Goal: Task Accomplishment & Management: Complete application form

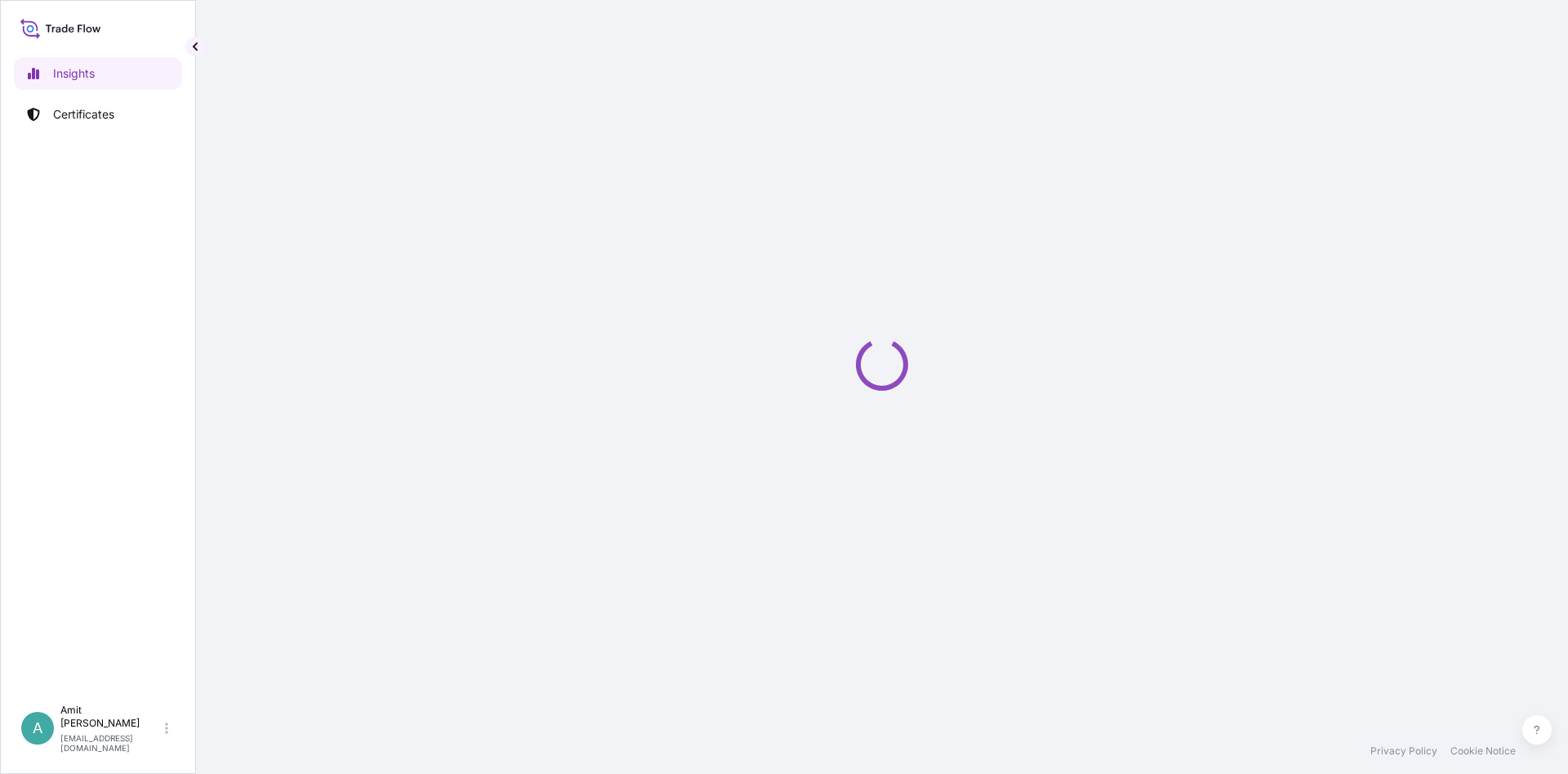
select select "2025"
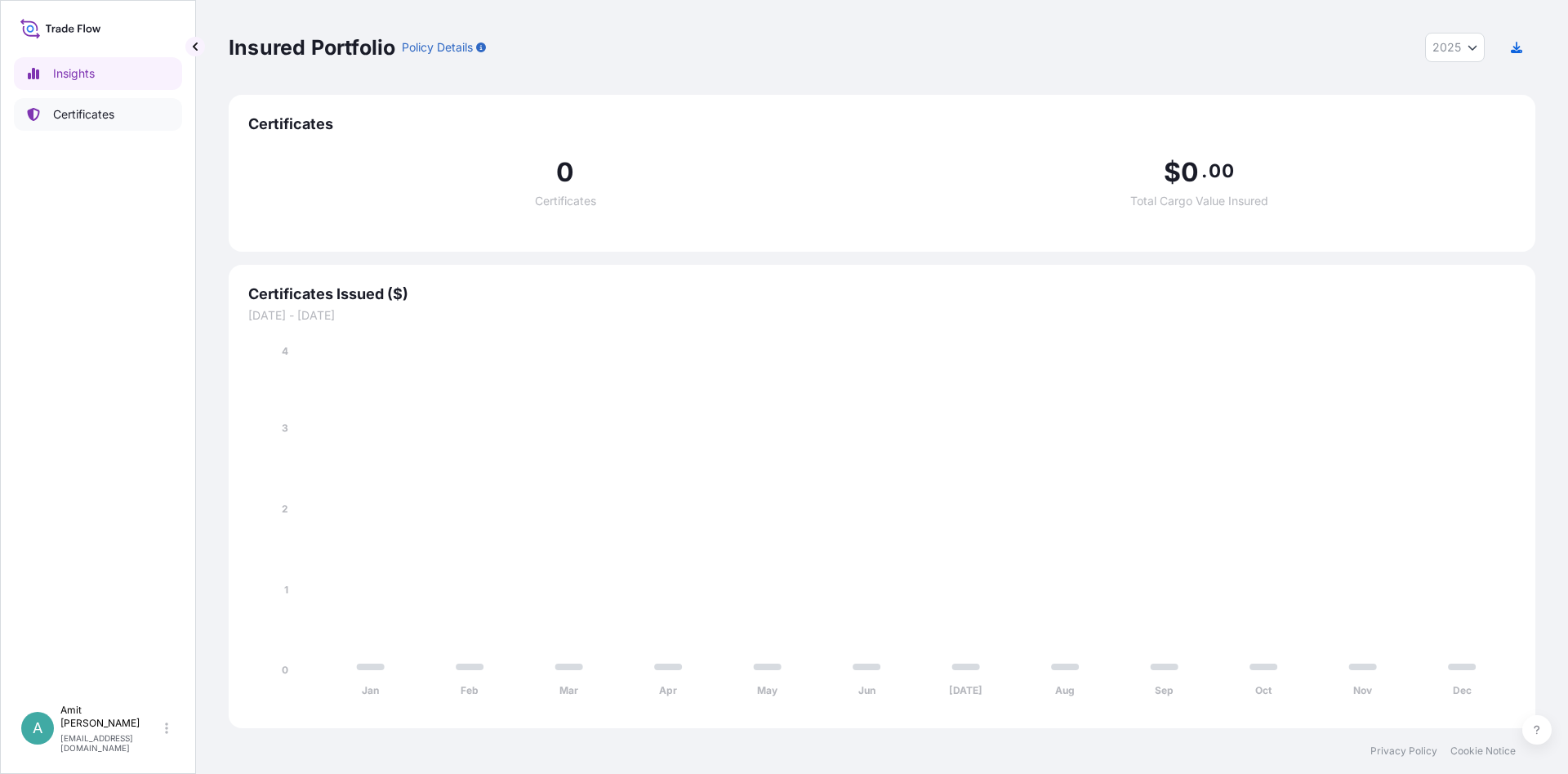
click at [104, 115] on p "Certificates" at bounding box center [84, 114] width 61 height 16
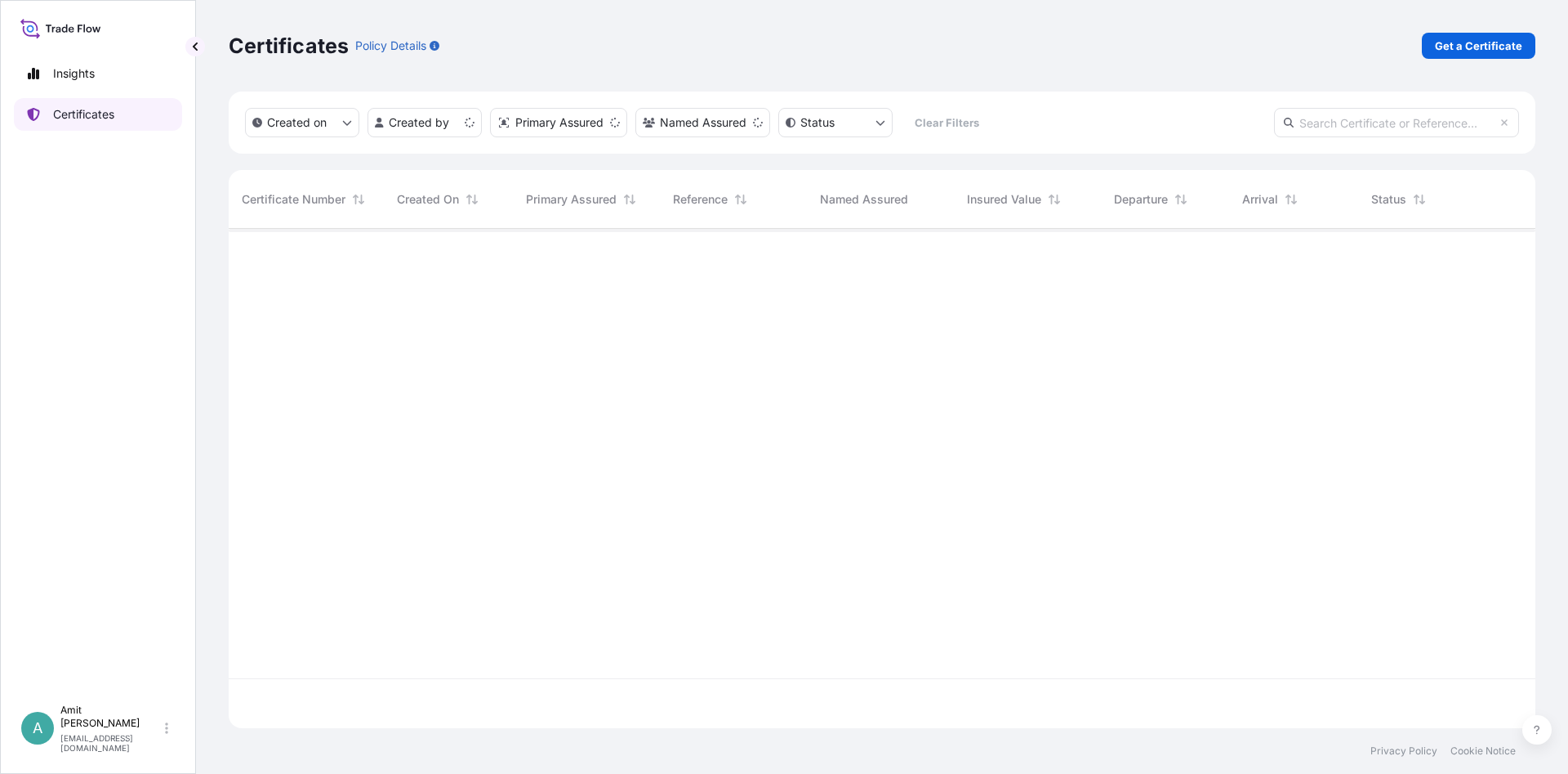
scroll to position [508, 1307]
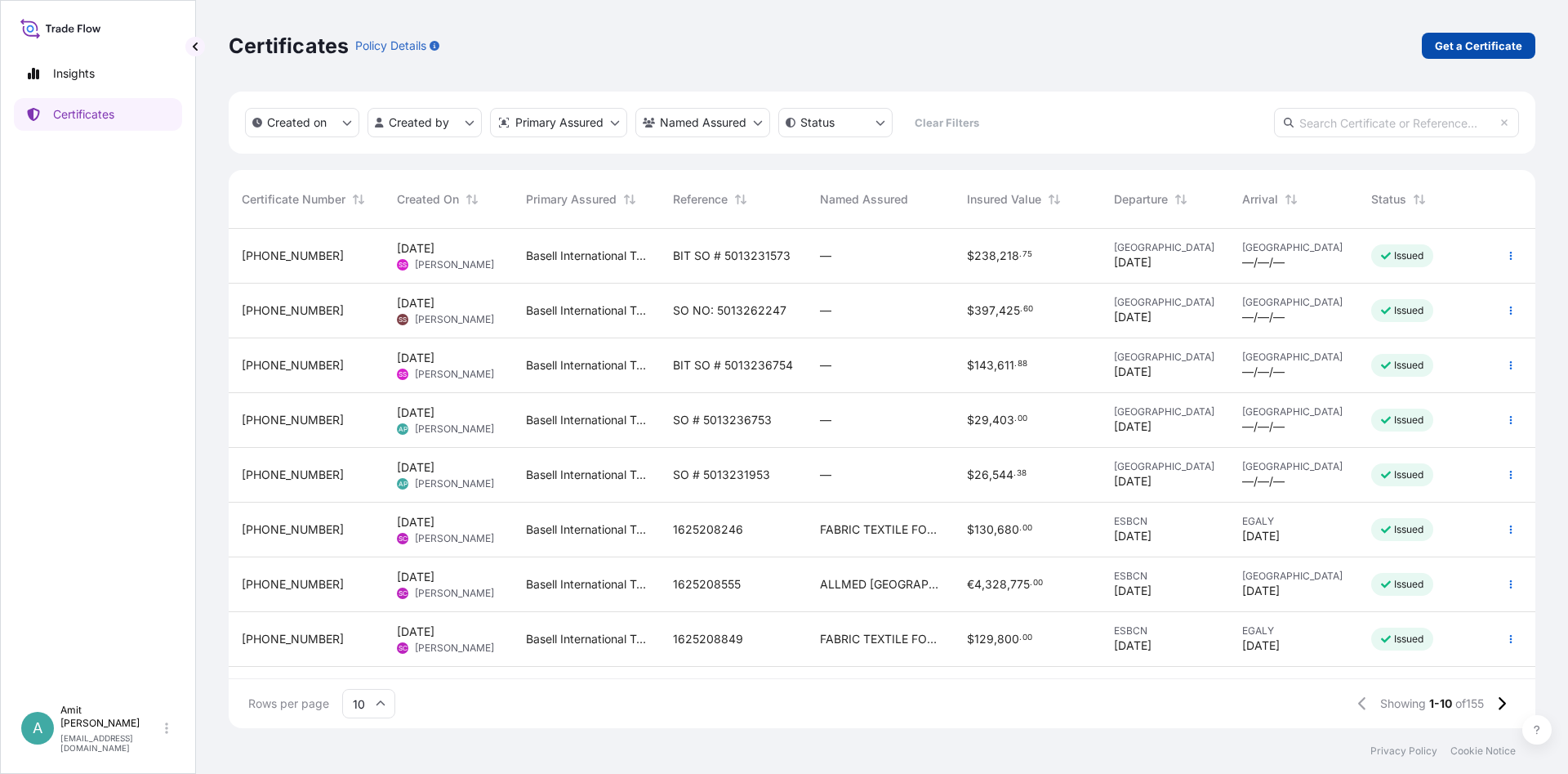
click at [1475, 49] on p "Get a Certificate" at bounding box center [1479, 46] width 87 height 16
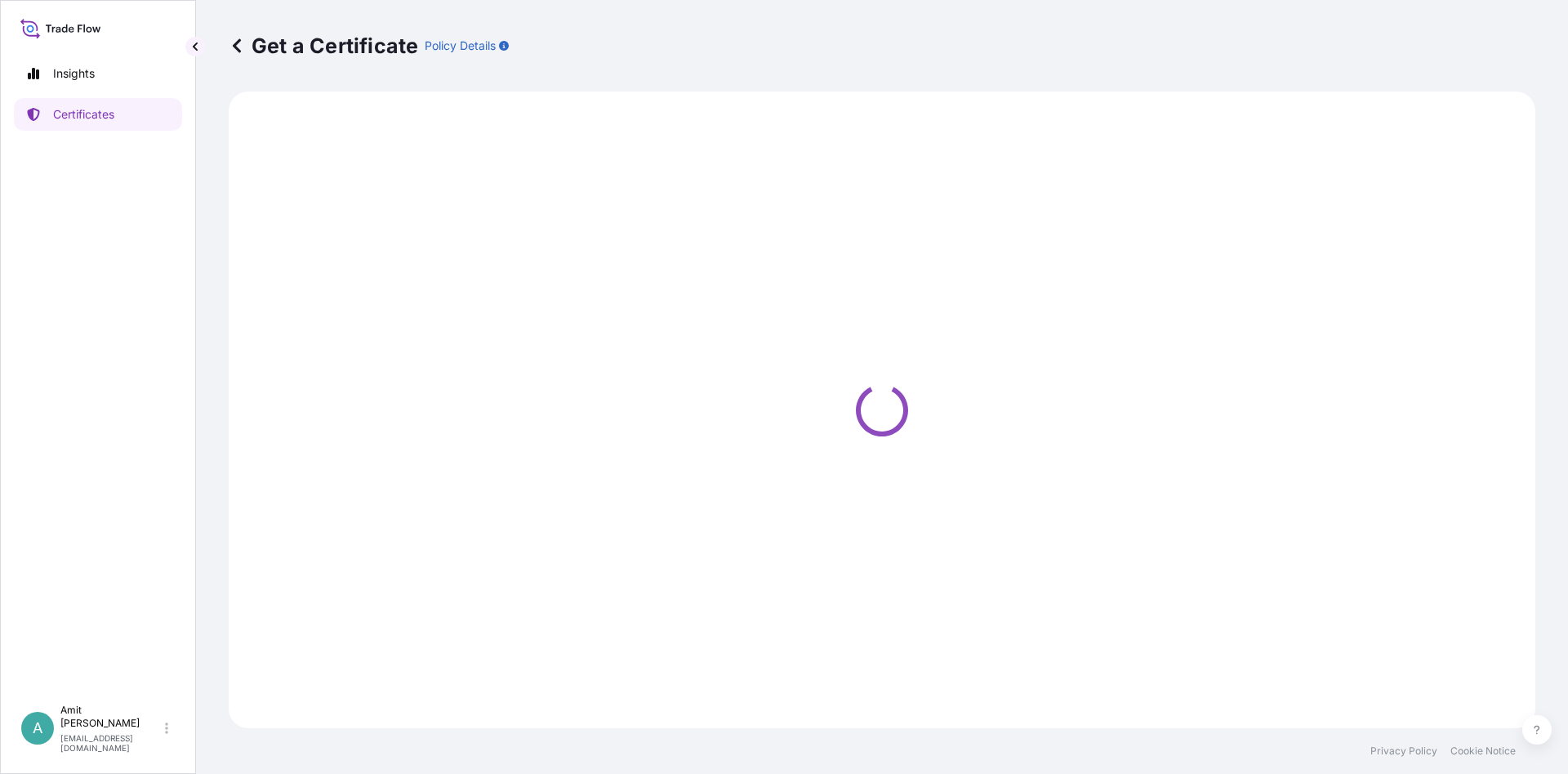
select select "Sea"
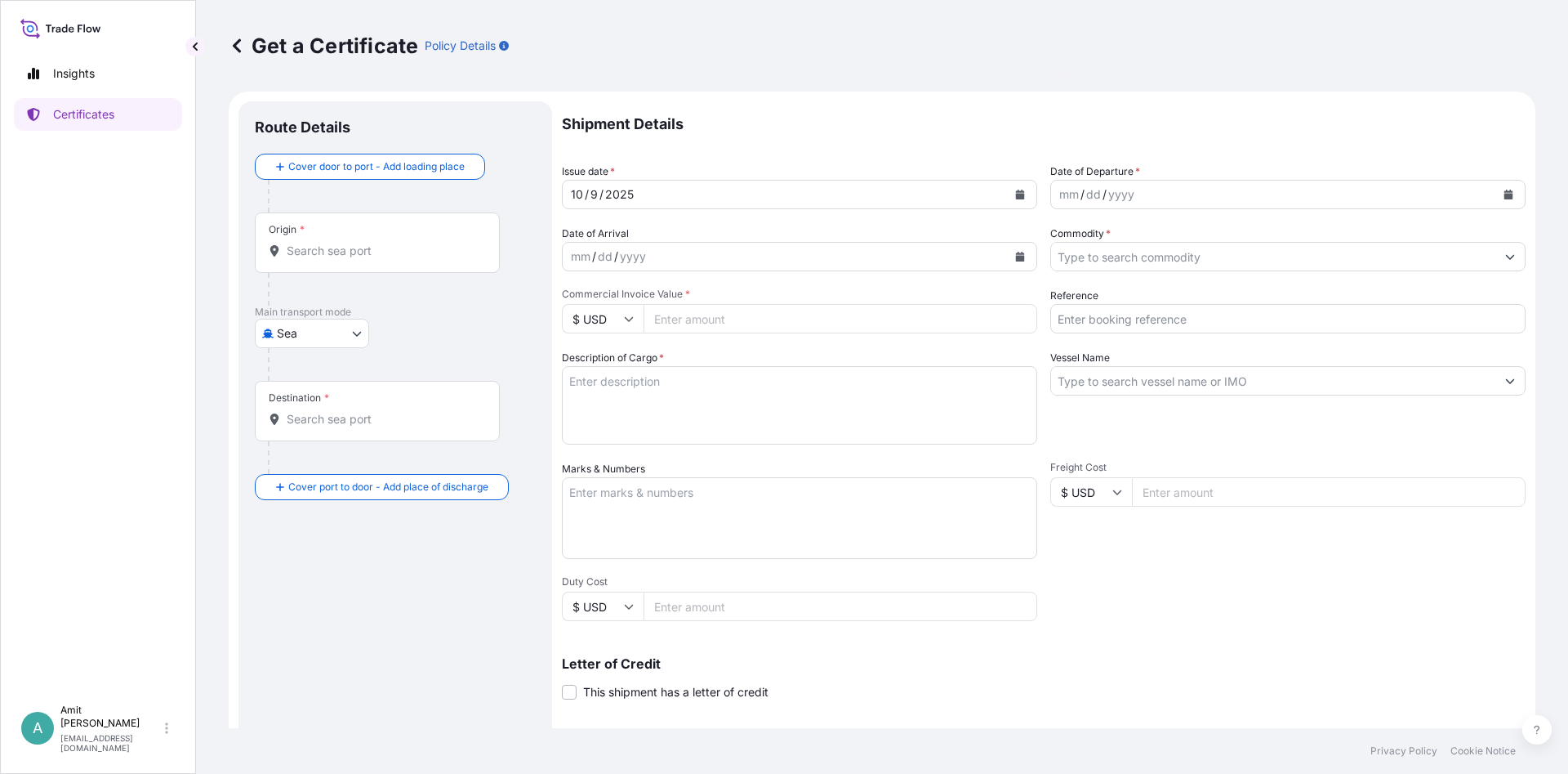
click at [616, 193] on div "2025" at bounding box center [619, 194] width 32 height 20
click at [691, 189] on div "[DATE]" at bounding box center [785, 194] width 444 height 30
click at [1012, 188] on button "Calendar" at bounding box center [1020, 194] width 26 height 26
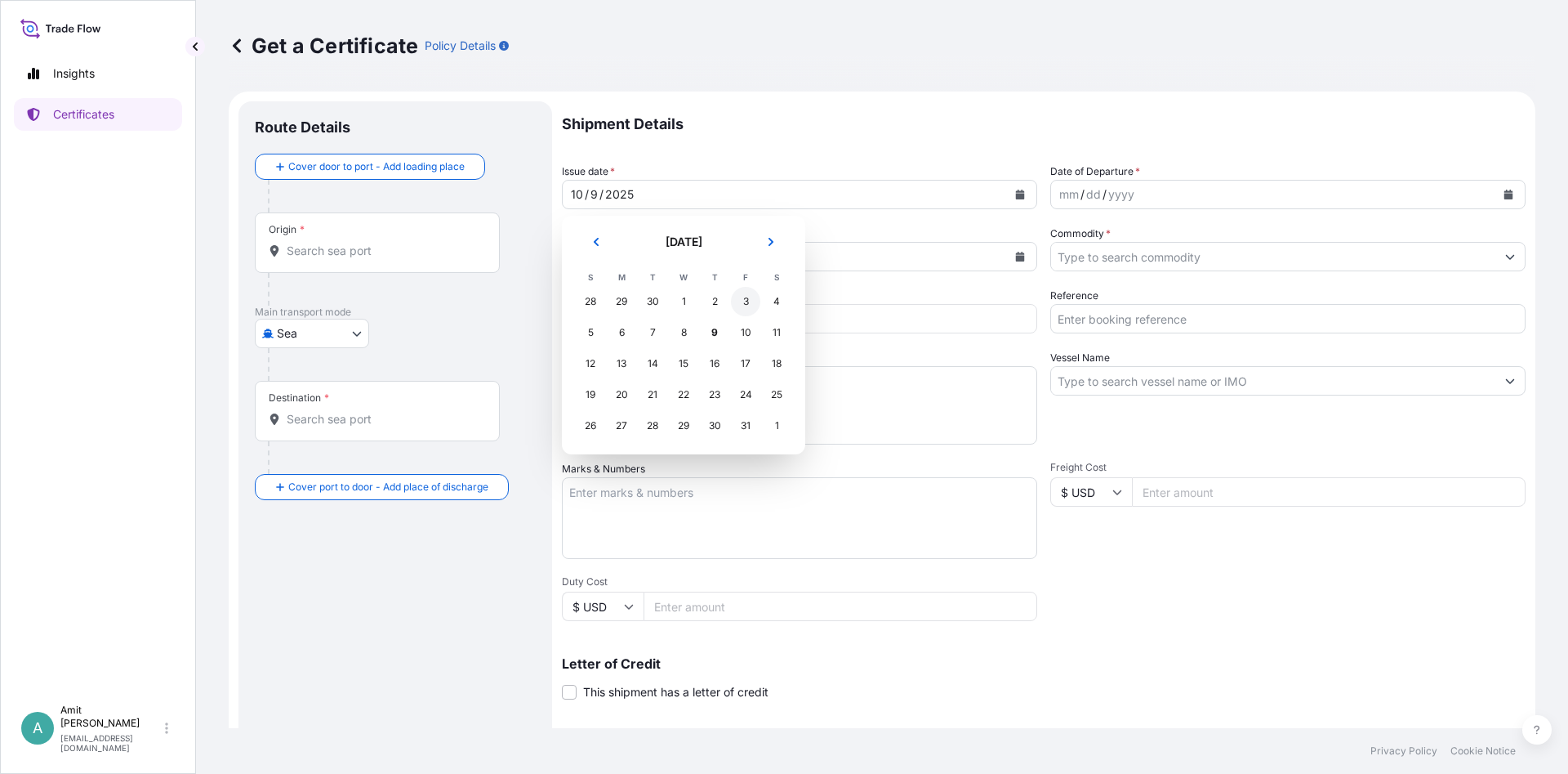
click at [736, 302] on div "3" at bounding box center [746, 301] width 30 height 30
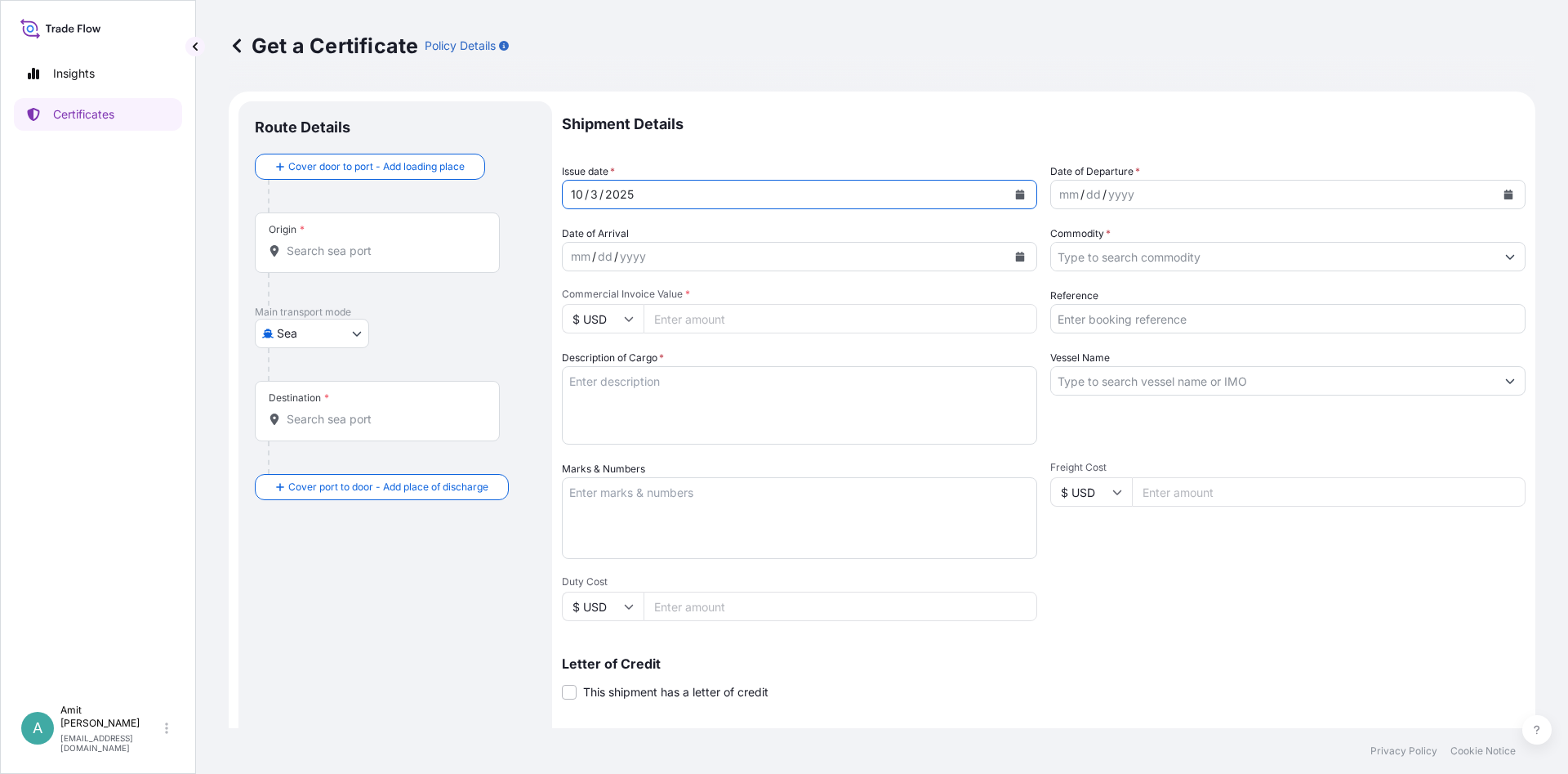
click at [1182, 197] on div "mm / dd / yyyy" at bounding box center [1274, 194] width 444 height 30
click at [1508, 192] on icon "Calendar" at bounding box center [1509, 194] width 9 height 10
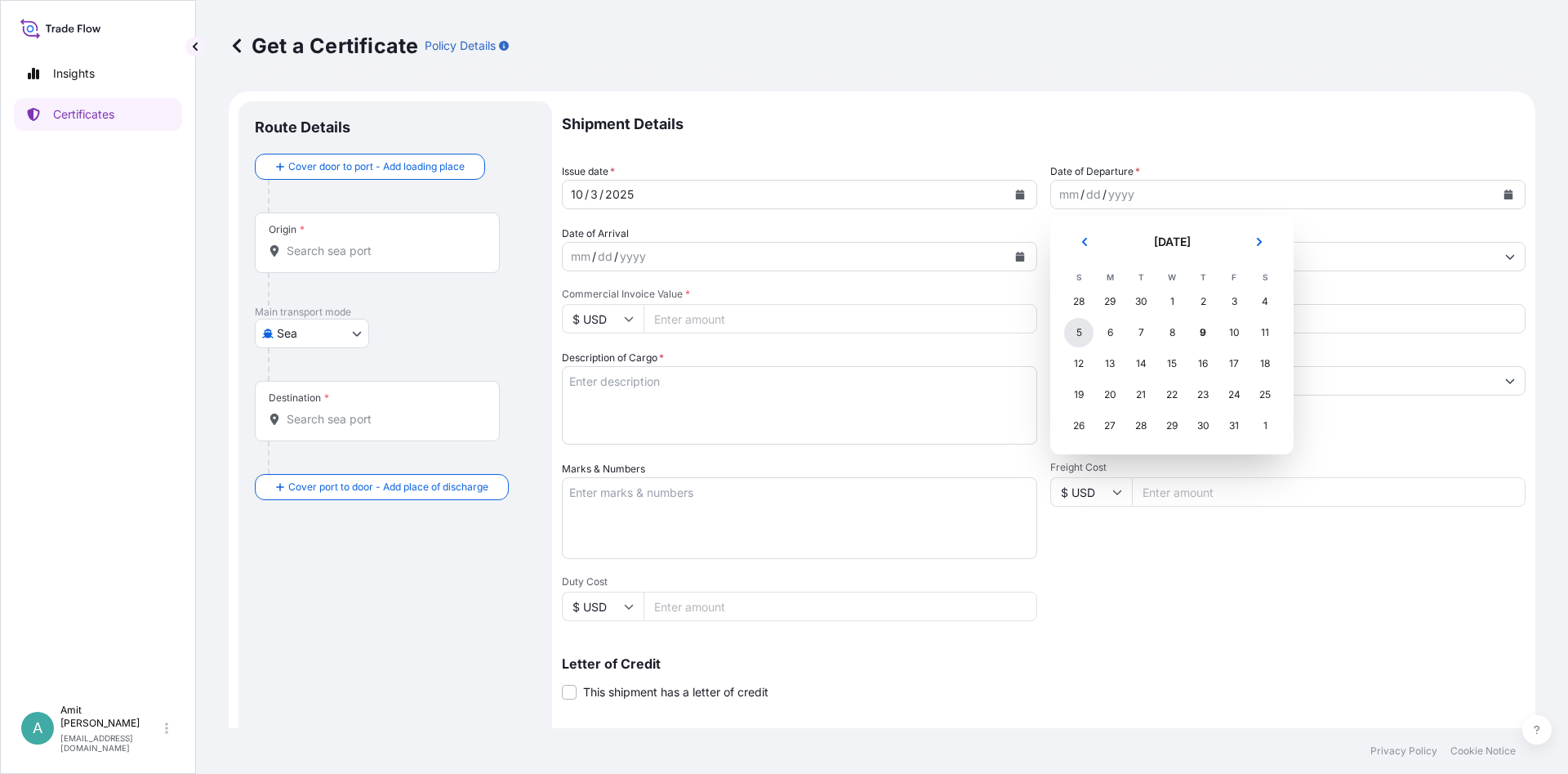
click at [1077, 329] on div "5" at bounding box center [1079, 333] width 30 height 30
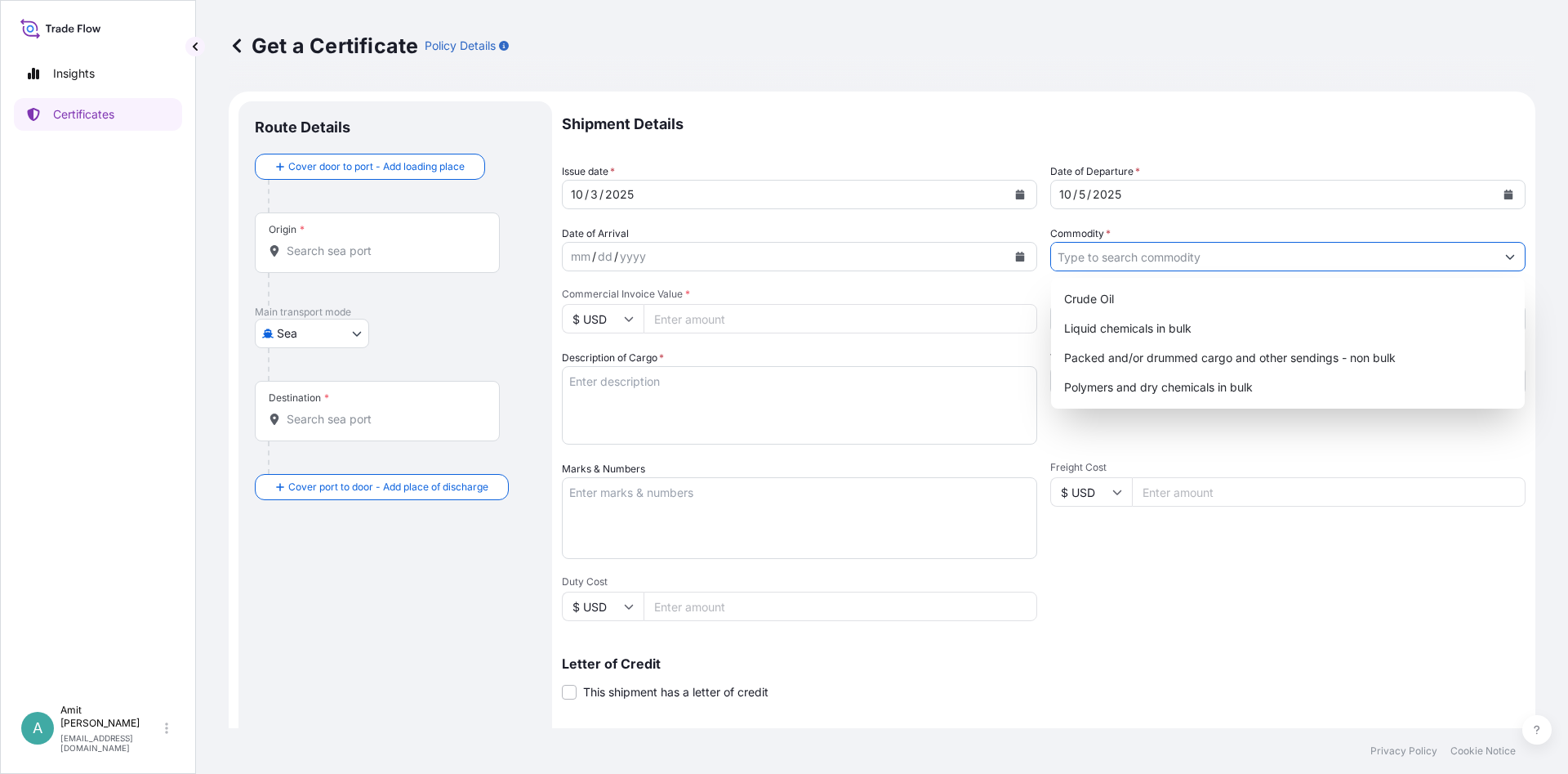
click at [1144, 261] on input "Commodity *" at bounding box center [1274, 257] width 444 height 30
click at [1109, 389] on div "Polymers and dry chemicals in bulk" at bounding box center [1288, 387] width 461 height 30
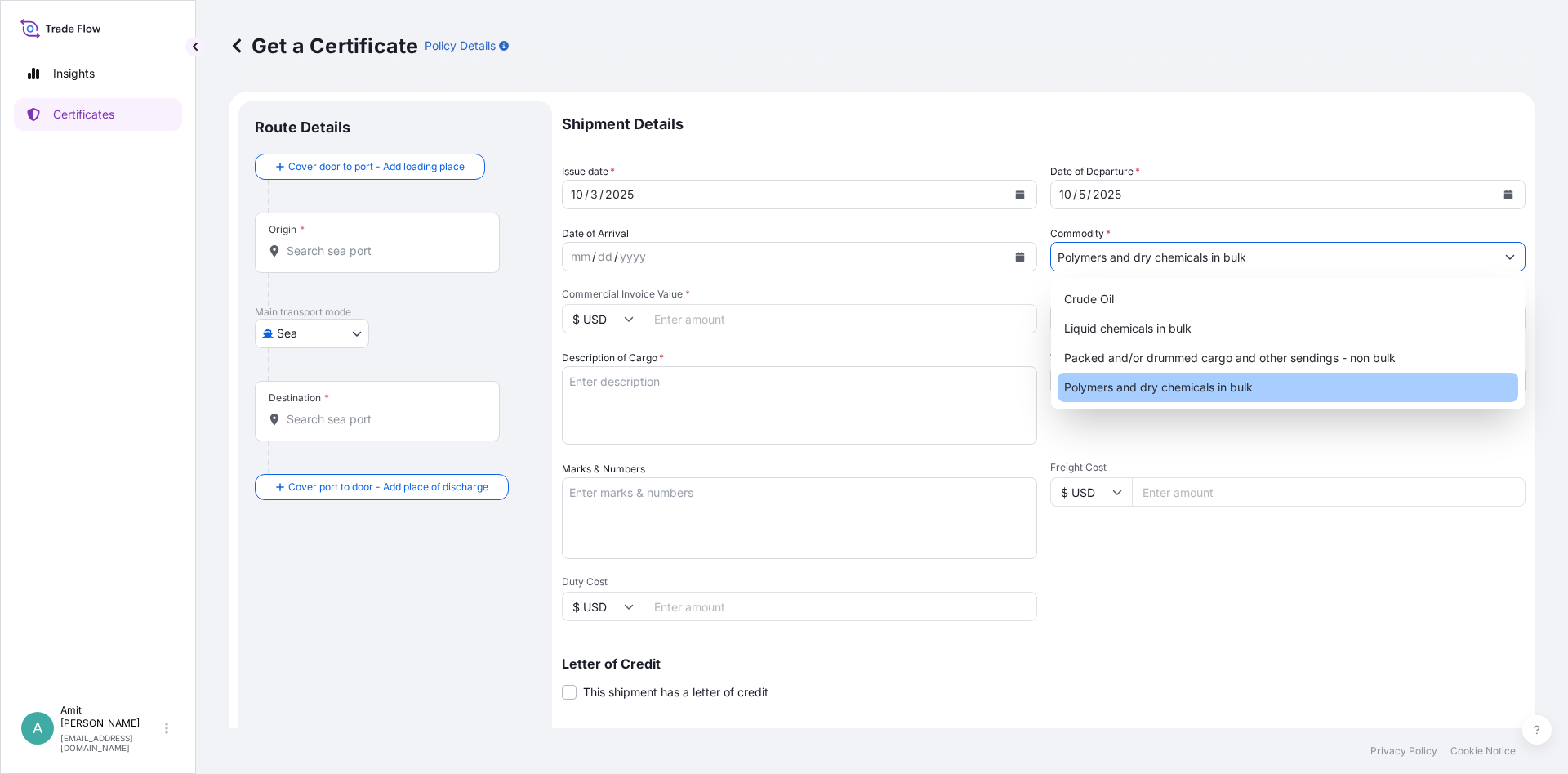
type input "Polymers and dry chemicals in bulk"
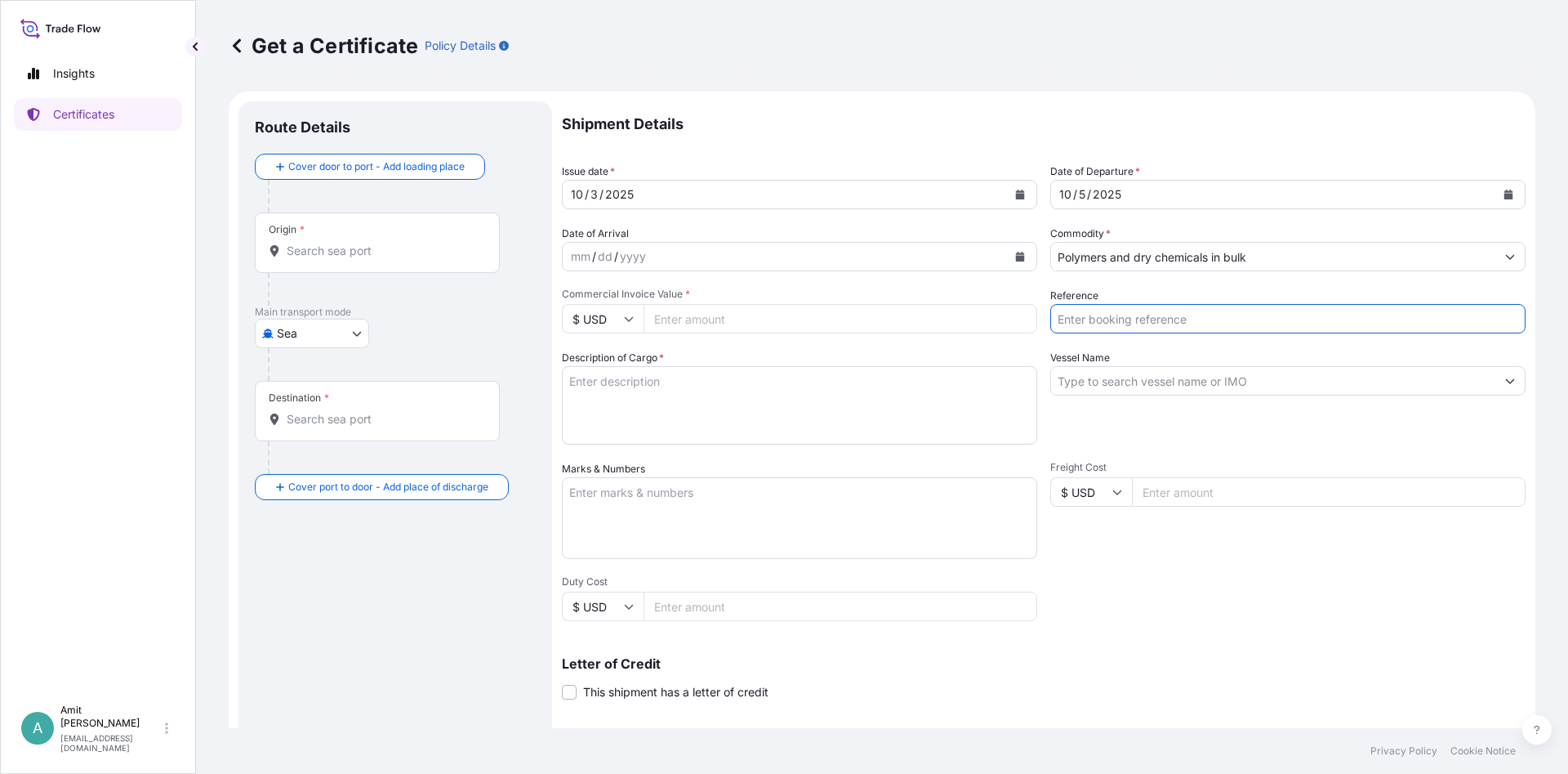
click at [1098, 323] on input "Reference" at bounding box center [1288, 319] width 476 height 30
type input "SO # 5013237344"
click at [323, 253] on input "Origin *" at bounding box center [383, 251] width 193 height 16
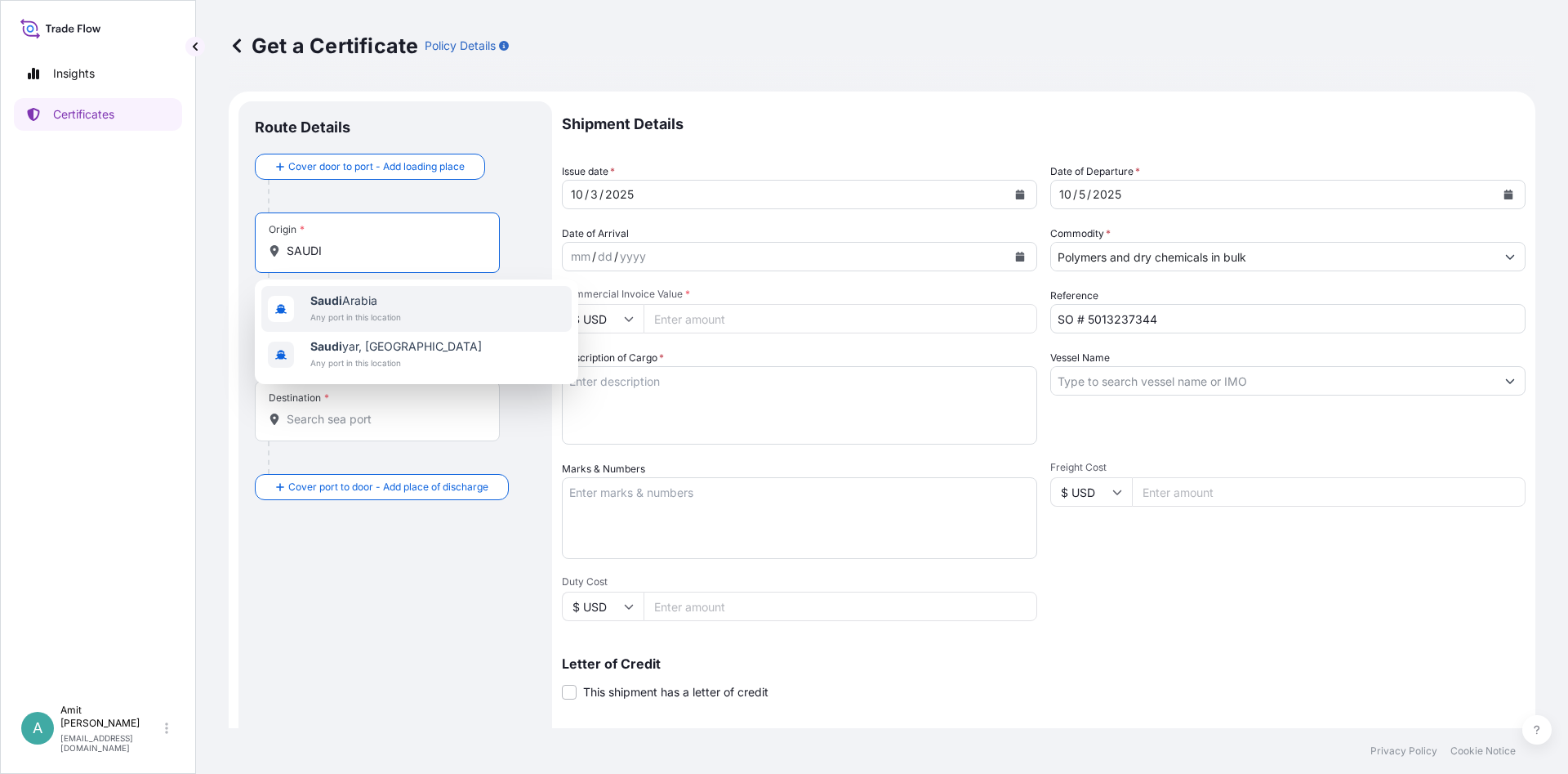
click at [352, 305] on span "[GEOGRAPHIC_DATA]" at bounding box center [355, 300] width 90 height 16
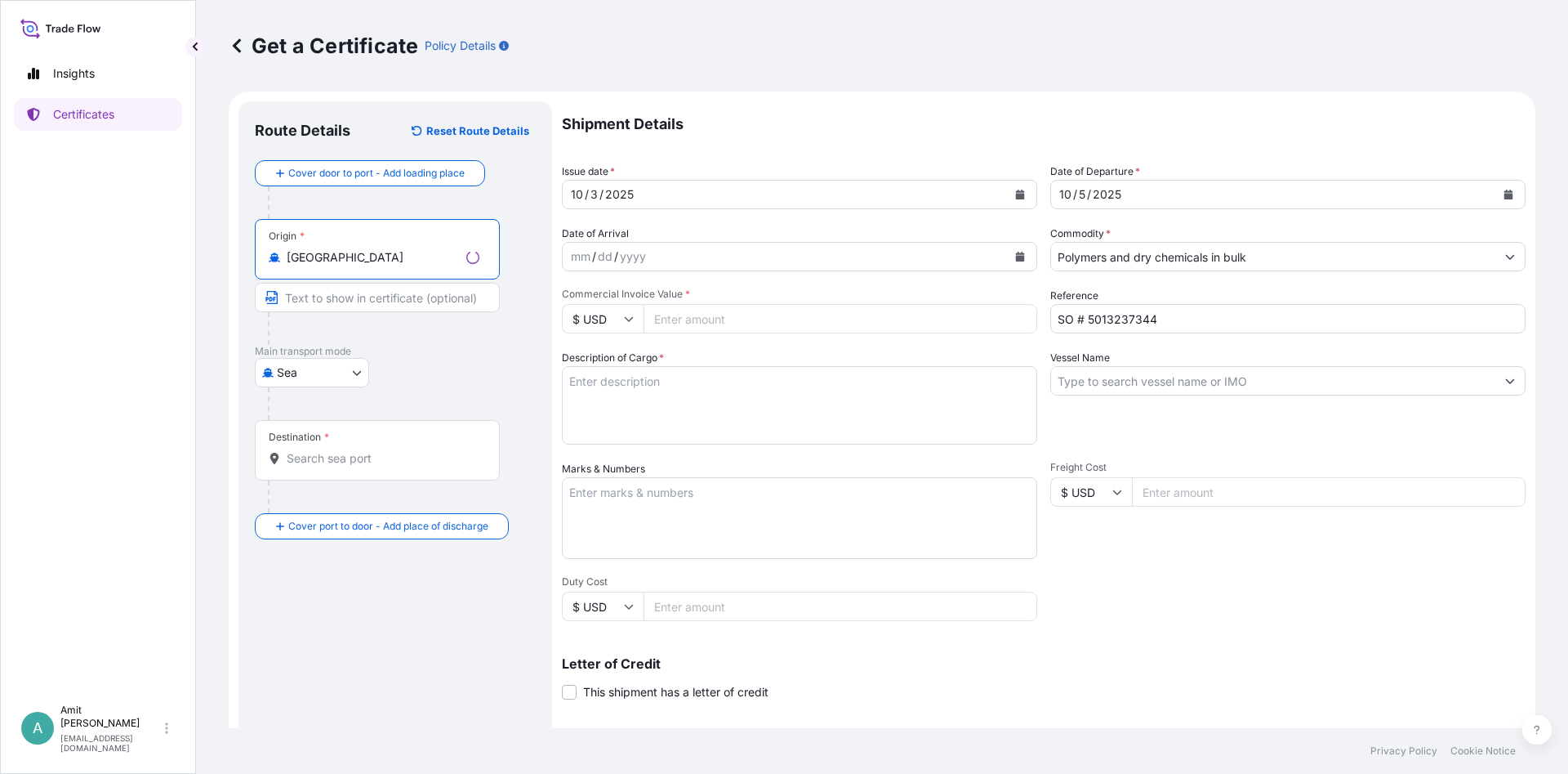
type input "[GEOGRAPHIC_DATA]"
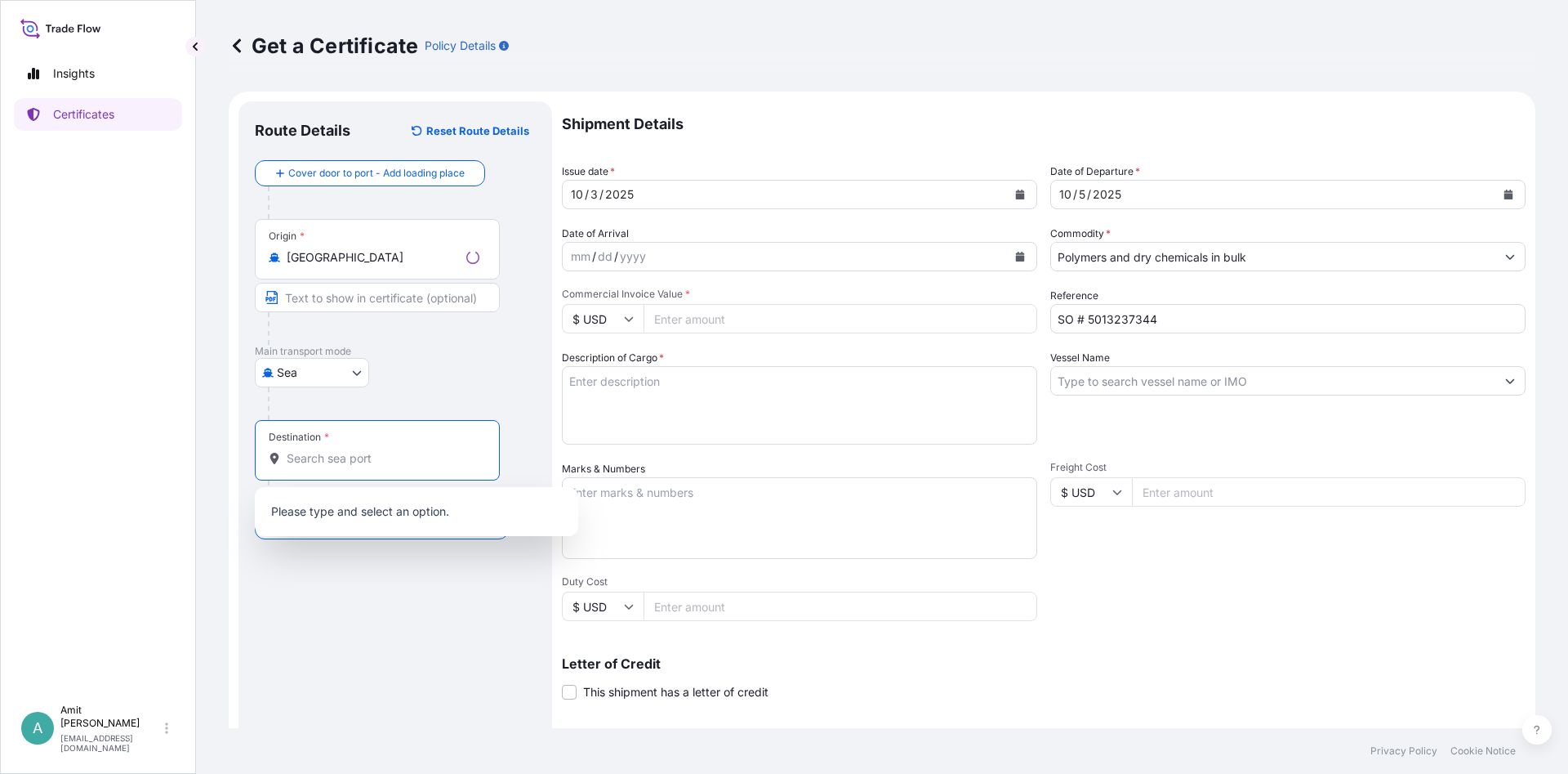
click at [322, 462] on input "Destination *" at bounding box center [383, 458] width 193 height 16
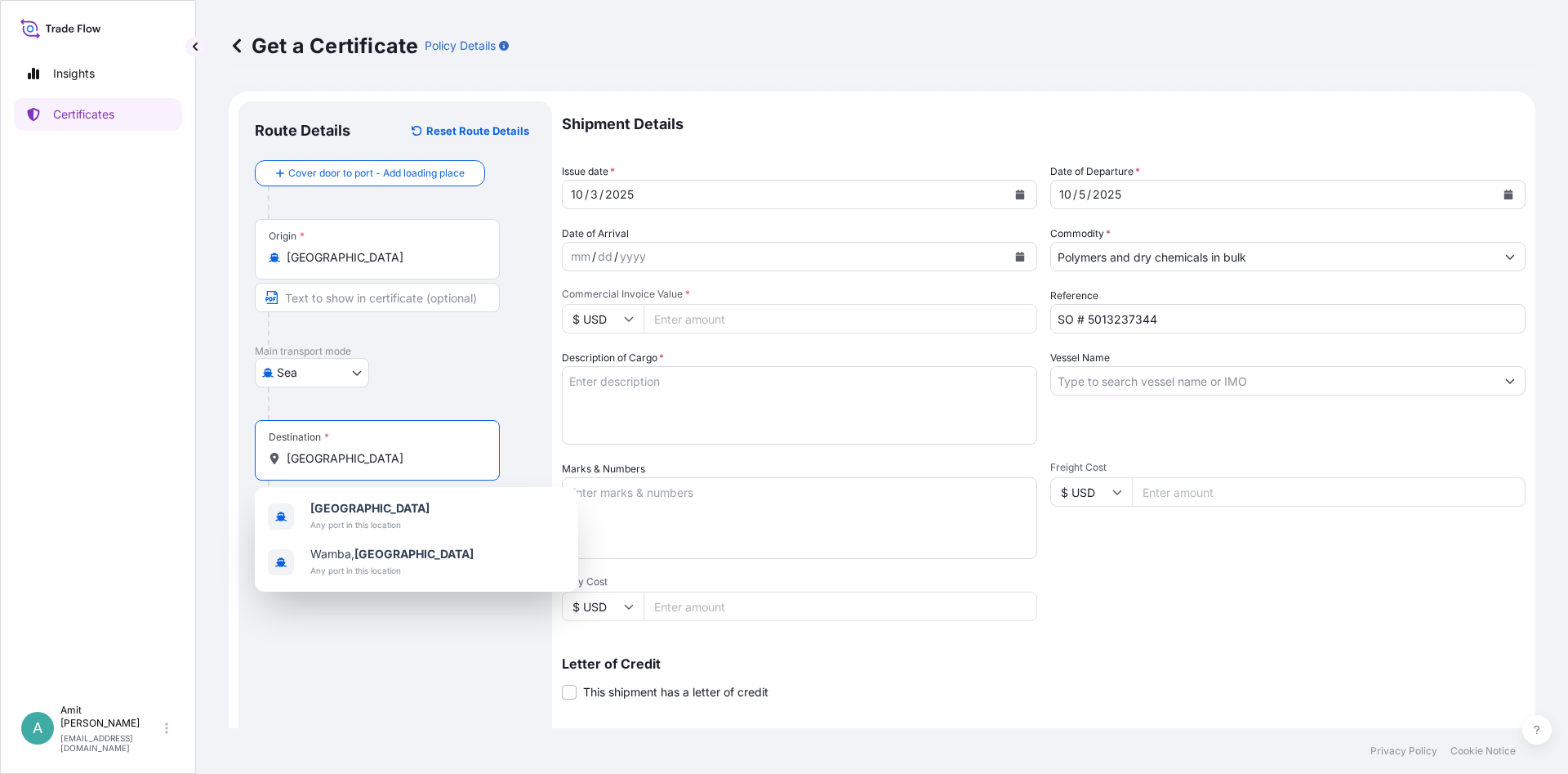
click at [363, 513] on span "[GEOGRAPHIC_DATA]" at bounding box center [370, 507] width 119 height 16
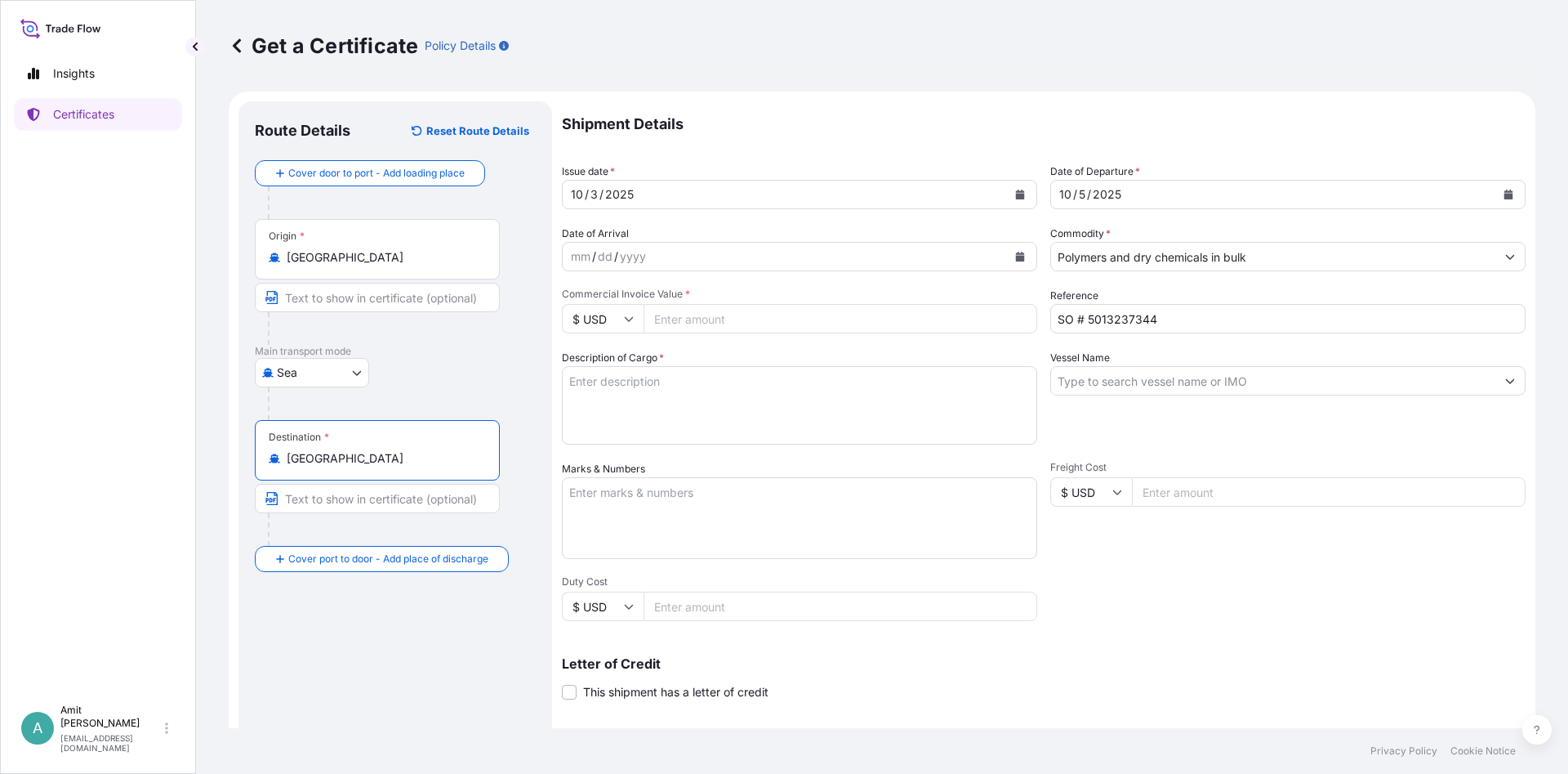
type input "[GEOGRAPHIC_DATA]"
click at [691, 319] on input "Commercial Invoice Value *" at bounding box center [840, 319] width 393 height 30
type input "152235"
click at [732, 390] on textarea "Description of Cargo *" at bounding box center [800, 404] width 476 height 78
click at [697, 397] on textarea "Description of Cargo *" at bounding box center [800, 404] width 476 height 78
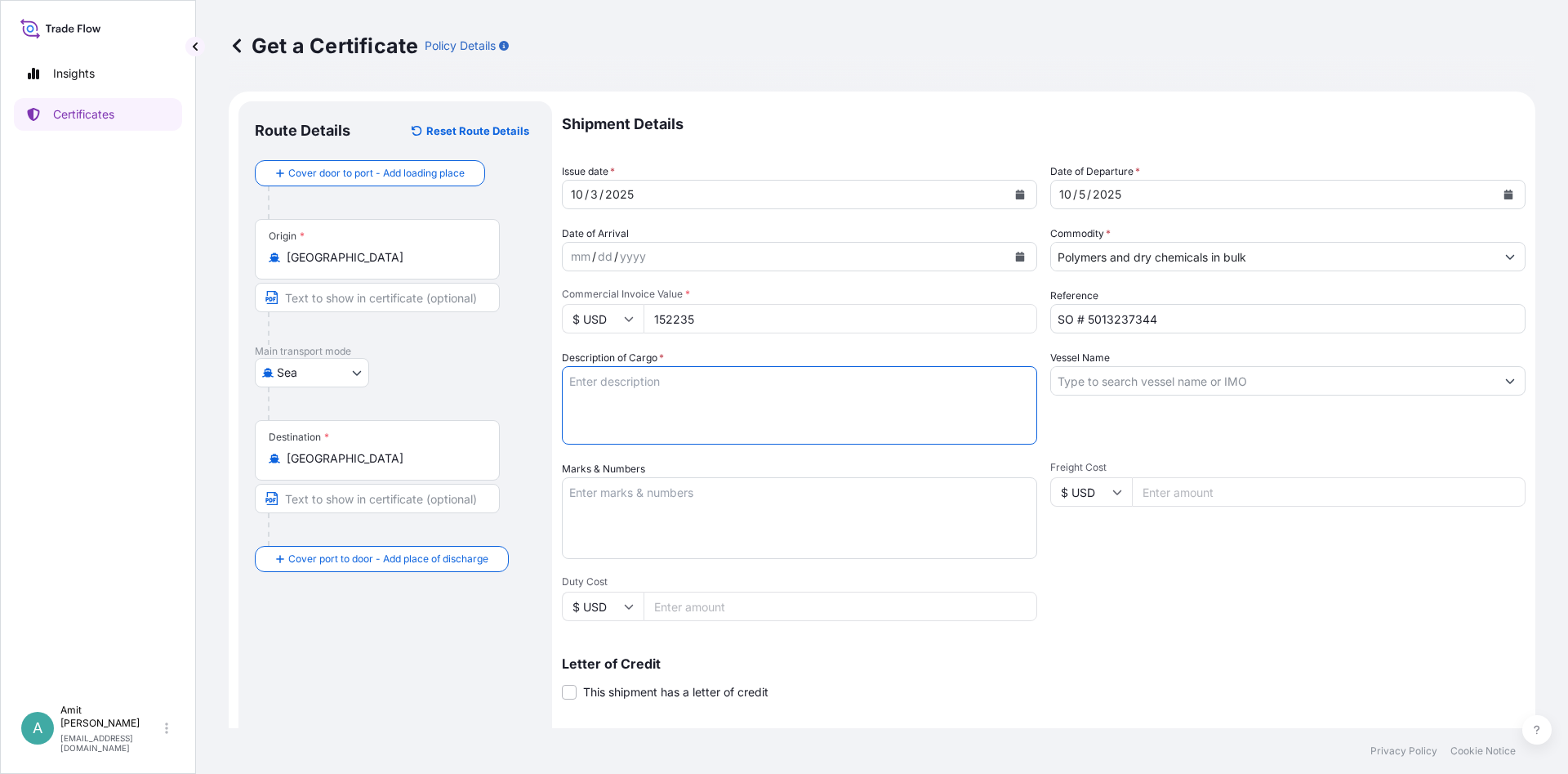
paste textarea "RAW MATERIAL FOR PLASTIC INDUSTRY: 153.00 MT OF POLYPROPYLENE HOMOPOLYMER (PPHP…"
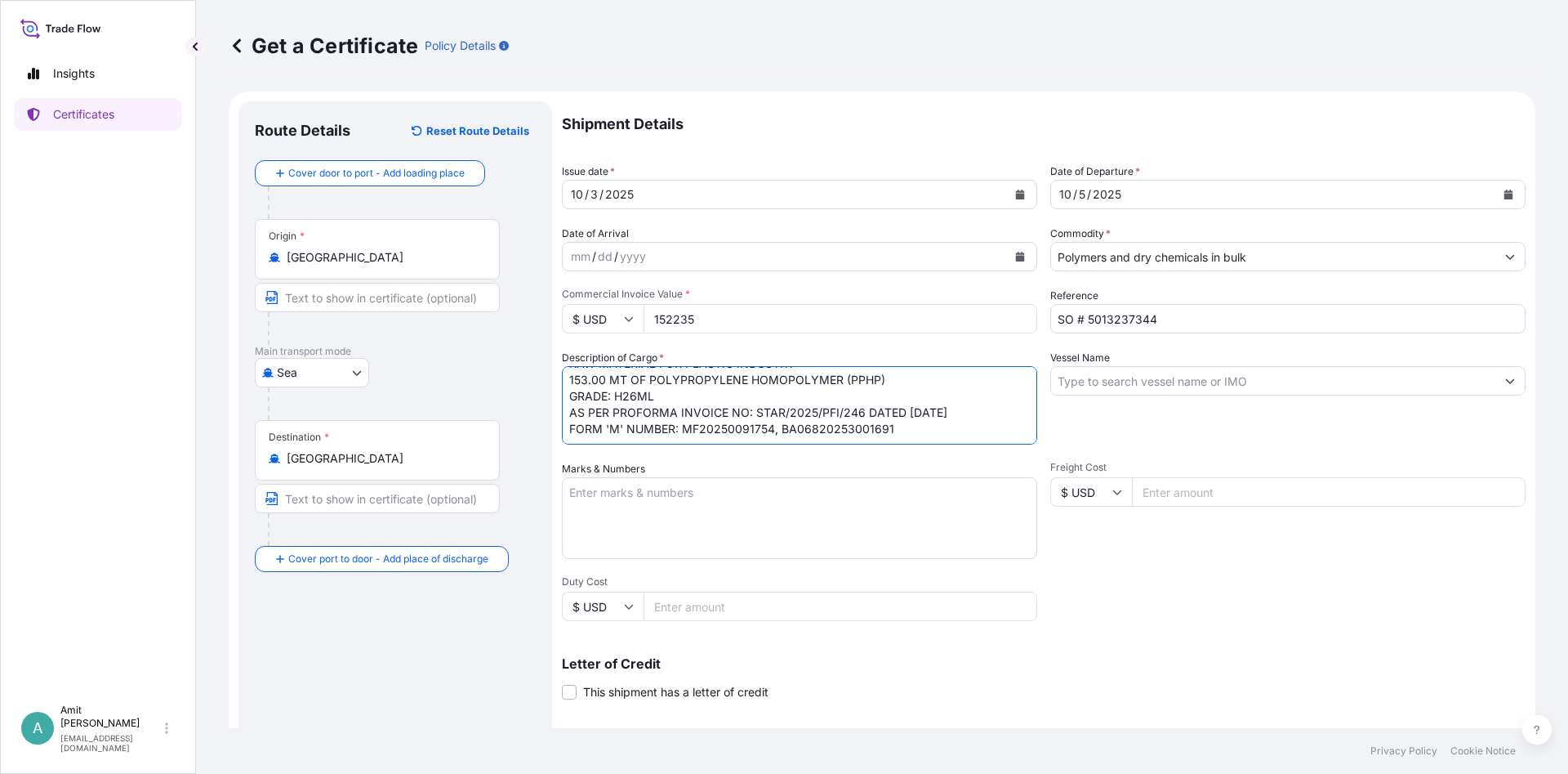
scroll to position [35, 0]
click at [909, 415] on textarea "RAW MATERIAL FOR PLASTIC INDUSTRY: 153.00 MT OF POLYPROPYLENE HOMOPOLYMER (PPHP…" at bounding box center [800, 404] width 476 height 78
paste textarea "SALES ORDER NO 5013237344"
type textarea "RAW MATERIAL FOR PLASTIC INDUSTRY: 153.00 MT OF POLYPROPYLENE HOMOPOLYMER (PPHP…"
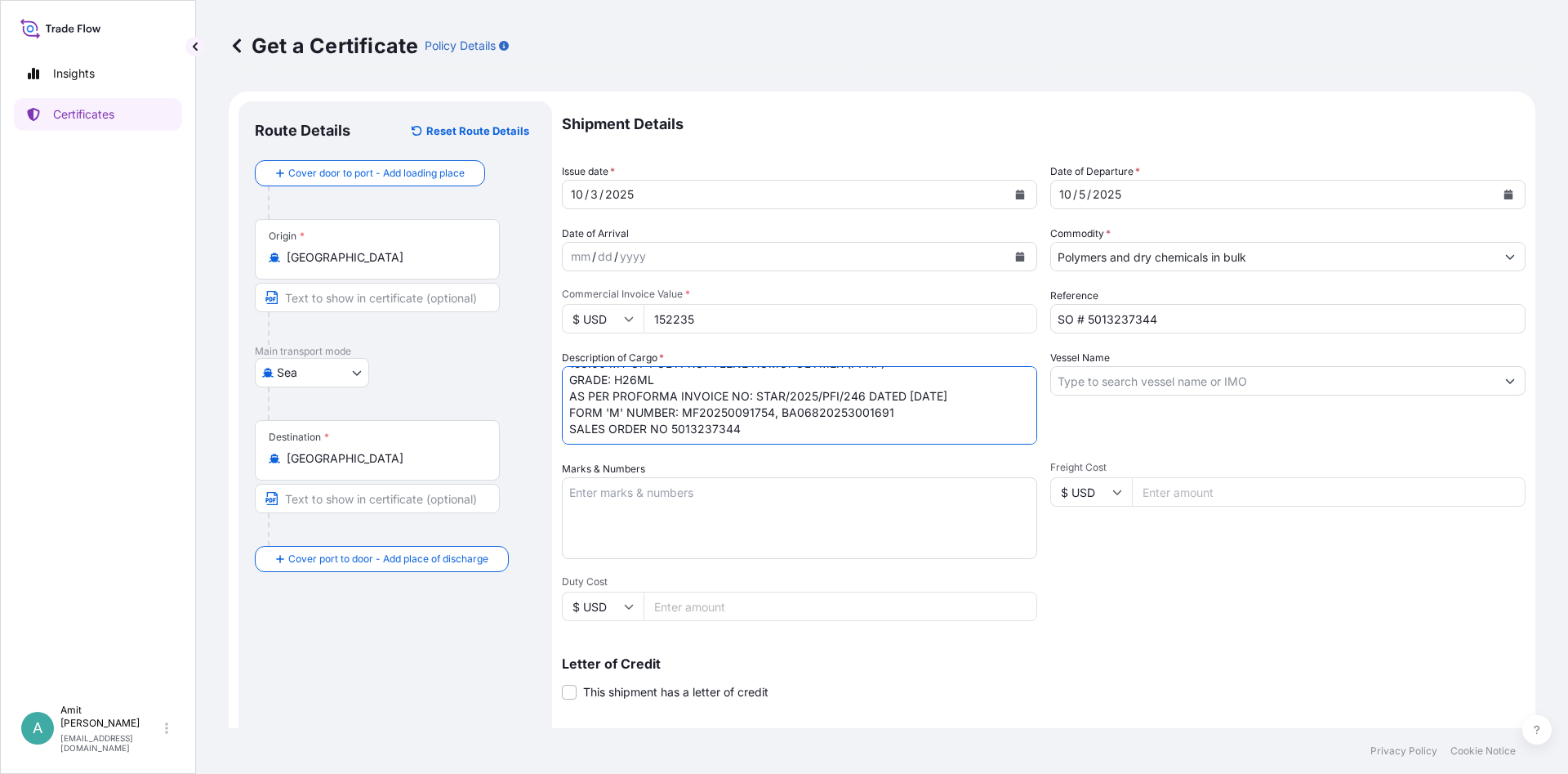
click at [671, 527] on textarea "Marks & Numbers" at bounding box center [800, 517] width 476 height 81
click at [566, 690] on span at bounding box center [569, 692] width 15 height 15
click at [562, 683] on input "This shipment has a letter of credit" at bounding box center [562, 683] width 0 height 0
click at [1164, 384] on input "Vessel Name" at bounding box center [1274, 381] width 444 height 30
click at [1313, 382] on input "CMA CGM CENDRILLON, V.0MXNYW1MA" at bounding box center [1274, 381] width 444 height 30
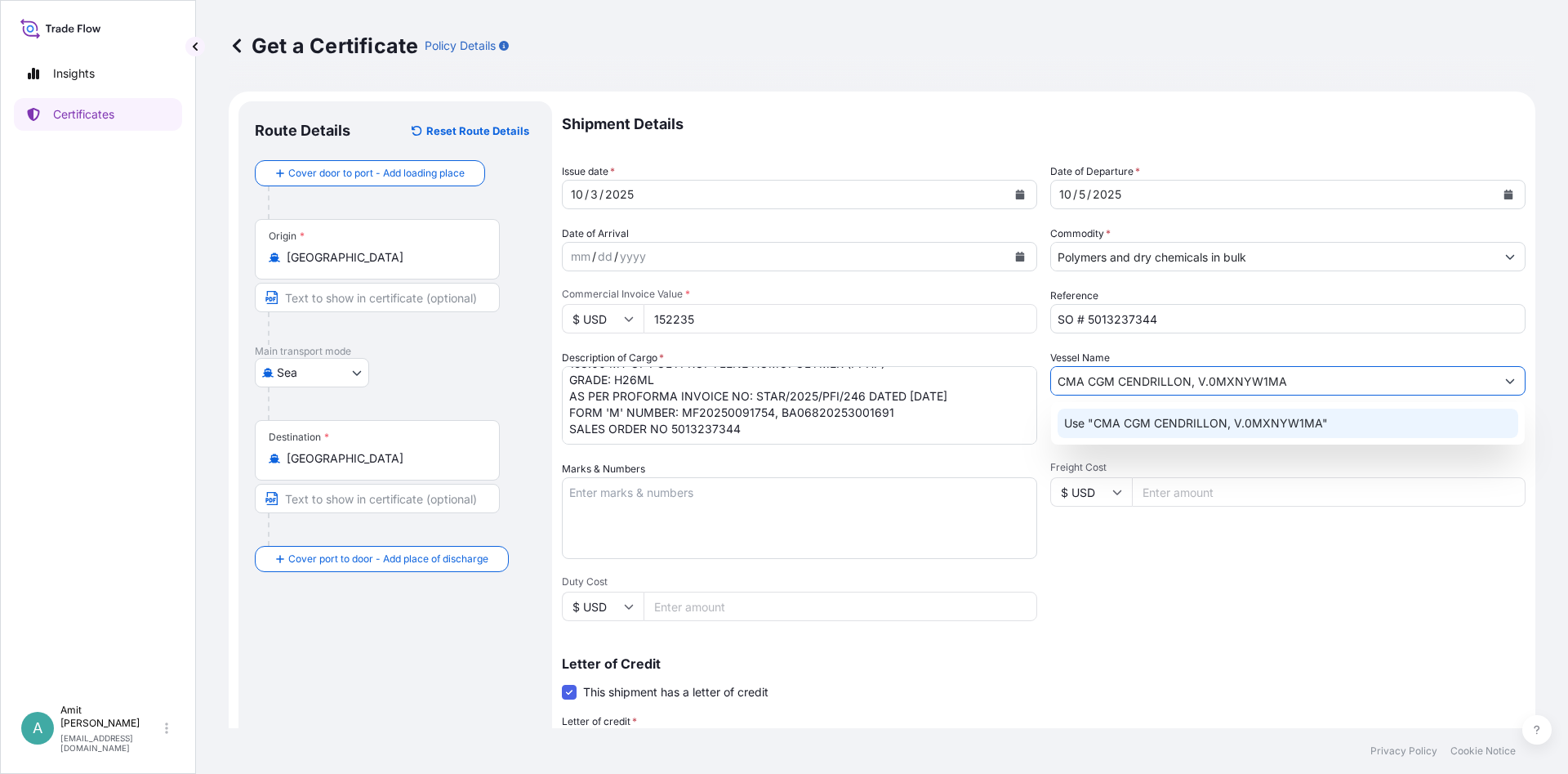
click at [1191, 384] on input "CMA CGM CENDRILLON, V.0MXNYW1MA" at bounding box center [1274, 381] width 444 height 30
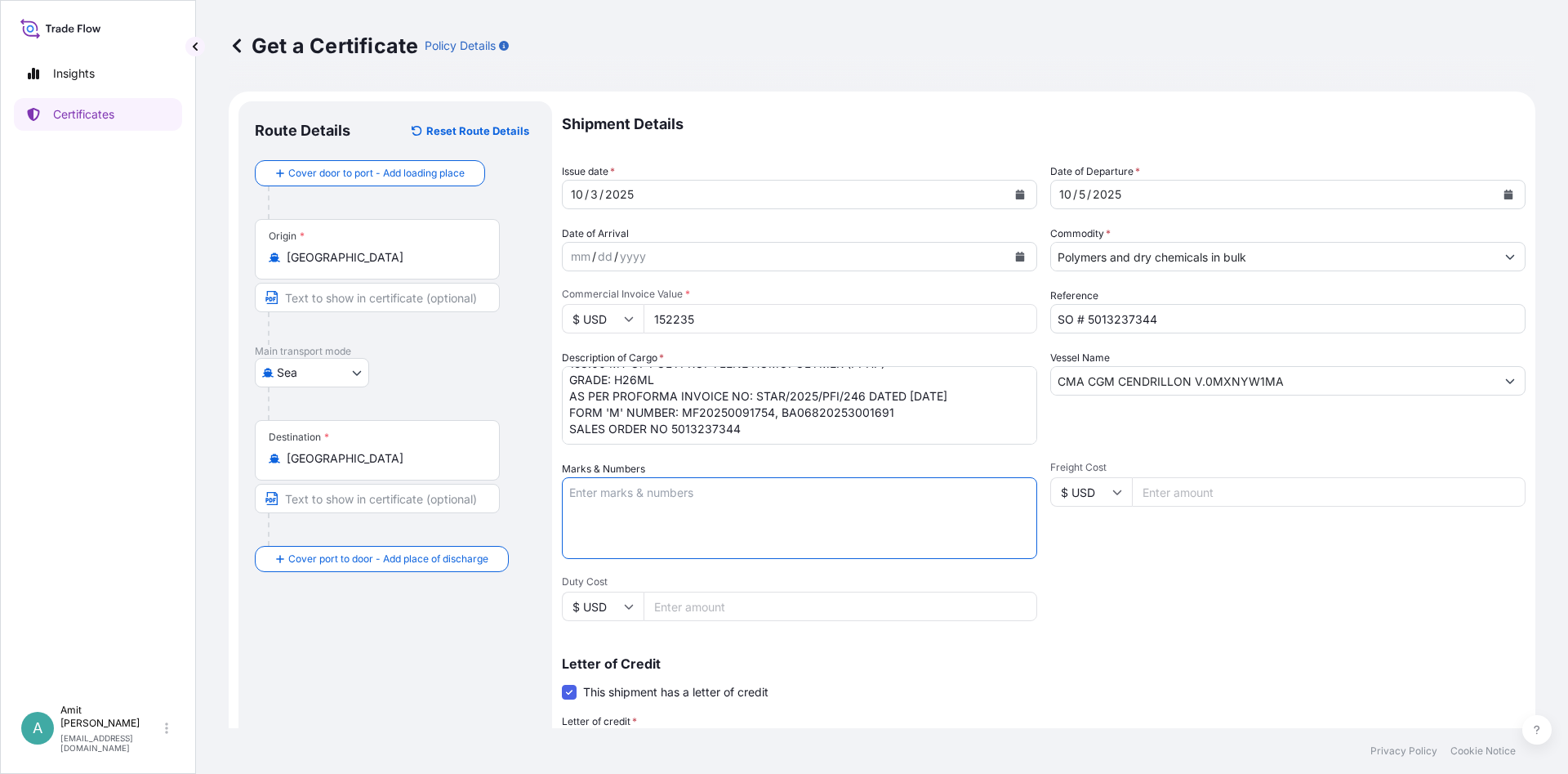
click at [1187, 382] on input "CMA CGM CENDRILLON V.0MXNYW1MA" at bounding box center [1274, 381] width 444 height 30
click at [1227, 535] on div "Freight Cost $ USD" at bounding box center [1288, 509] width 476 height 98
click at [1192, 379] on input "CMA CGM CENDRILLON V.0MXNYW1MA" at bounding box center [1274, 381] width 444 height 30
type input "CMA CGM CENDRILLON V.0MXNYW1MA"
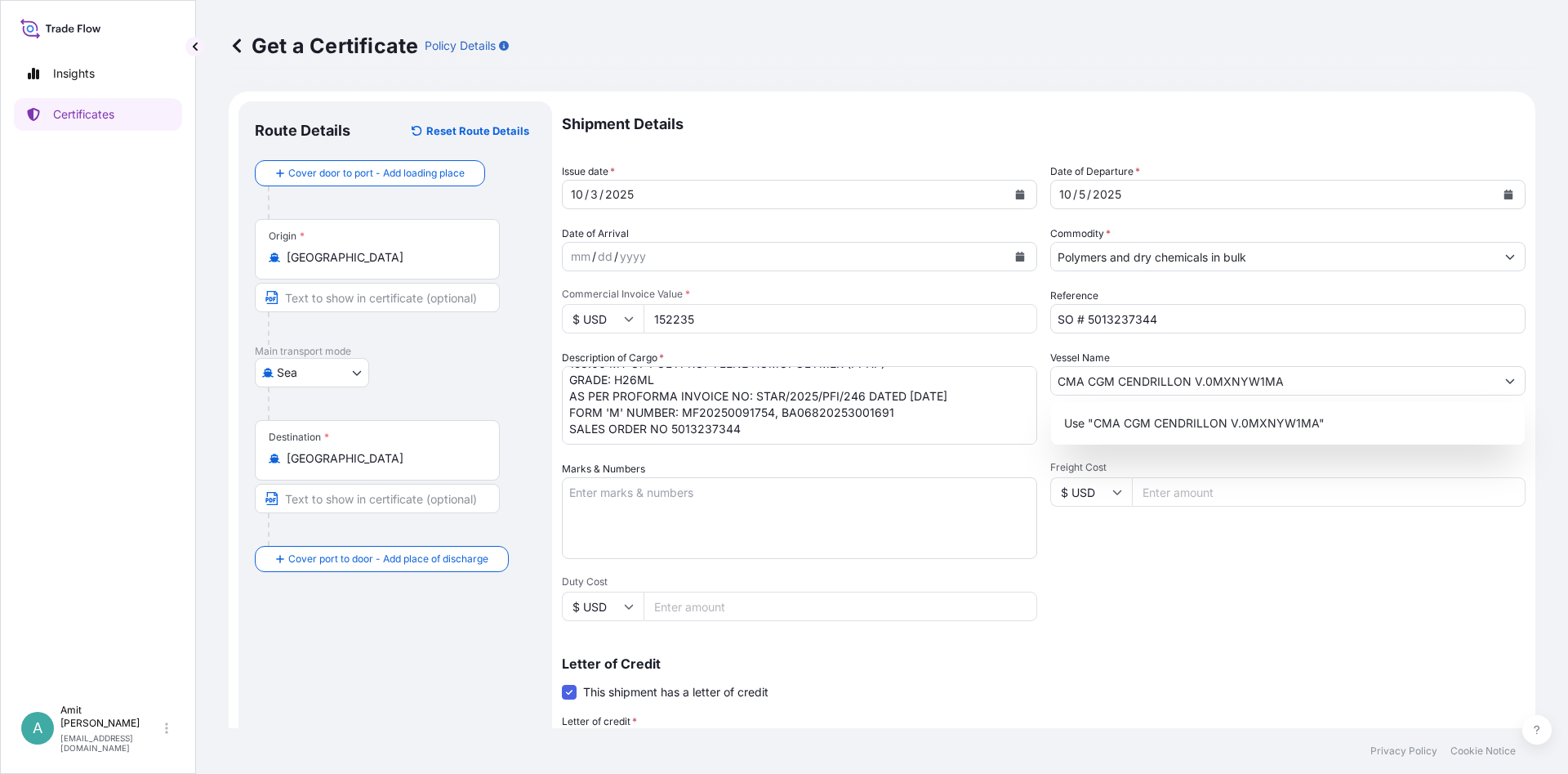
click at [1239, 529] on div "Freight Cost $ USD" at bounding box center [1288, 509] width 476 height 98
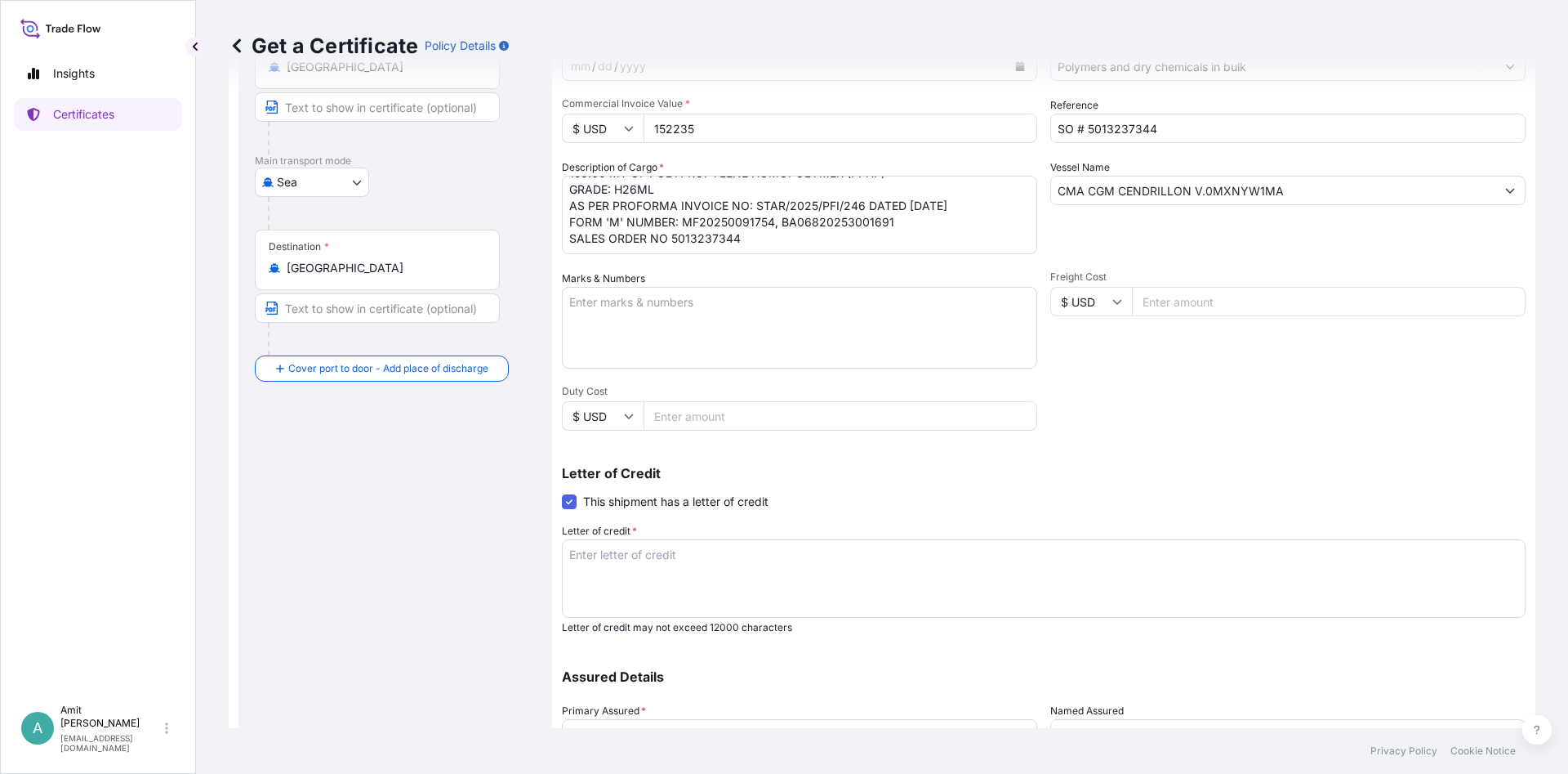
scroll to position [196, 0]
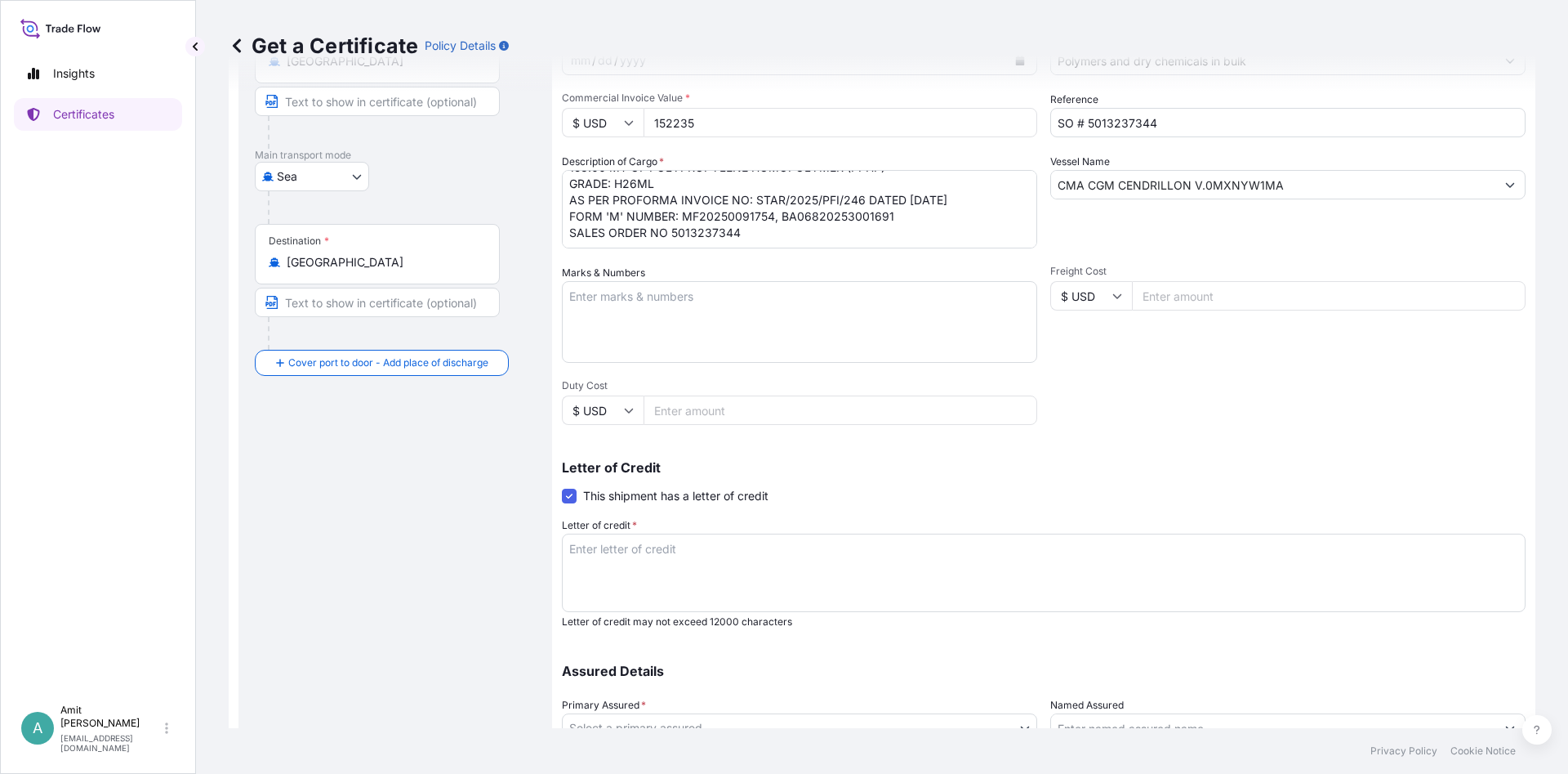
click at [939, 562] on textarea "Letter of credit *" at bounding box center [1044, 572] width 964 height 78
paste textarea "INSURANCE"
click at [840, 584] on textarea "INSURANCE" at bounding box center [1044, 572] width 964 height 78
paste textarea "CERTIFICATE"
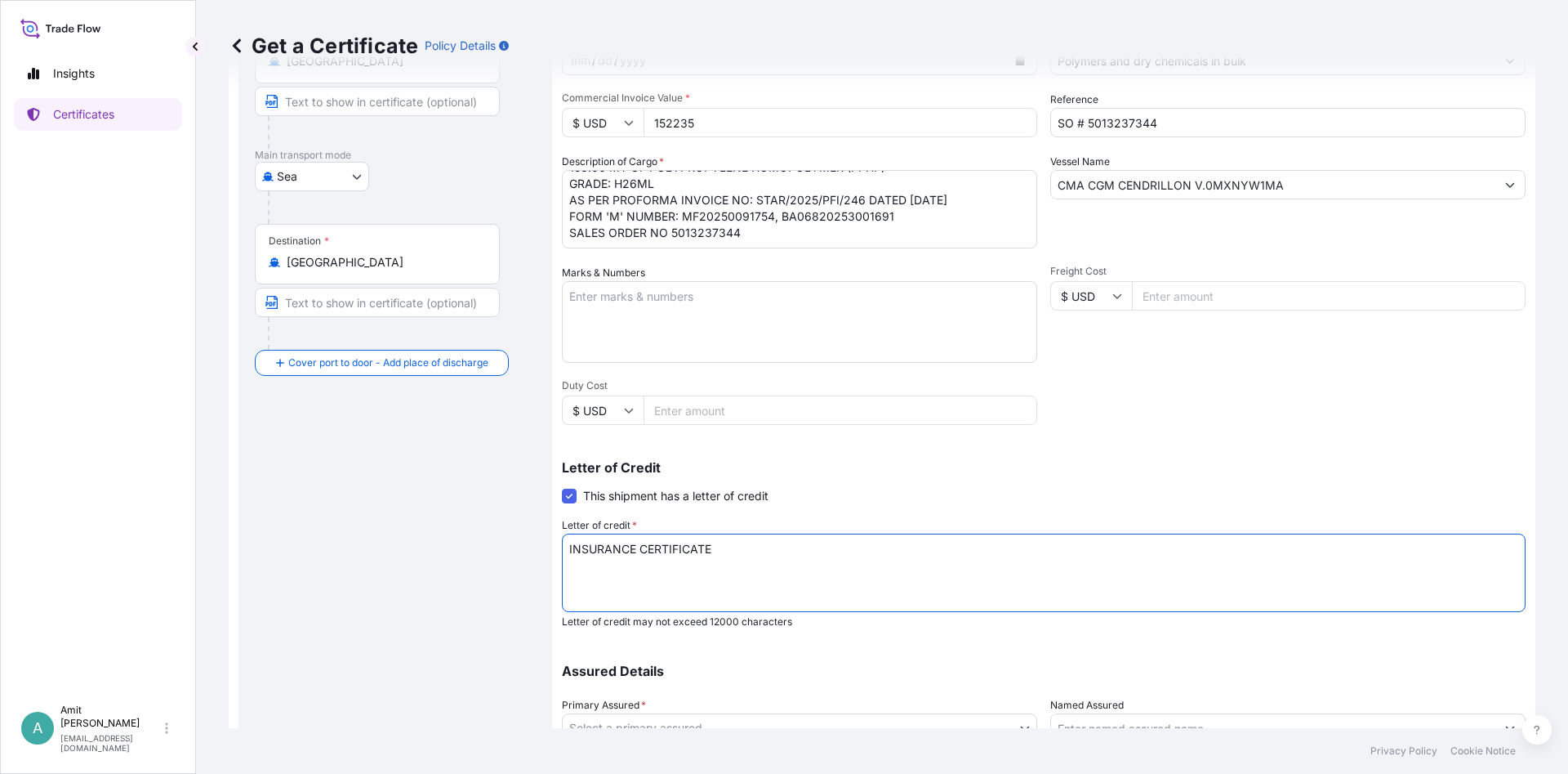
click at [816, 547] on textarea "INSURANCE CERTIFICATE" at bounding box center [1044, 572] width 964 height 78
paste textarea "COVERING MARINE INSURANCE AS PER"
click at [874, 550] on textarea "INSURANCE CERTIFICATE COVERING MARINE INSURANCE AS PER" at bounding box center [1044, 572] width 964 height 78
click at [993, 544] on textarea "INSURANCE CERTIFICATE COVERING MARINE INSURANCE AS PER" at bounding box center [1044, 572] width 964 height 78
paste textarea "1) INSTITUTE CARGO CLAUSES (A) DATED [DATE], 2) PERILS AS PER INSTITUTE STRIKES…"
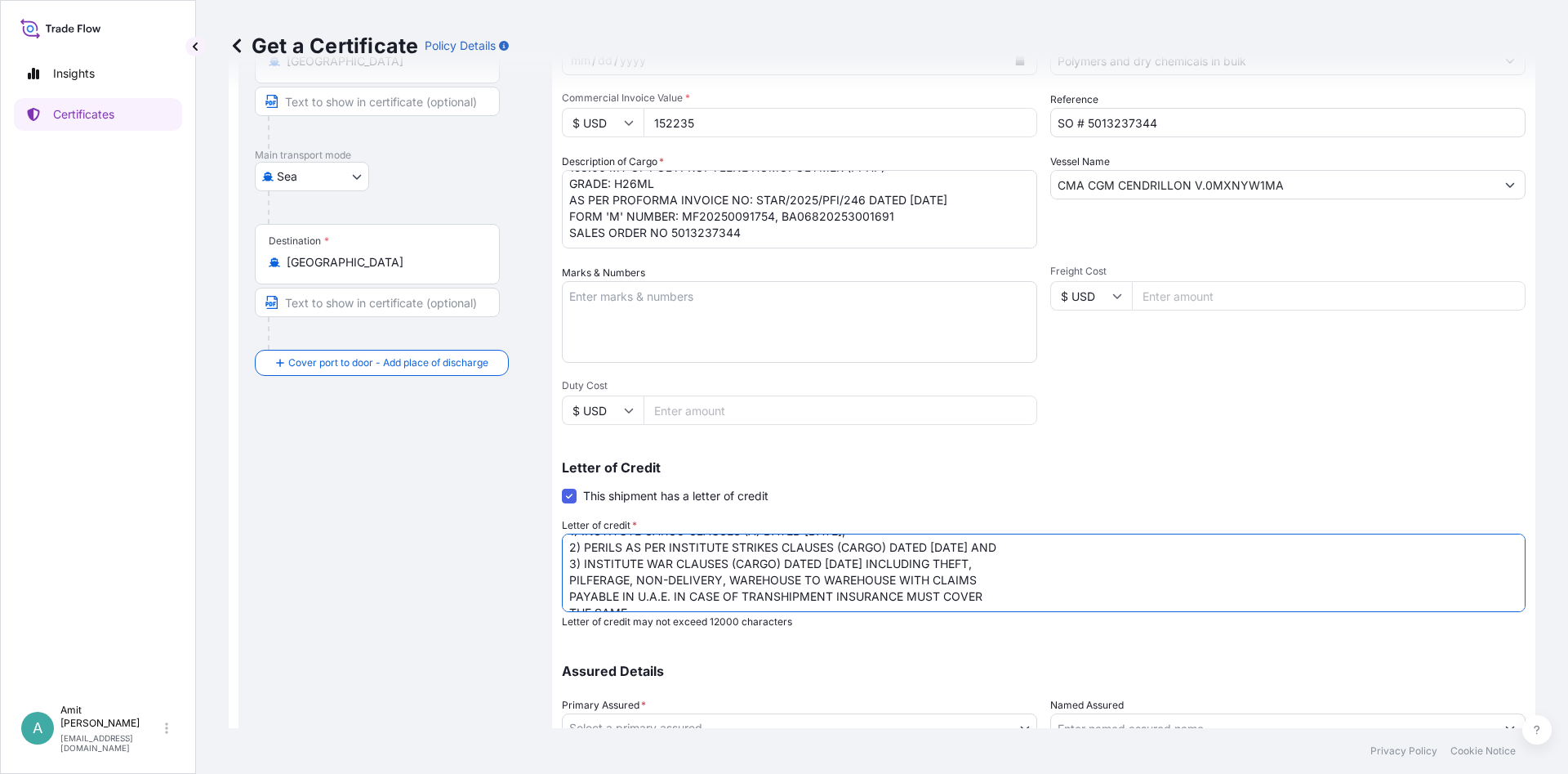
scroll to position [51, 0]
click at [854, 550] on textarea "INSURANCE CERTIFICATE COVERING MARINE INSURANCE AS PER 1) INSTITUTE CARGO CLAUS…" at bounding box center [1044, 572] width 964 height 78
click at [1094, 563] on textarea "INSURANCE CERTIFICATE COVERING MARINE INSURANCE AS PER 1) INSTITUTE CARGO CLAUS…" at bounding box center [1044, 572] width 964 height 78
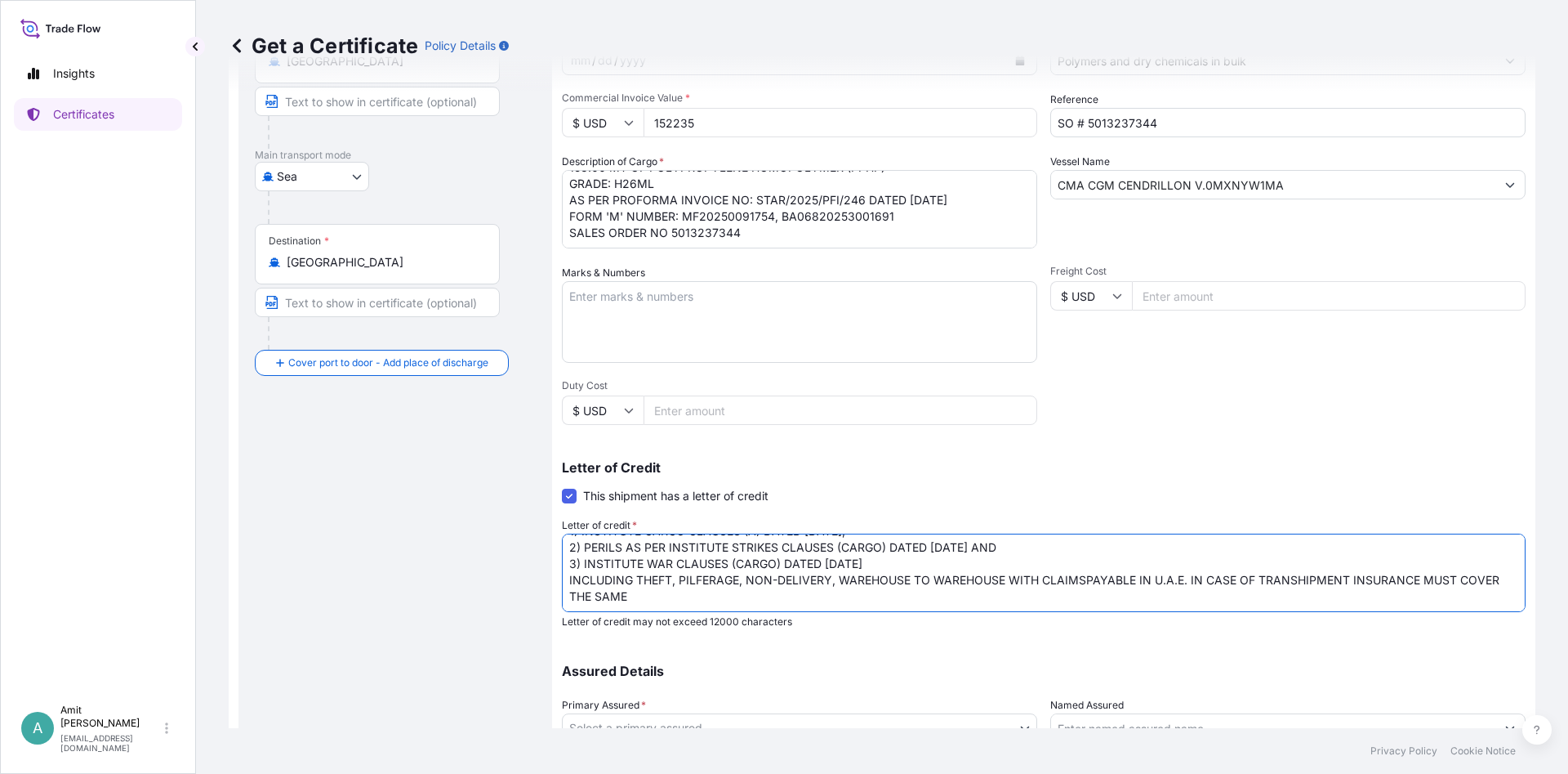
scroll to position [35, 0]
drag, startPoint x: 1422, startPoint y: 582, endPoint x: 1457, endPoint y: 581, distance: 35.0
click at [1457, 581] on textarea "INSURANCE CERTIFICATE COVERING MARINE INSURANCE AS PER 1) INSTITUTE CARGO CLAUS…" at bounding box center [1044, 572] width 964 height 78
click at [1468, 583] on textarea "INSURANCE CERTIFICATE COVERING MARINE INSURANCE AS PER 1) INSTITUTE CARGO CLAUS…" at bounding box center [1044, 572] width 964 height 78
click at [807, 601] on textarea "INSURANCE CERTIFICATE COVERING MARINE INSURANCE AS PER 1) INSTITUTE CARGO CLAUS…" at bounding box center [1044, 572] width 964 height 78
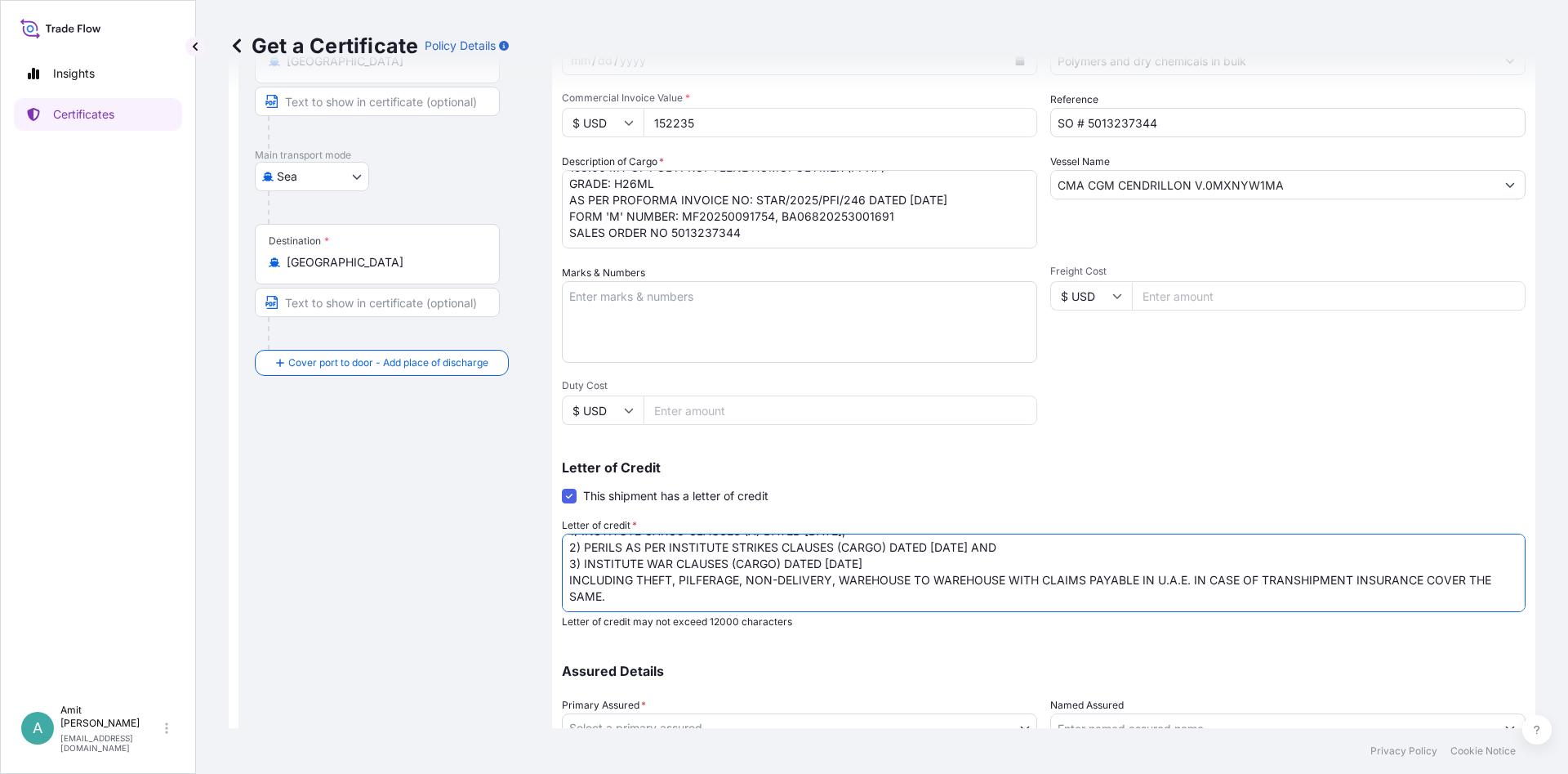
paste textarea "ANY INSURANCE POLICY/CERTIFICATE REQUIRED SHOULD BE ACCOMPANIED BY A CERTIFICAT…"
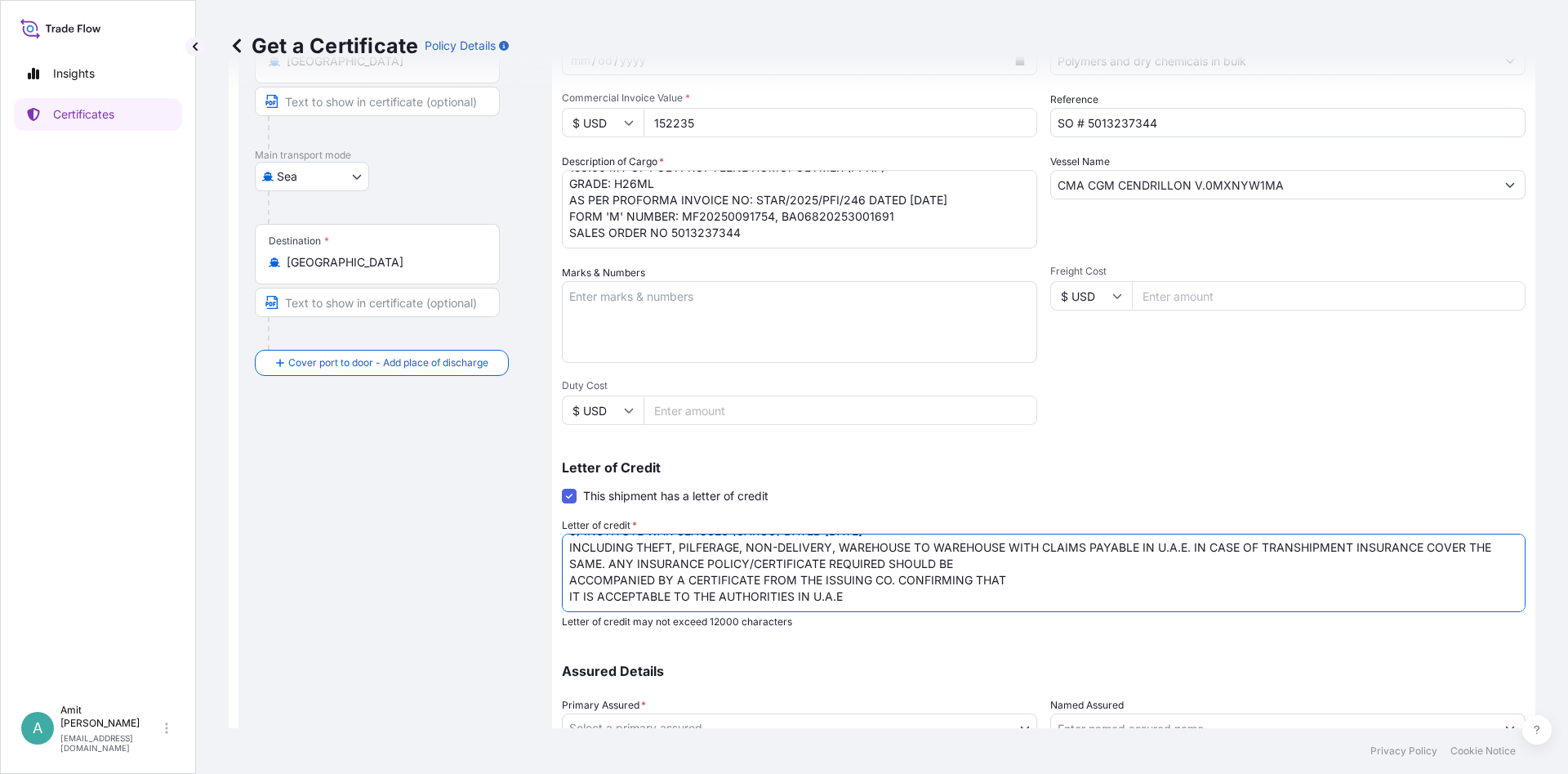
drag, startPoint x: 607, startPoint y: 555, endPoint x: 969, endPoint y: 556, distance: 362.0
click at [969, 556] on textarea "INSURANCE CERTIFICATE COVERING MARINE INSURANCE AS PER 1) INSTITUTE CARGO CLAUS…" at bounding box center [1044, 572] width 964 height 78
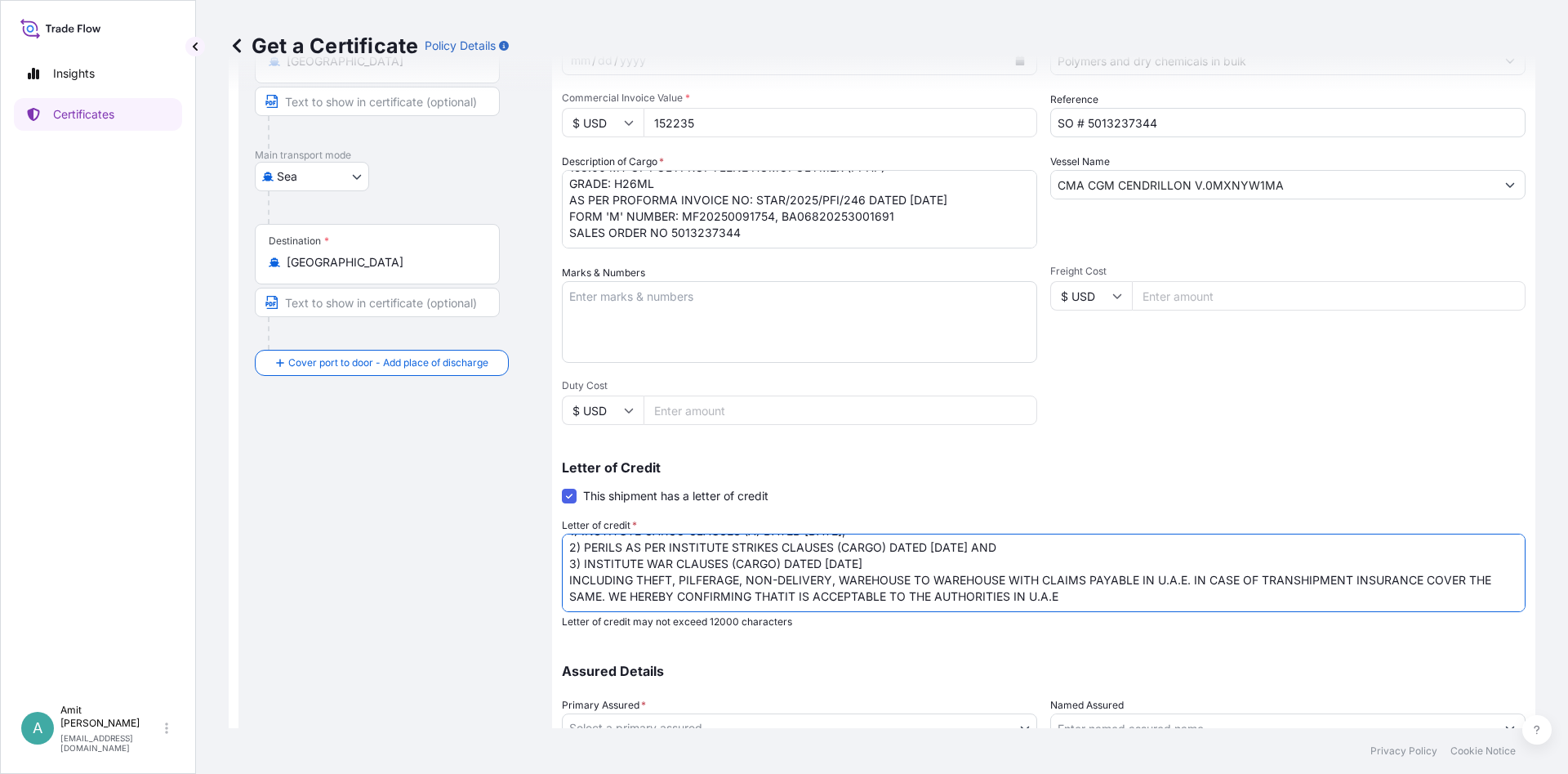
scroll to position [51, 0]
click at [1080, 587] on textarea "INSURANCE CERTIFICATE COVERING MARINE INSURANCE AS PER 1) INSTITUTE CARGO CLAUS…" at bounding box center [1044, 572] width 964 height 78
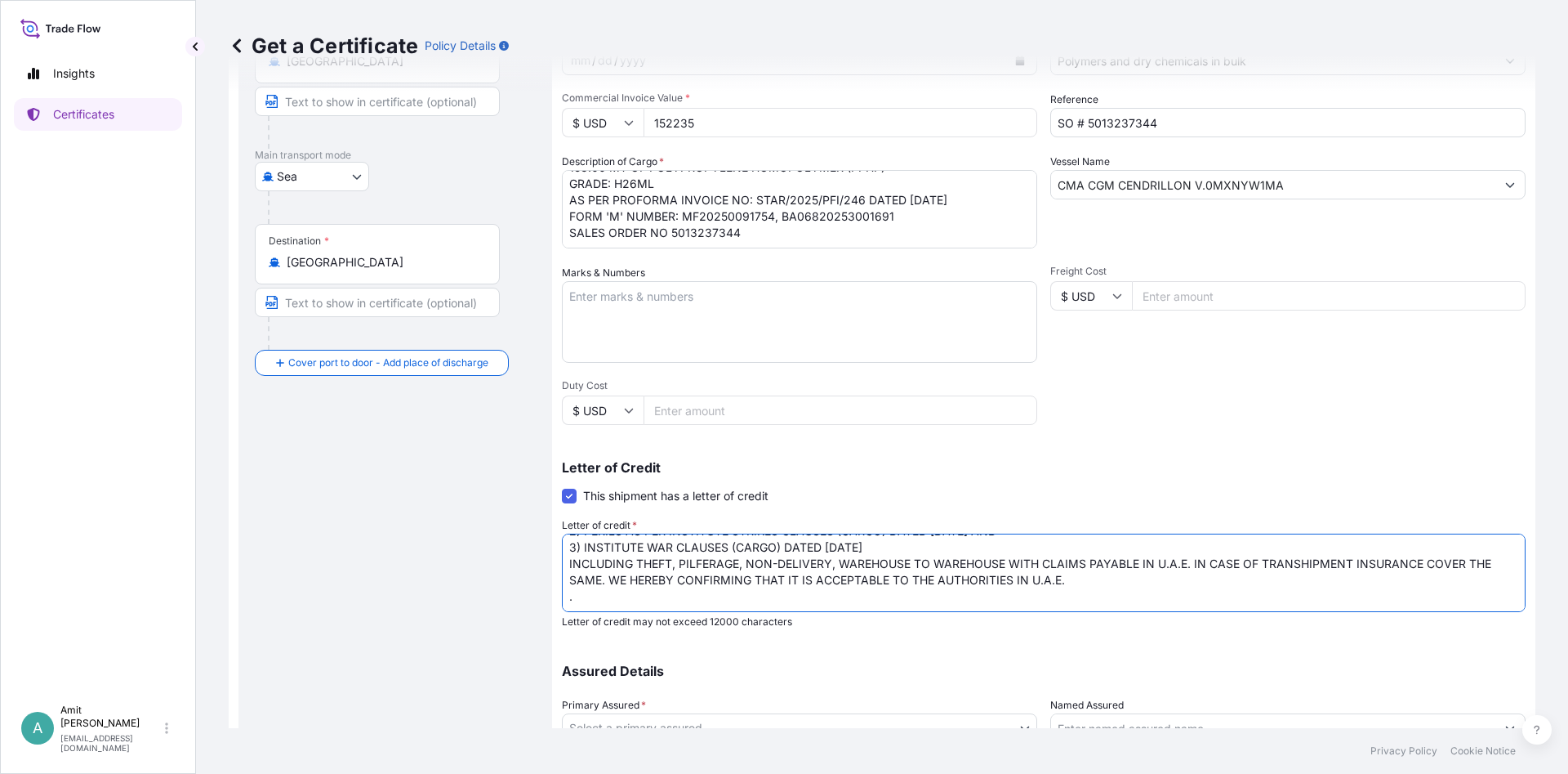
scroll to position [59, 0]
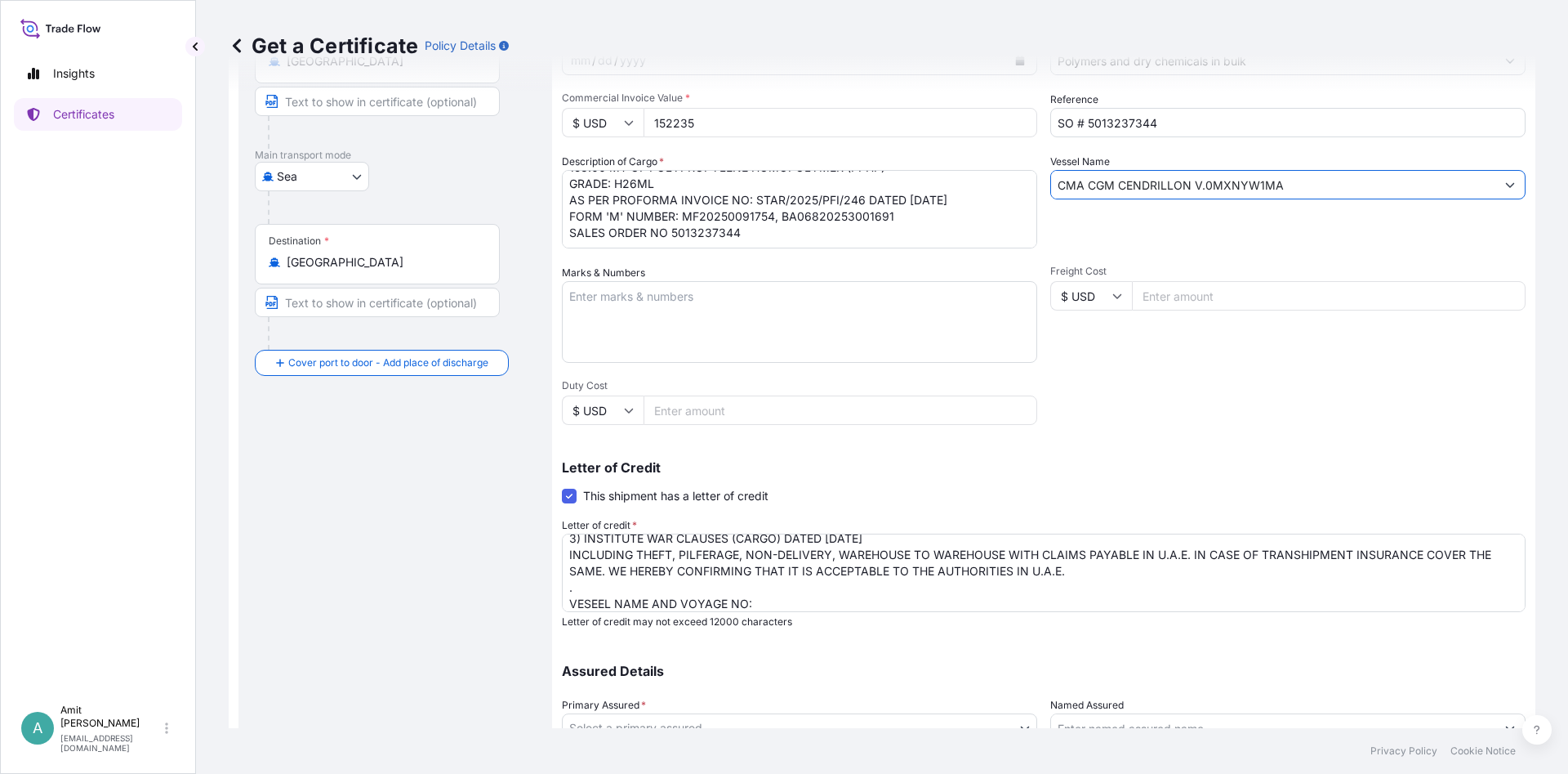
drag, startPoint x: 1300, startPoint y: 186, endPoint x: 1023, endPoint y: 182, distance: 277.0
click at [1052, 182] on input "CMA CGM CENDRILLON V.0MXNYW1MA" at bounding box center [1274, 184] width 444 height 30
click at [803, 601] on textarea "INSURANCE CERTIFICATE COVERING MARINE INSURANCE AS PER 1) INSTITUTE CARGO CLAUS…" at bounding box center [1044, 572] width 964 height 78
paste textarea "CMA CGM CENDRILLON V.0MXNYW1MA"
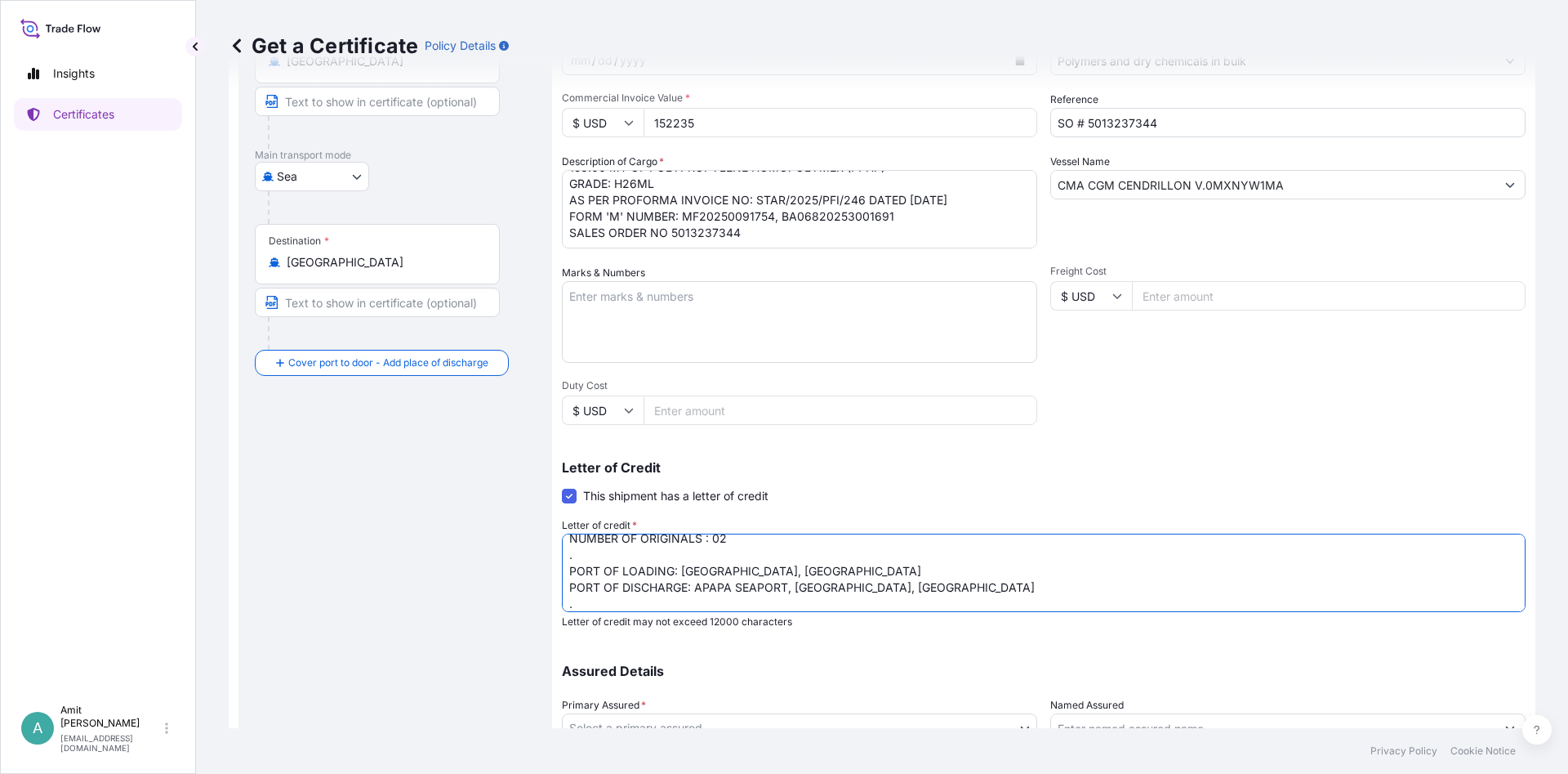
scroll to position [174, 0]
click at [589, 600] on textarea "INSURANCE CERTIFICATE COVERING MARINE INSURANCE AS PER 1) INSTITUTE CARGO CLAUS…" at bounding box center [1044, 572] width 964 height 78
paste textarea "Insurance cover under this Insurance document is effective from: [DATE] . "[PER…"
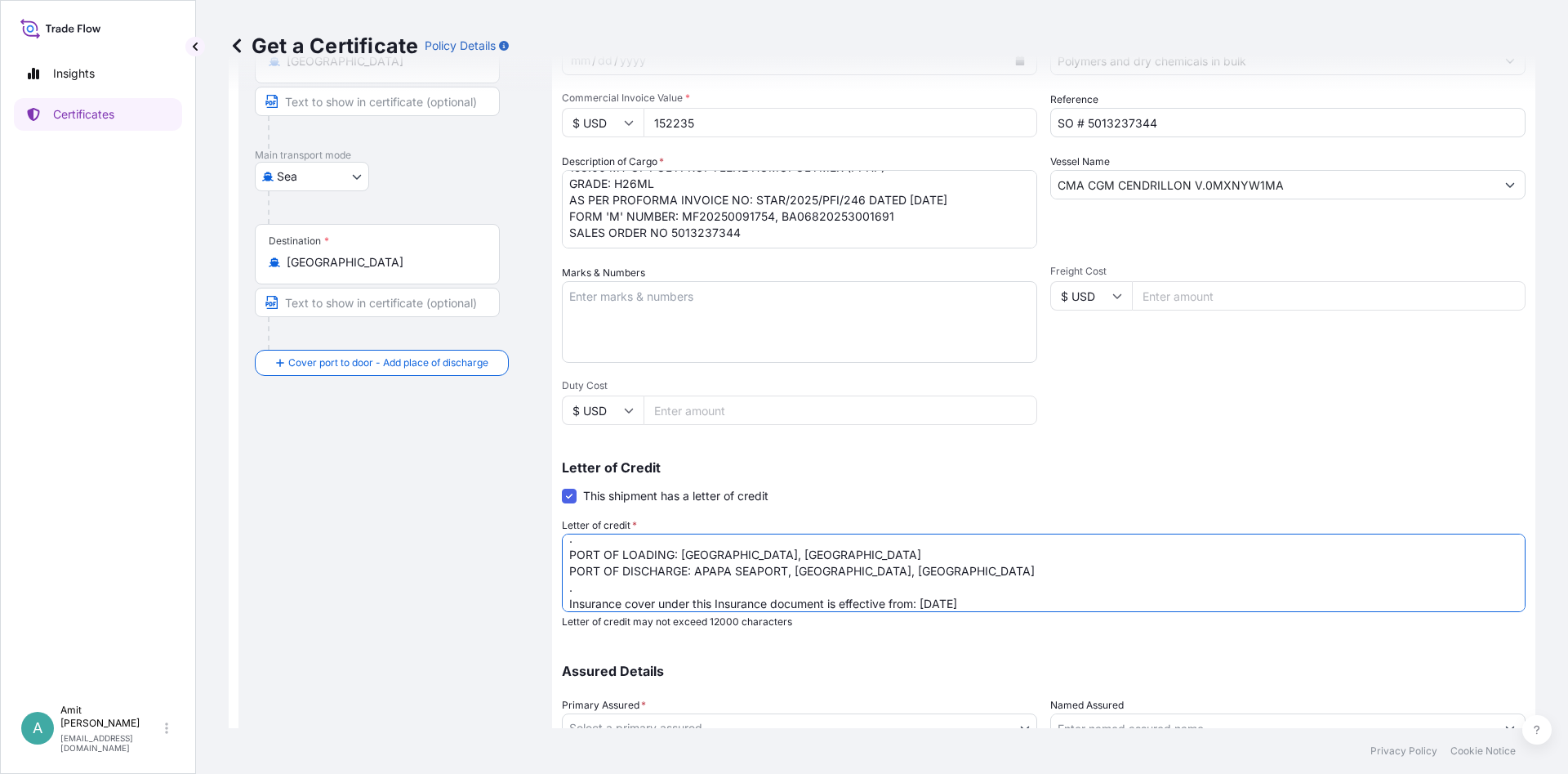
scroll to position [223, 0]
click at [932, 553] on textarea "INSURANCE CERTIFICATE COVERING MARINE INSURANCE AS PER 1) INSTITUTE CARGO CLAUS…" at bounding box center [1044, 572] width 964 height 78
drag, startPoint x: 923, startPoint y: 553, endPoint x: 970, endPoint y: 552, distance: 47.0
click at [970, 552] on textarea "INSURANCE CERTIFICATE COVERING MARINE INSURANCE AS PER 1) INSTITUTE CARGO CLAUS…" at bounding box center [1044, 572] width 964 height 78
type textarea "INSURANCE CERTIFICATE COVERING MARINE INSURANCE AS PER 1) INSTITUTE CARGO CLAUS…"
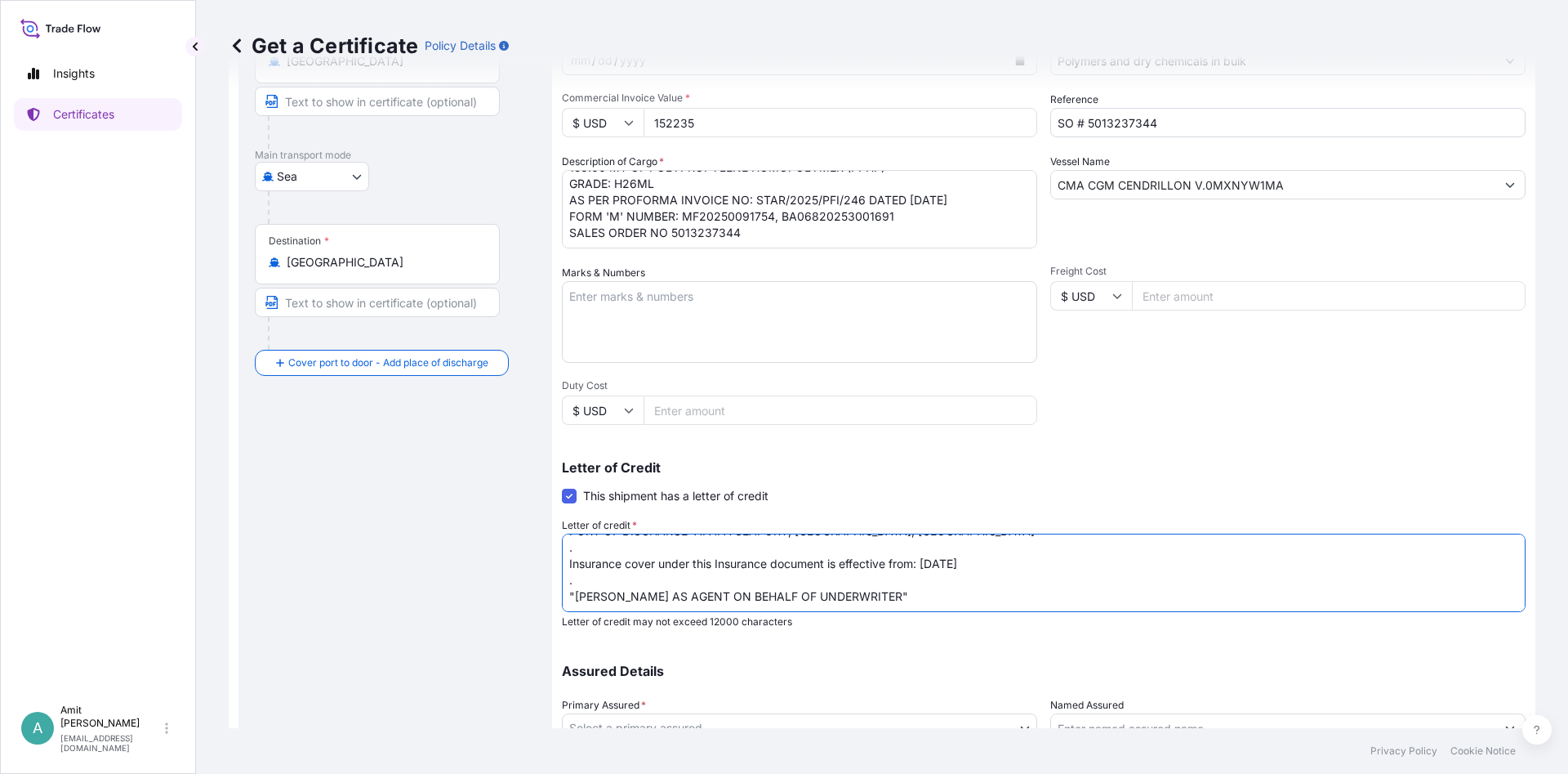
click at [1061, 545] on textarea "INSURANCE CERTIFICATE COVERING MARINE INSURANCE AS PER 1) INSTITUTE CARGO CLAUS…" at bounding box center [1044, 572] width 964 height 78
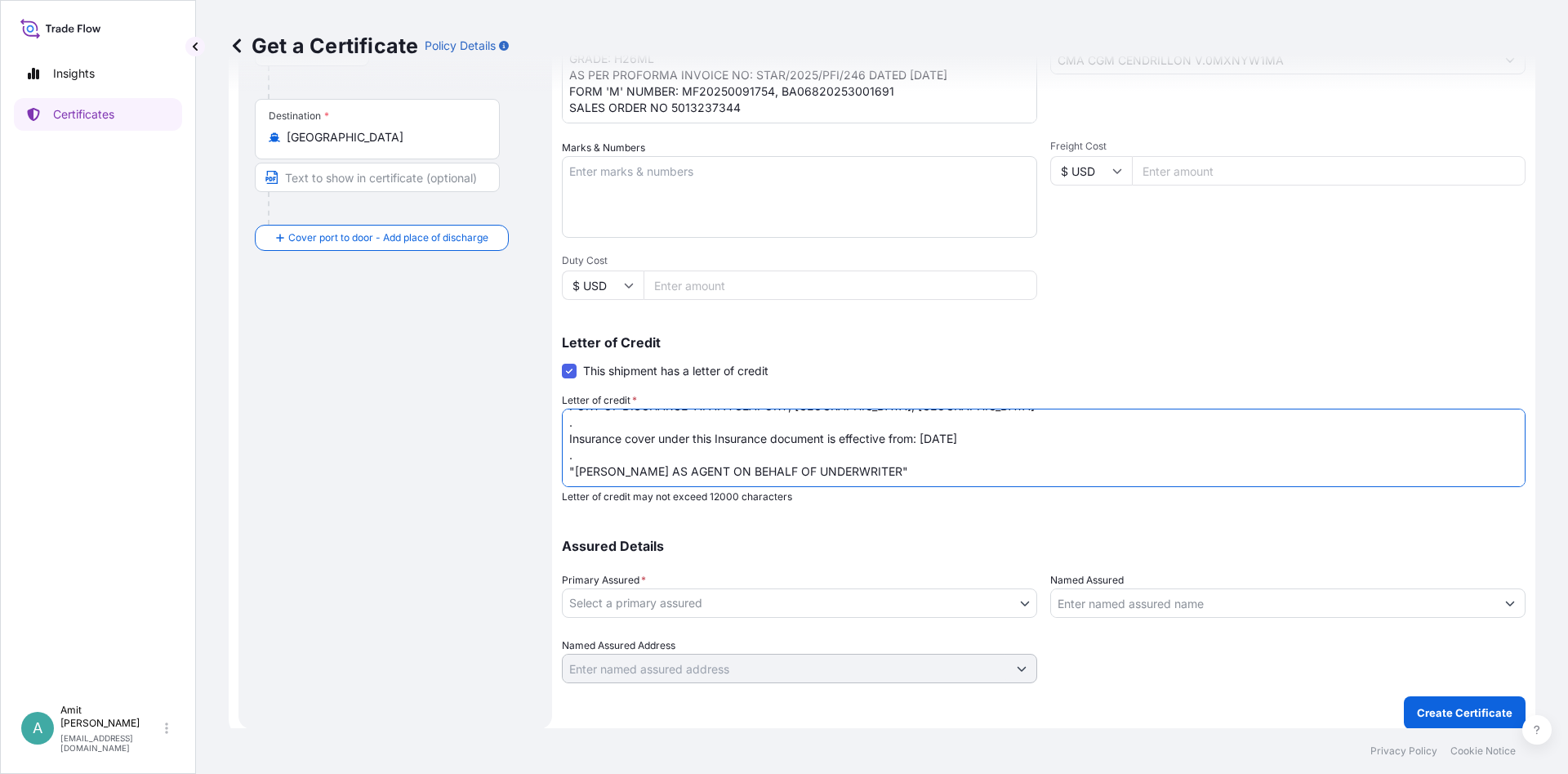
scroll to position [322, 0]
click at [742, 602] on body "Insights Certificates A [PERSON_NAME] [EMAIL_ADDRESS][DOMAIN_NAME] Get a Certif…" at bounding box center [784, 387] width 1568 height 774
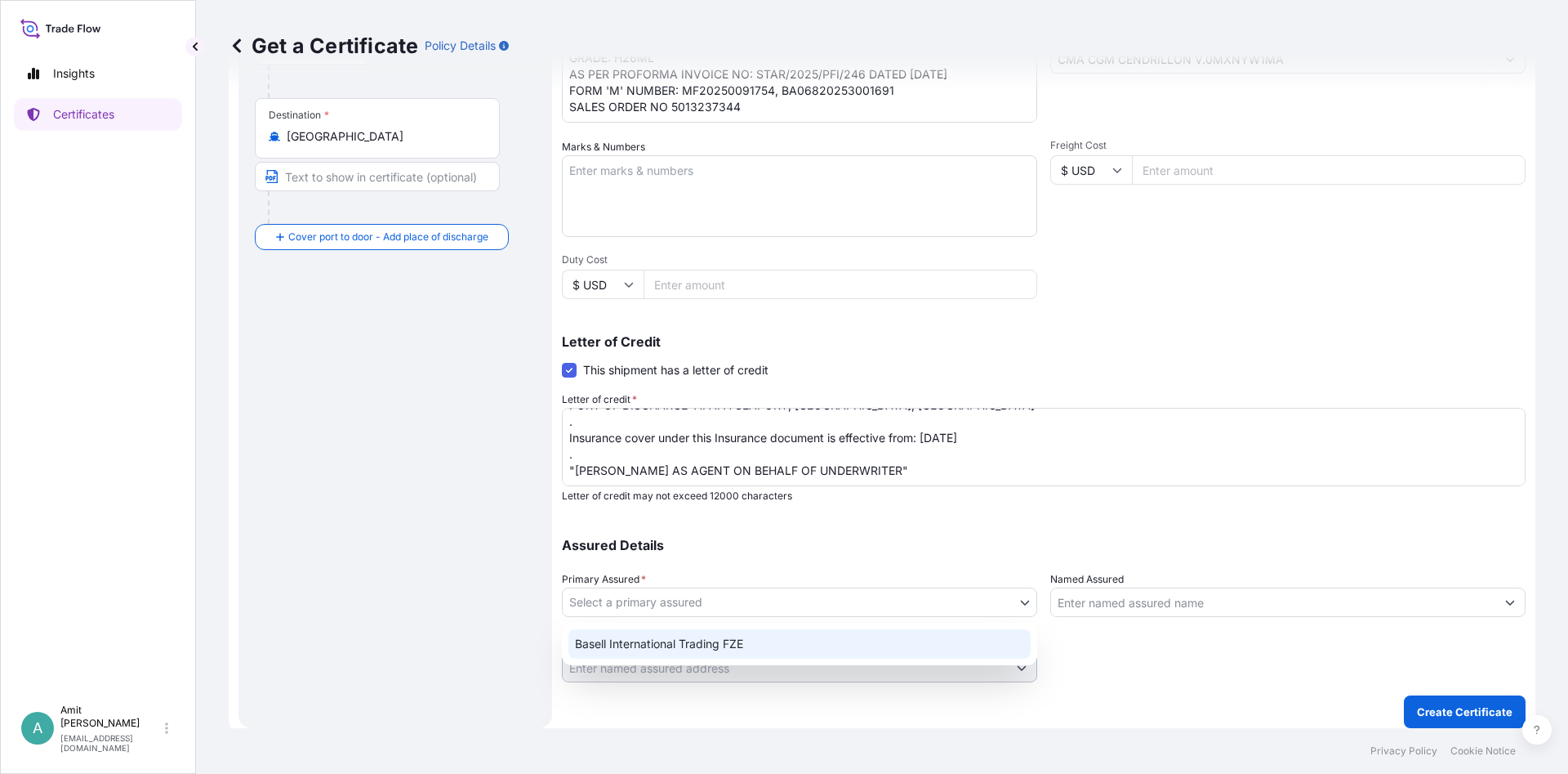
click at [602, 650] on div "Basell International Trading FZE" at bounding box center [800, 644] width 463 height 30
select select "32039"
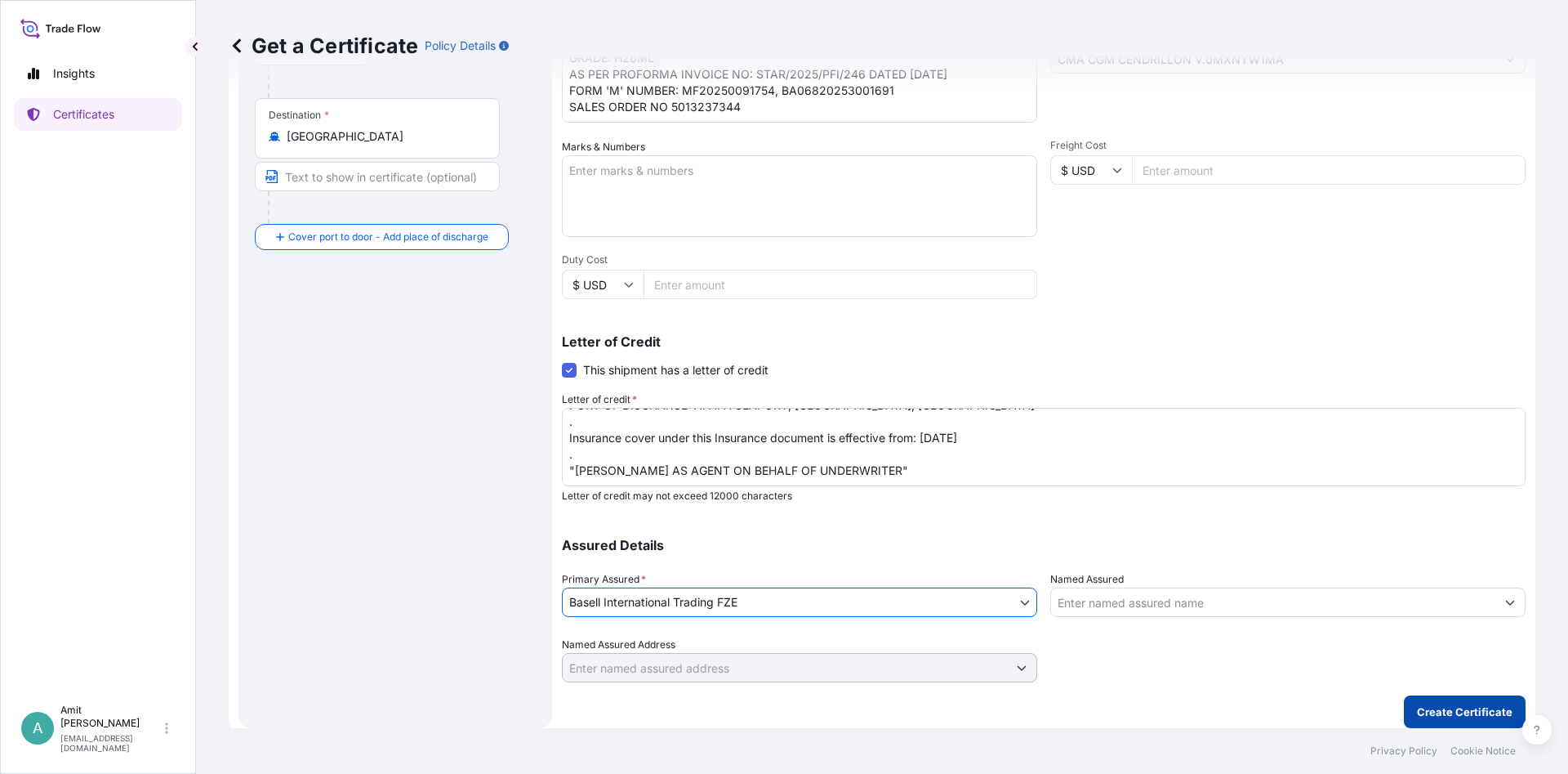
click at [1450, 716] on p "Create Certificate" at bounding box center [1465, 712] width 95 height 16
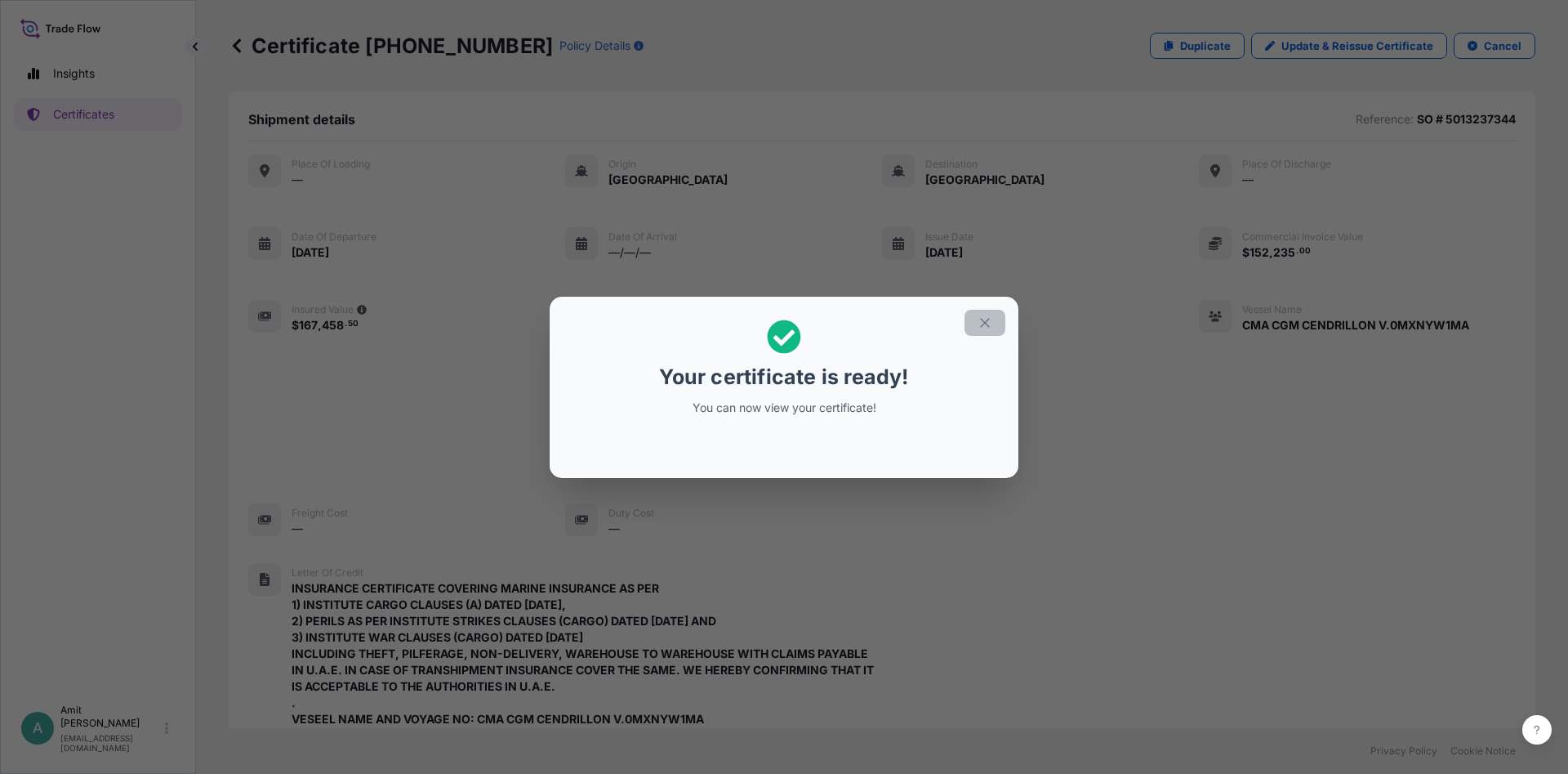
click at [982, 318] on icon "button" at bounding box center [985, 322] width 15 height 15
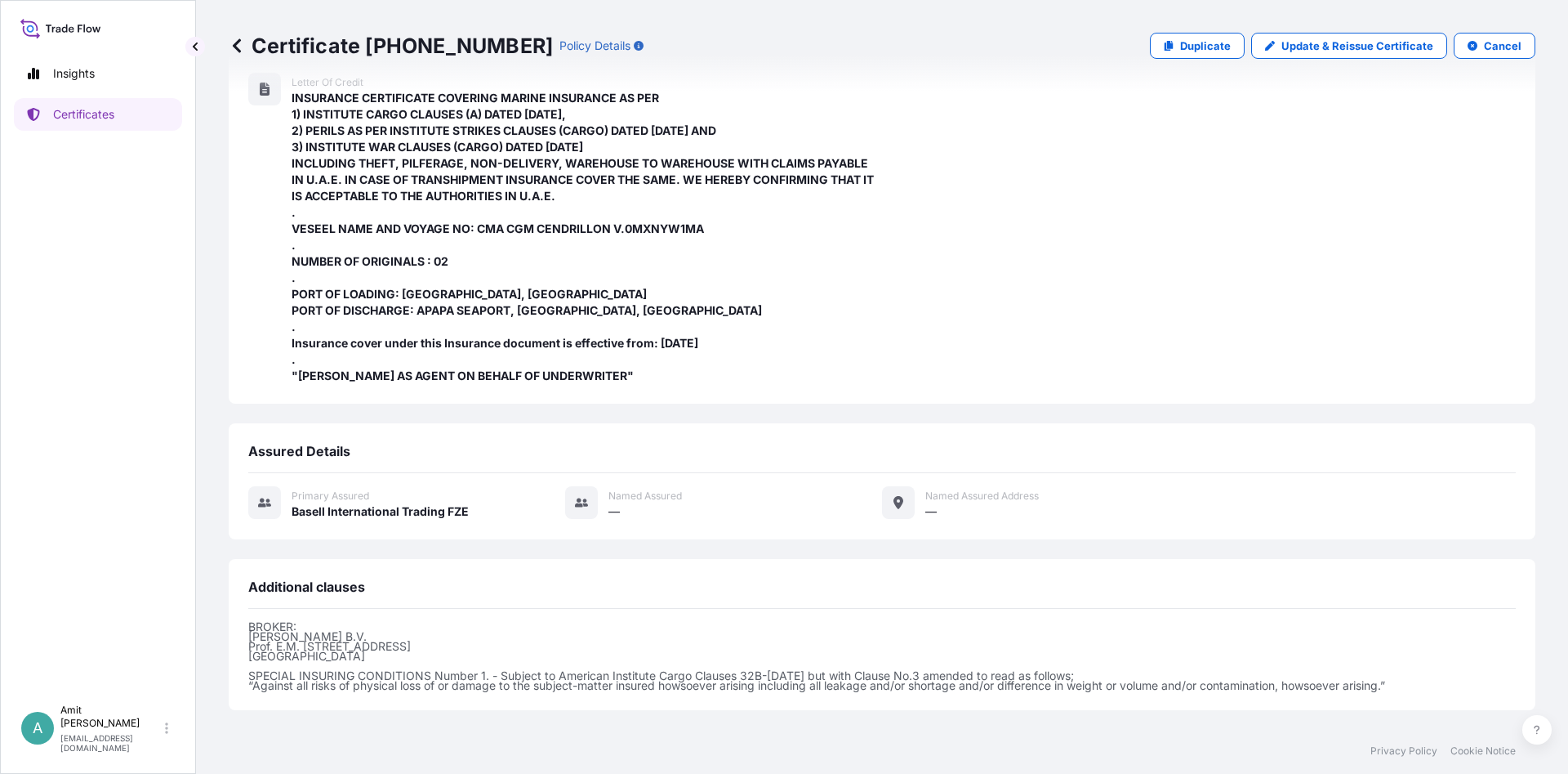
scroll to position [642, 0]
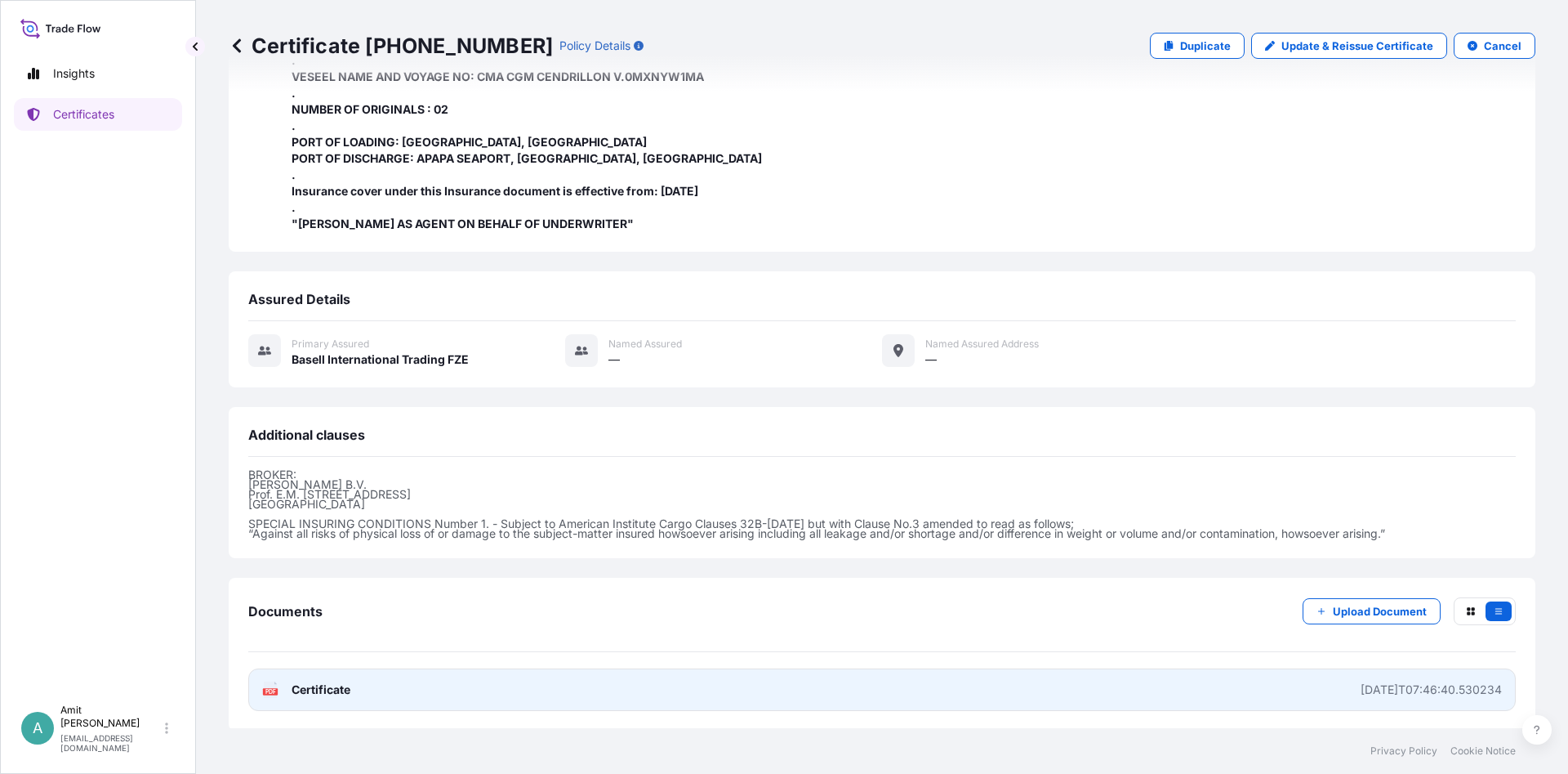
click at [338, 690] on span "Certificate" at bounding box center [320, 689] width 58 height 16
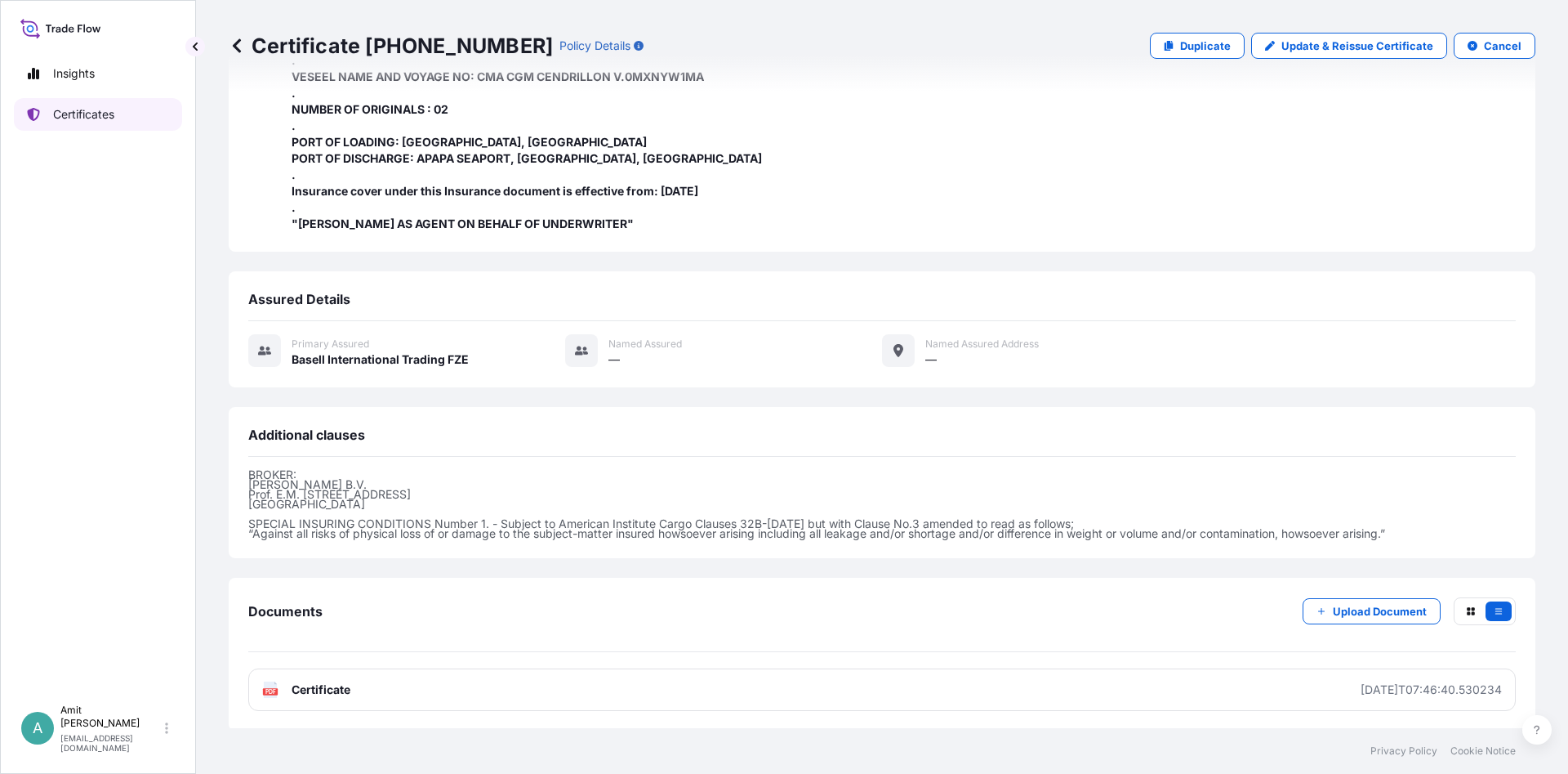
click at [77, 119] on p "Certificates" at bounding box center [84, 114] width 61 height 16
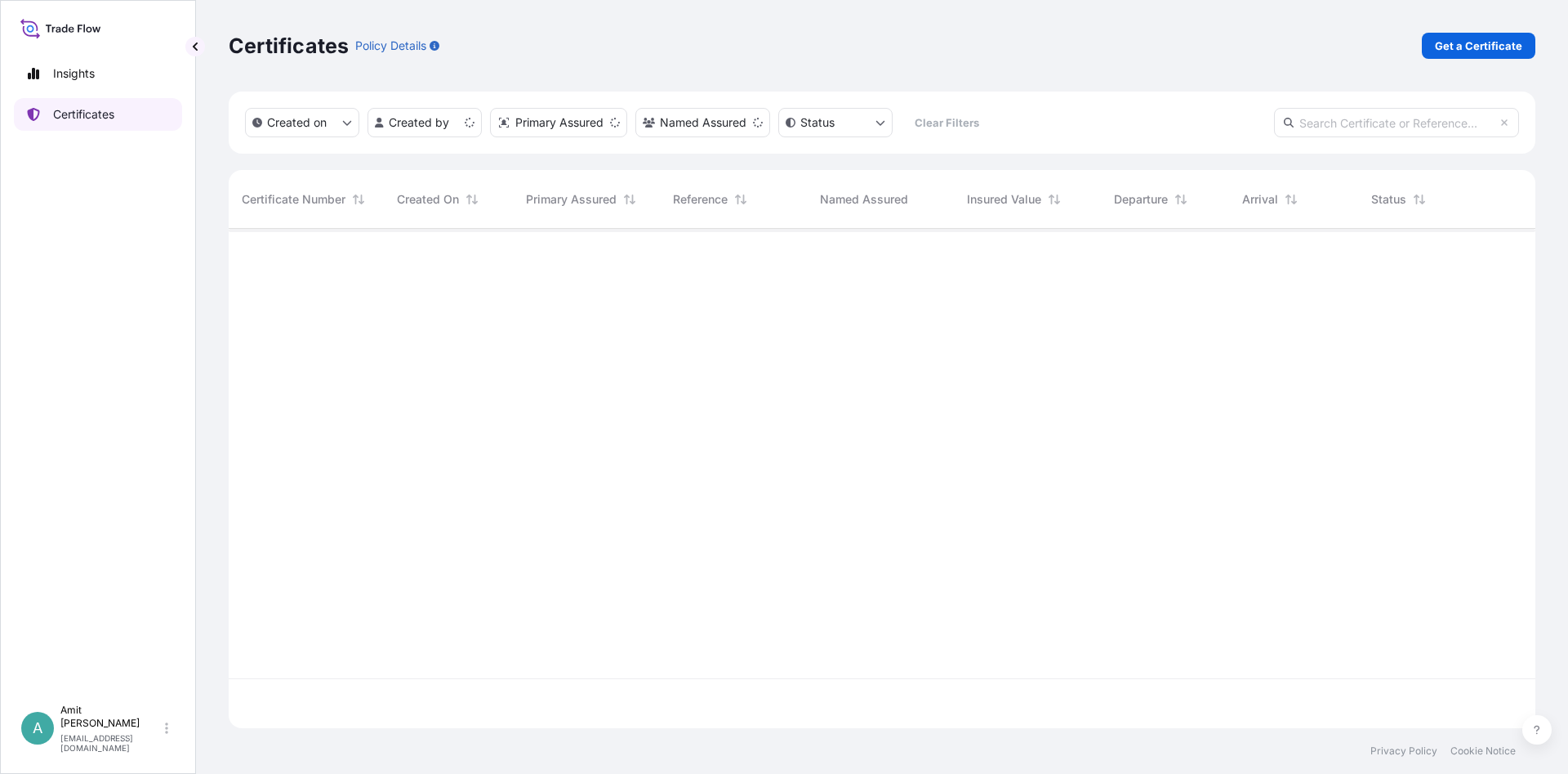
scroll to position [508, 1307]
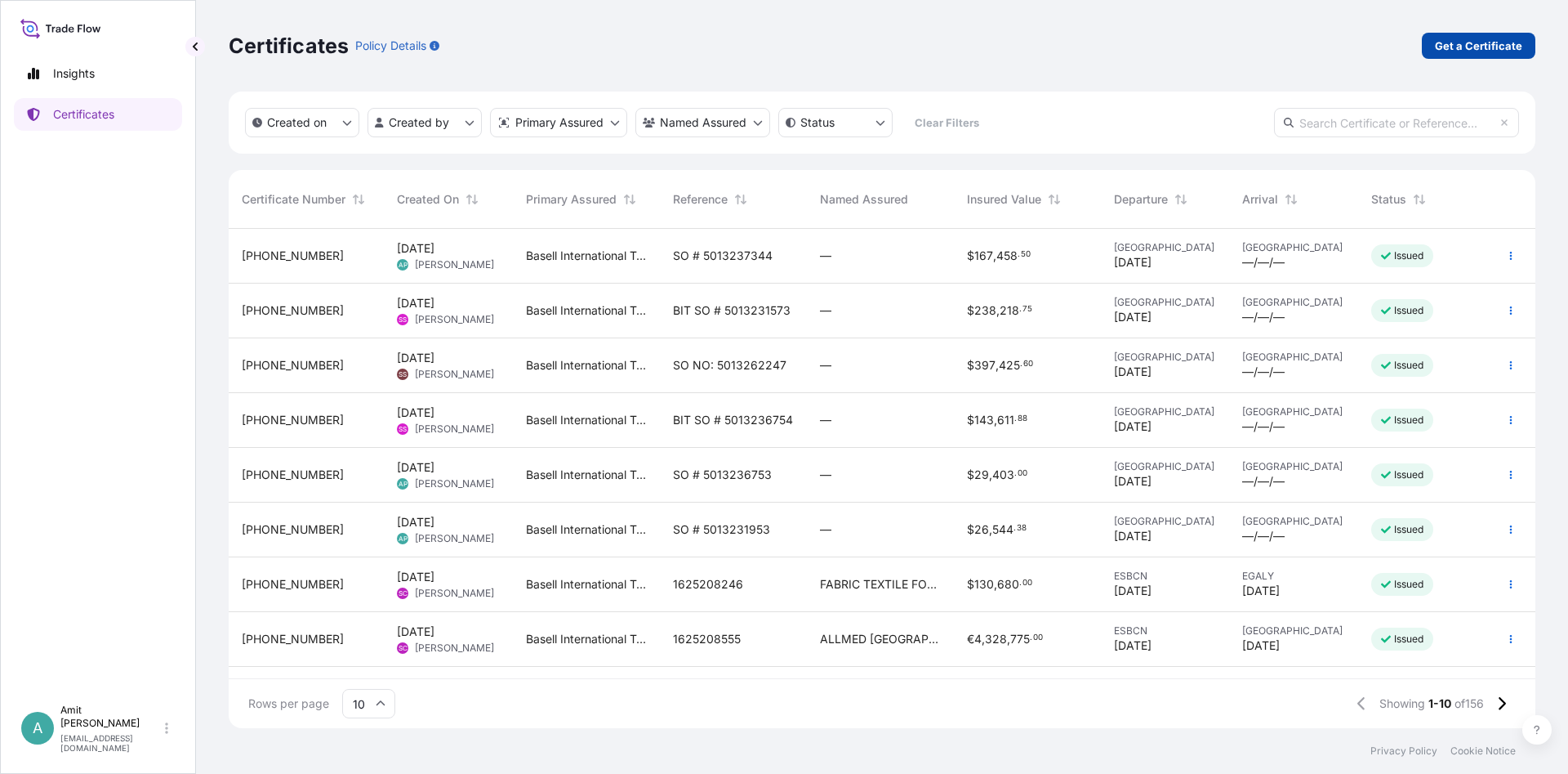
click at [1444, 53] on p "Get a Certificate" at bounding box center [1479, 46] width 87 height 16
select select "Sea"
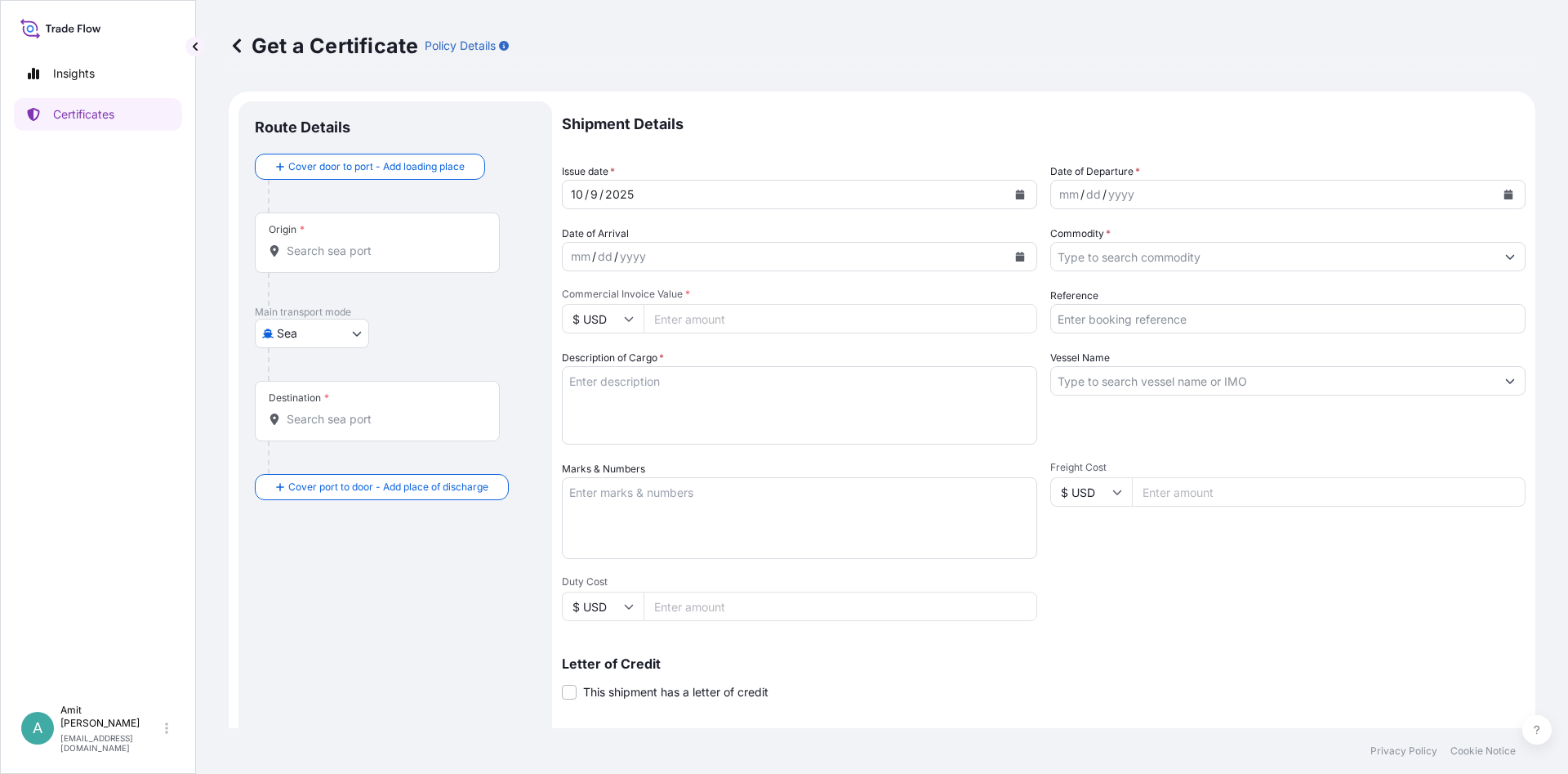
click at [308, 258] on input "Origin *" at bounding box center [383, 251] width 193 height 16
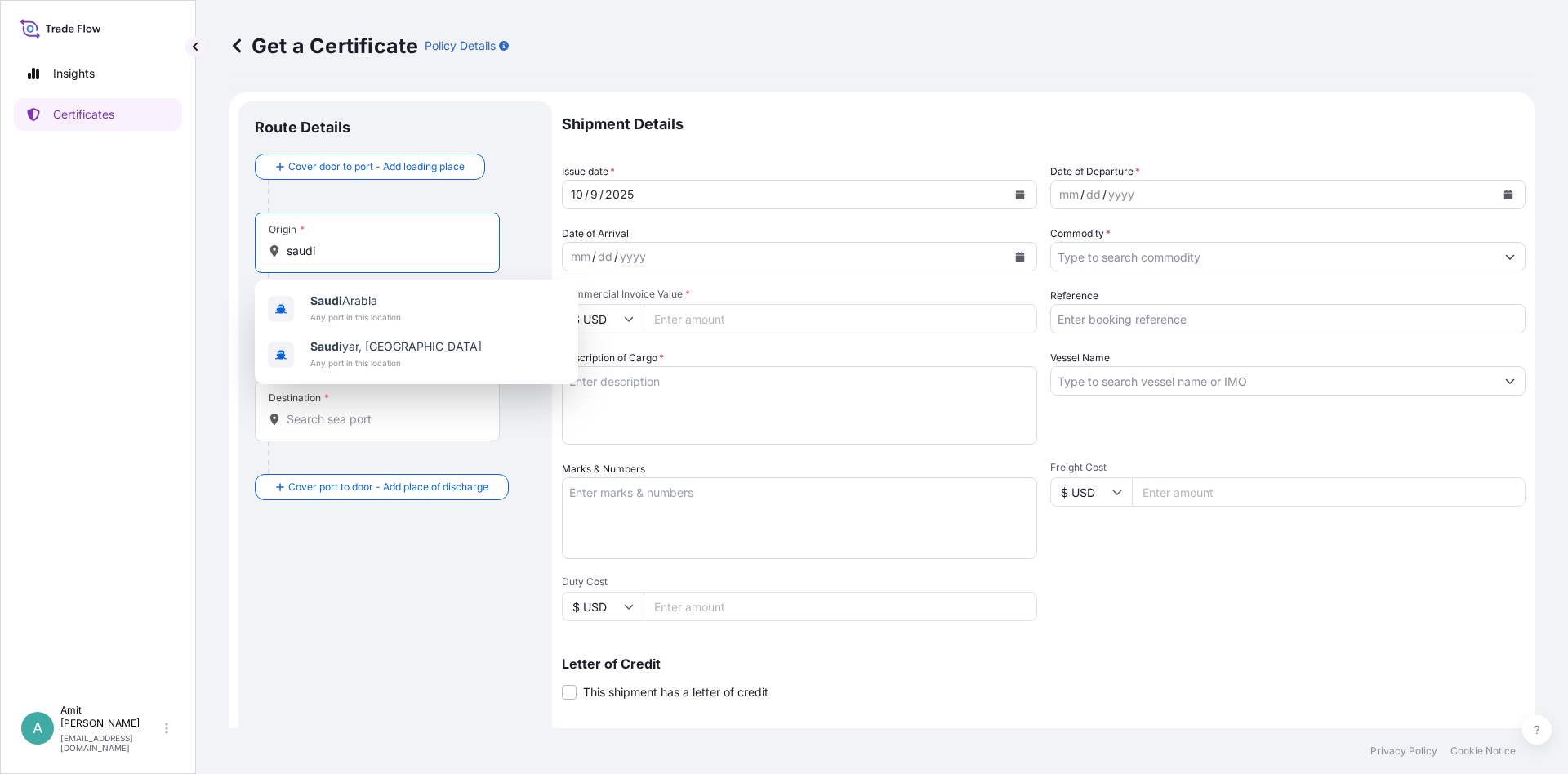
click at [346, 305] on span "[GEOGRAPHIC_DATA]" at bounding box center [355, 300] width 90 height 16
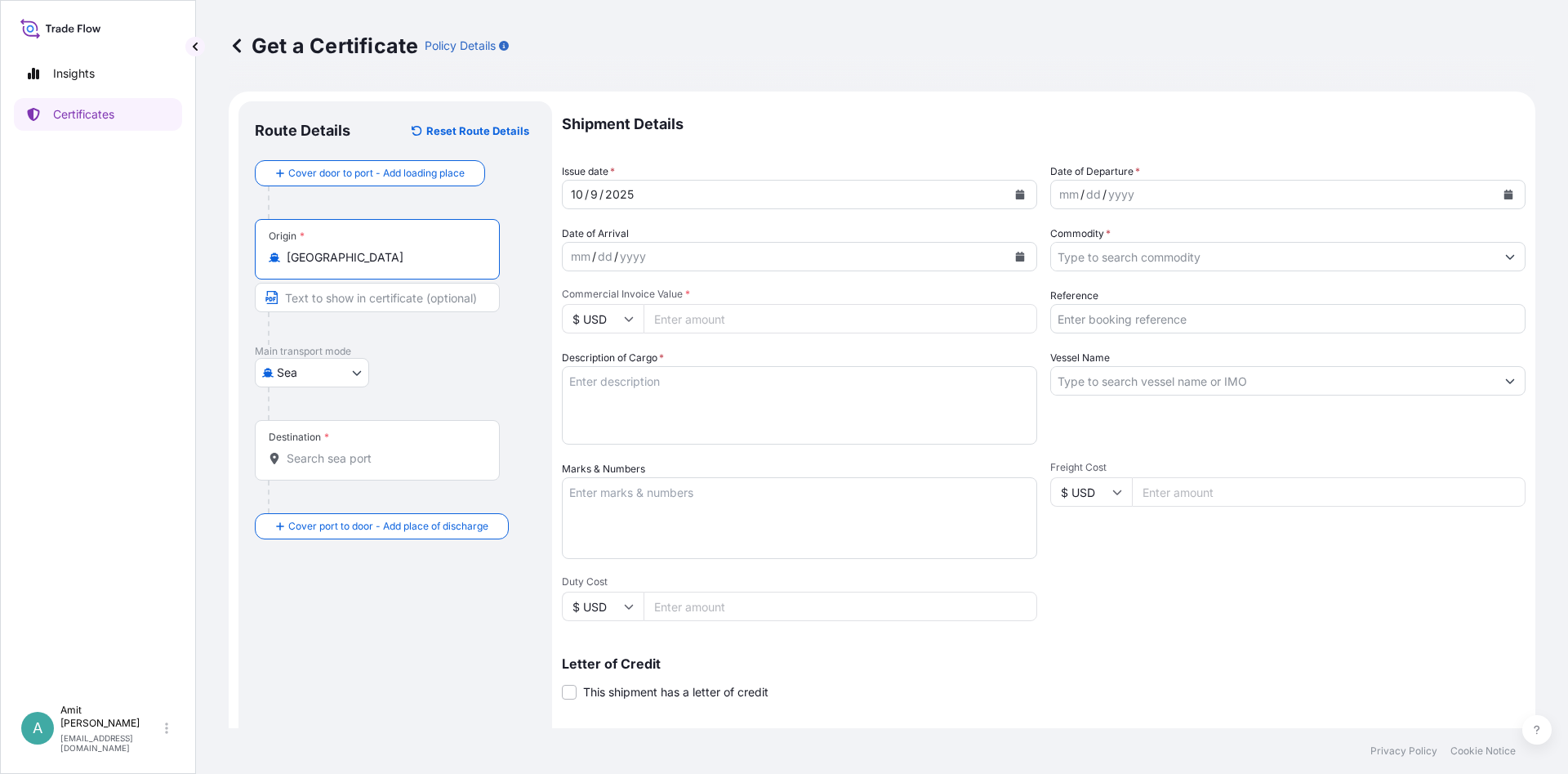
type input "[GEOGRAPHIC_DATA]"
click at [319, 448] on div "Destination *" at bounding box center [377, 450] width 245 height 60
click at [319, 450] on input "Destination *" at bounding box center [383, 458] width 193 height 16
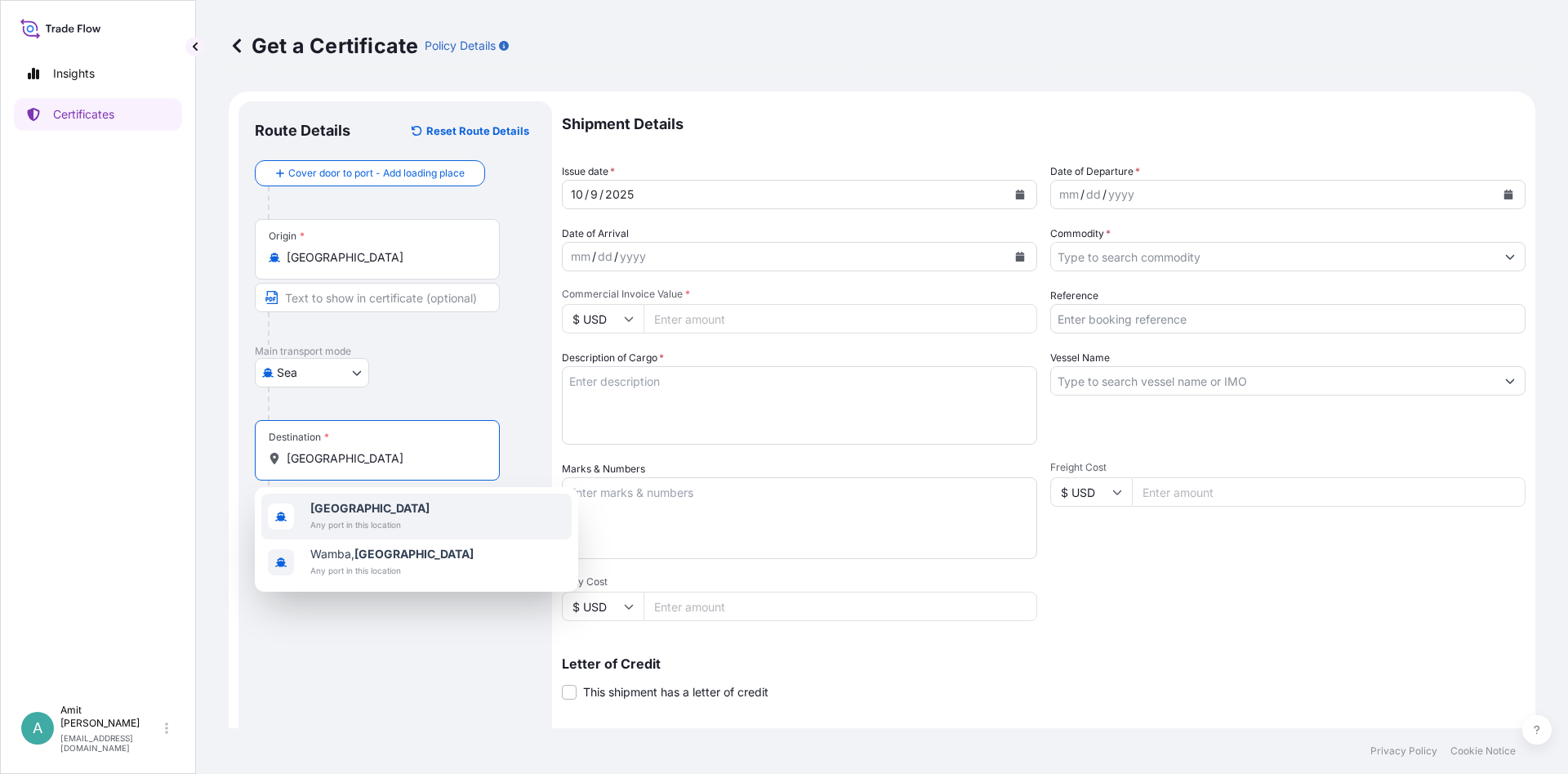
click at [345, 515] on span "[GEOGRAPHIC_DATA]" at bounding box center [370, 507] width 119 height 16
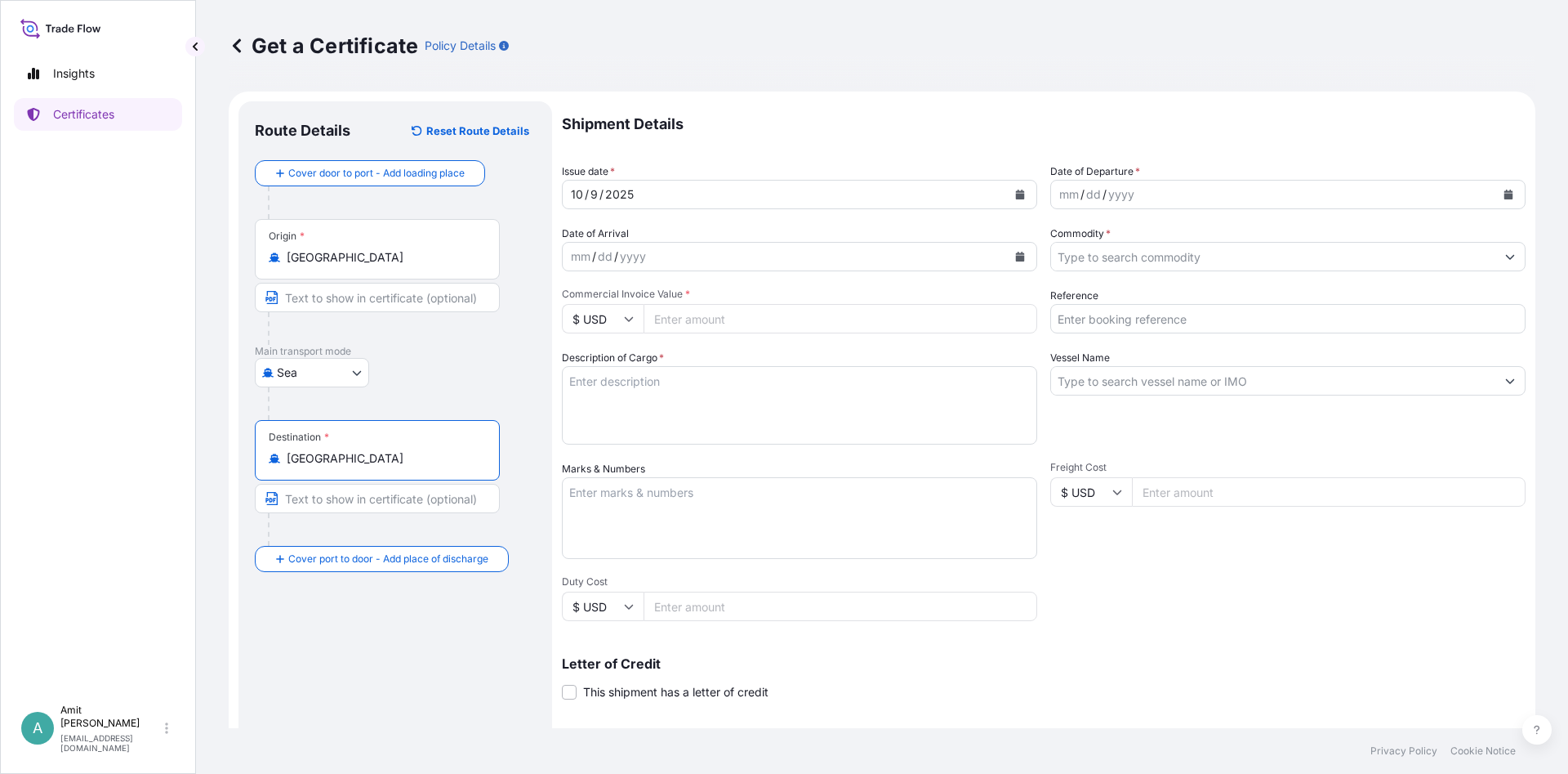
type input "[GEOGRAPHIC_DATA]"
click at [776, 195] on div "[DATE]" at bounding box center [785, 194] width 444 height 30
click at [1030, 190] on button "Calendar" at bounding box center [1020, 194] width 26 height 26
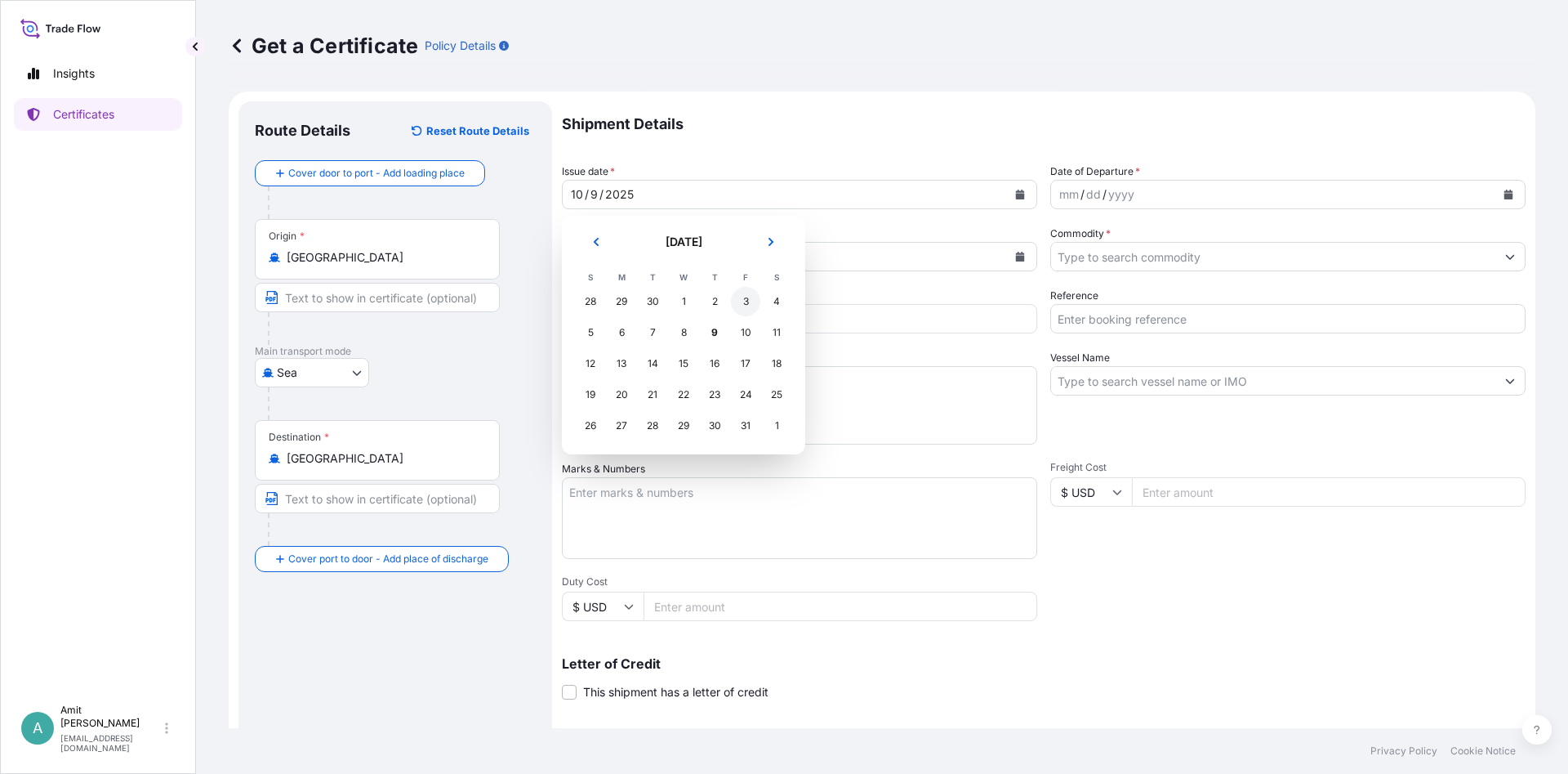
click at [746, 299] on div "3" at bounding box center [746, 301] width 30 height 30
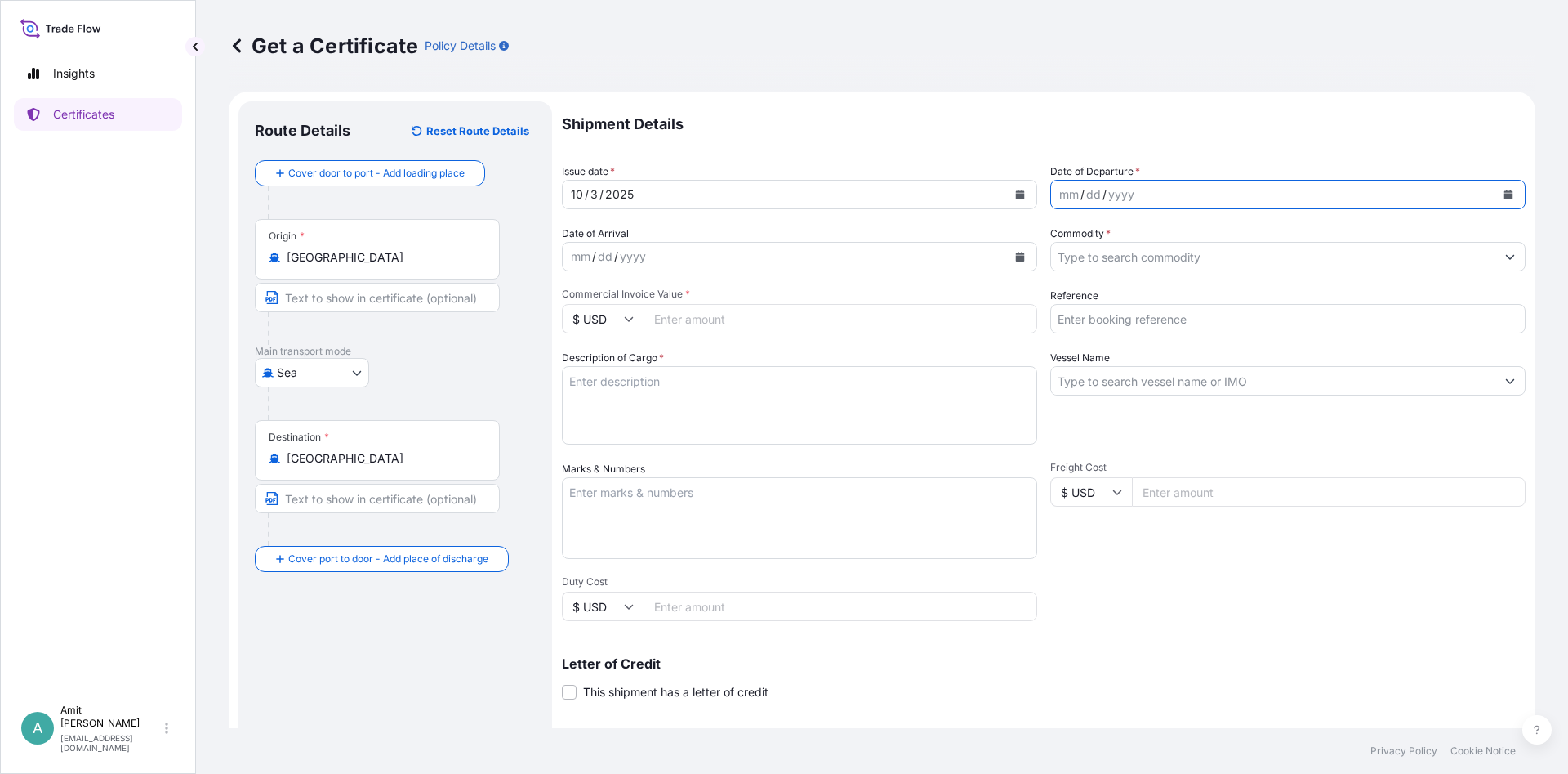
click at [1507, 189] on icon "Calendar" at bounding box center [1509, 194] width 10 height 10
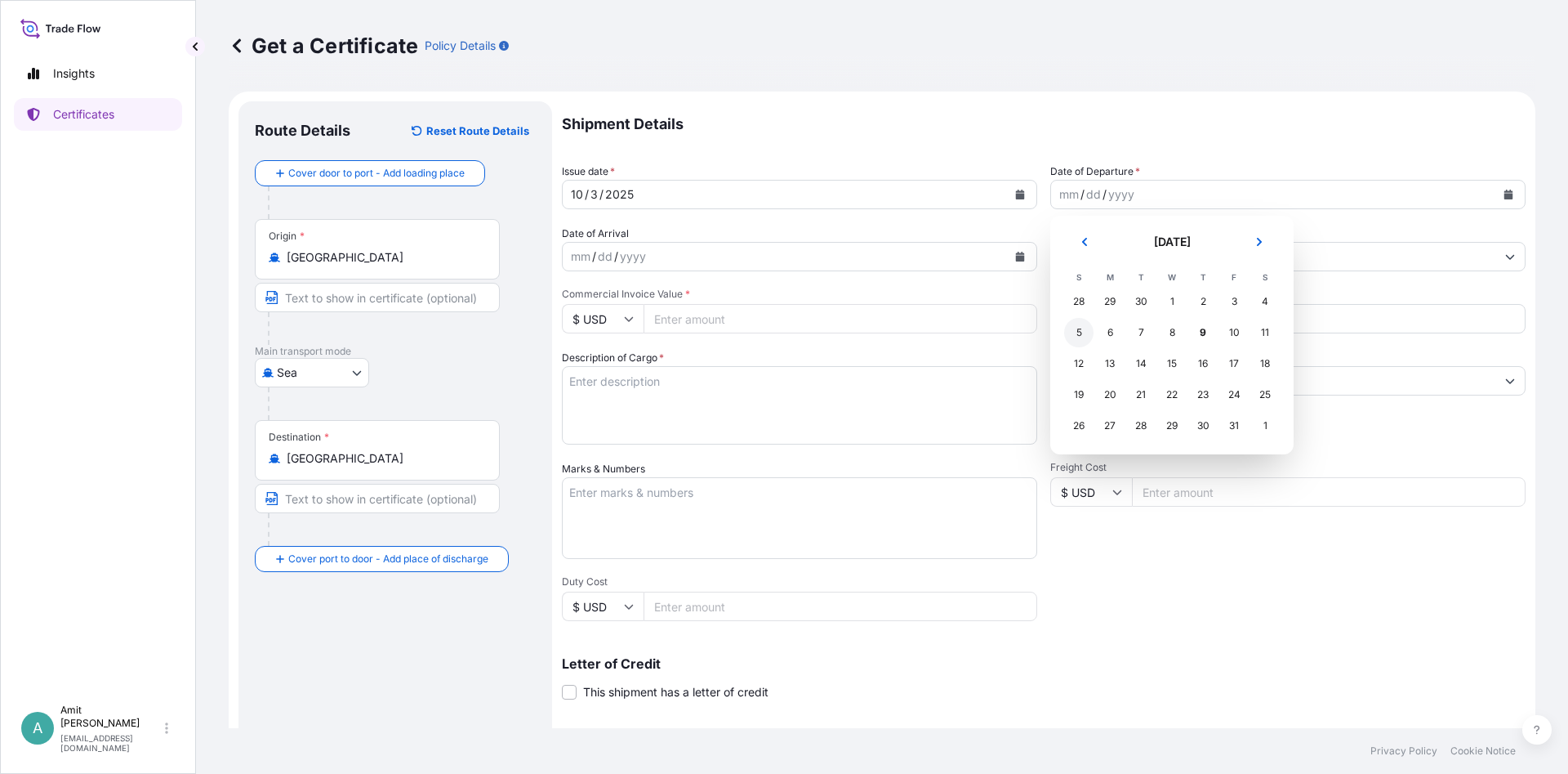
click at [1075, 326] on div "5" at bounding box center [1079, 333] width 30 height 30
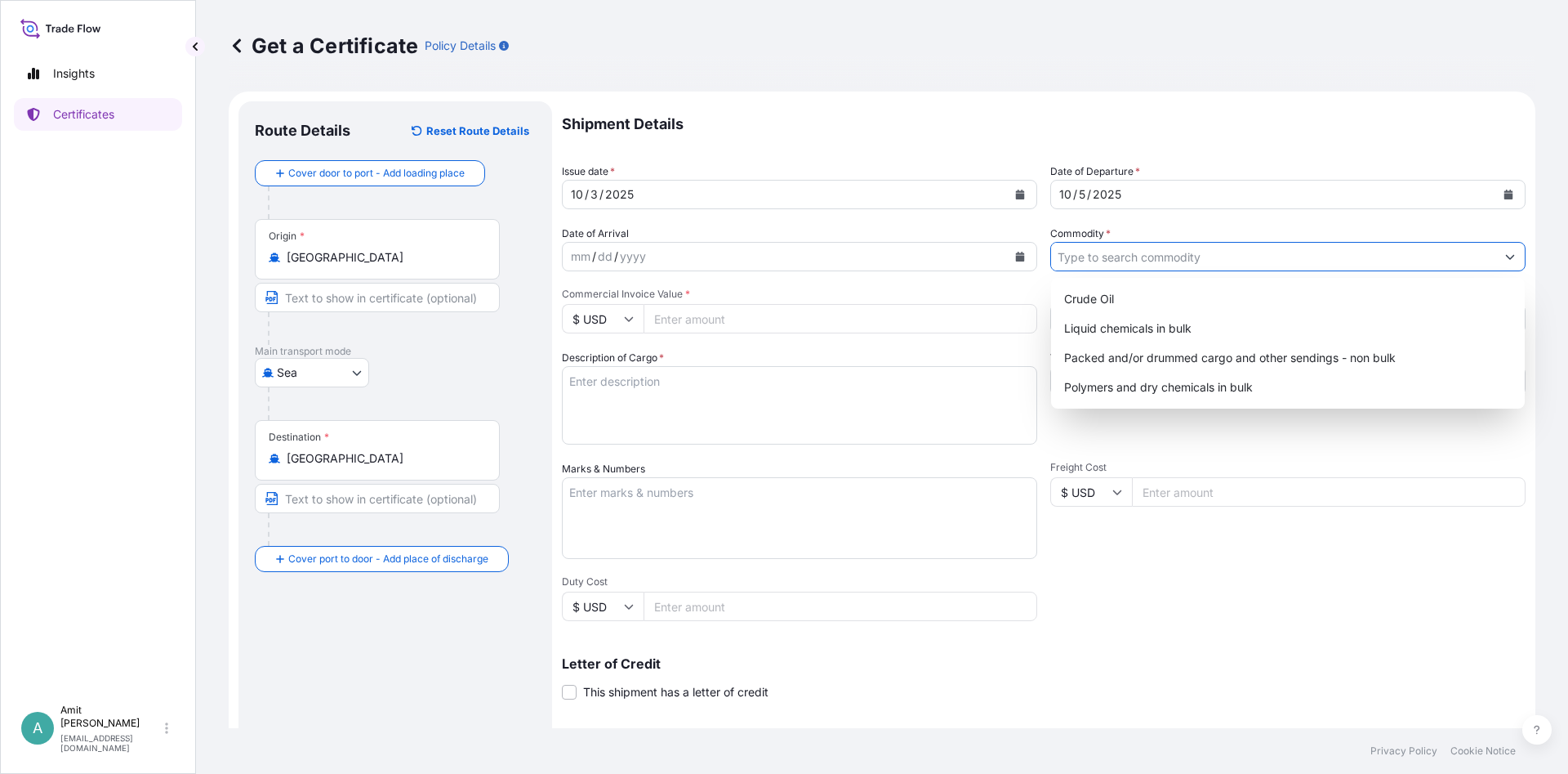
click at [1104, 245] on input "Commodity *" at bounding box center [1274, 257] width 444 height 30
click at [1122, 395] on div "Polymers and dry chemicals in bulk" at bounding box center [1288, 387] width 461 height 30
type input "Polymers and dry chemicals in bulk"
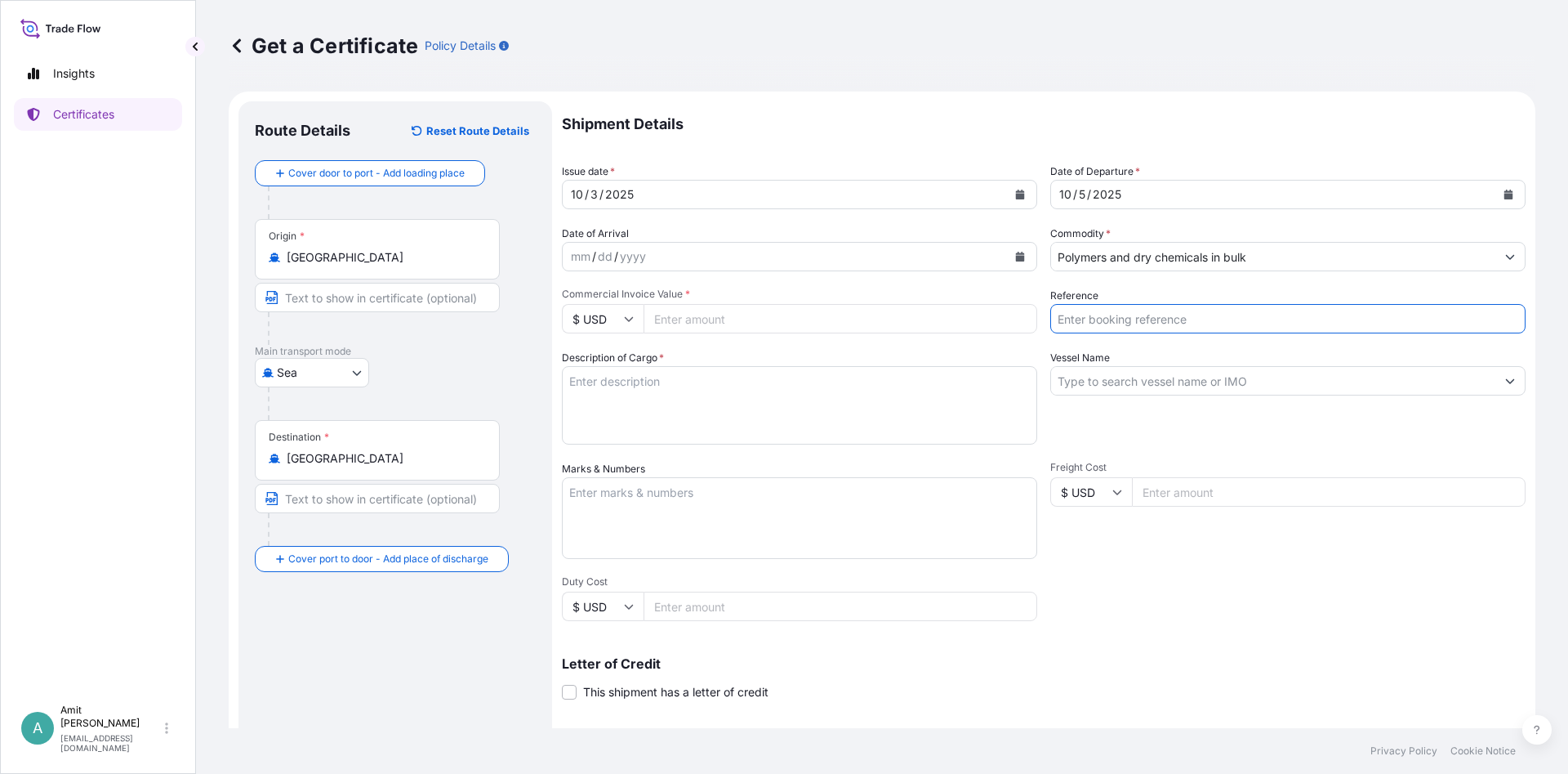
click at [1119, 323] on input "Reference" at bounding box center [1288, 319] width 476 height 30
type input "SO # 5013237314"
click at [736, 317] on input "Commercial Invoice Value *" at bounding box center [840, 319] width 393 height 30
type input "159120"
click at [1178, 384] on input "Vessel Name" at bounding box center [1274, 381] width 444 height 30
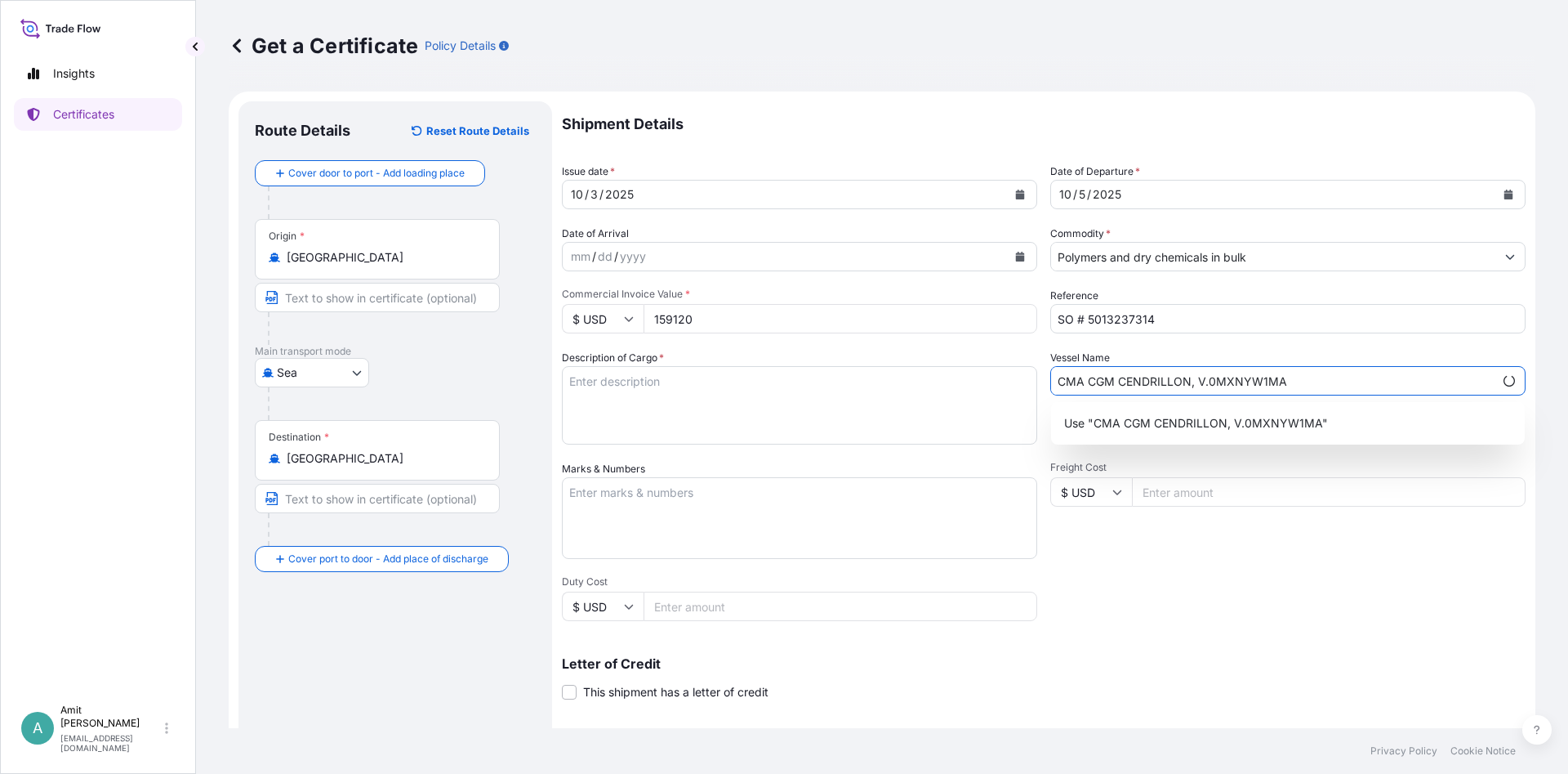
type input "CMA CGM CENDRILLON, V.0MXNYW1MA"
click at [1302, 422] on p "Use "CMA CGM CENDRILLON, V.0MXNYW1MA"" at bounding box center [1196, 423] width 264 height 16
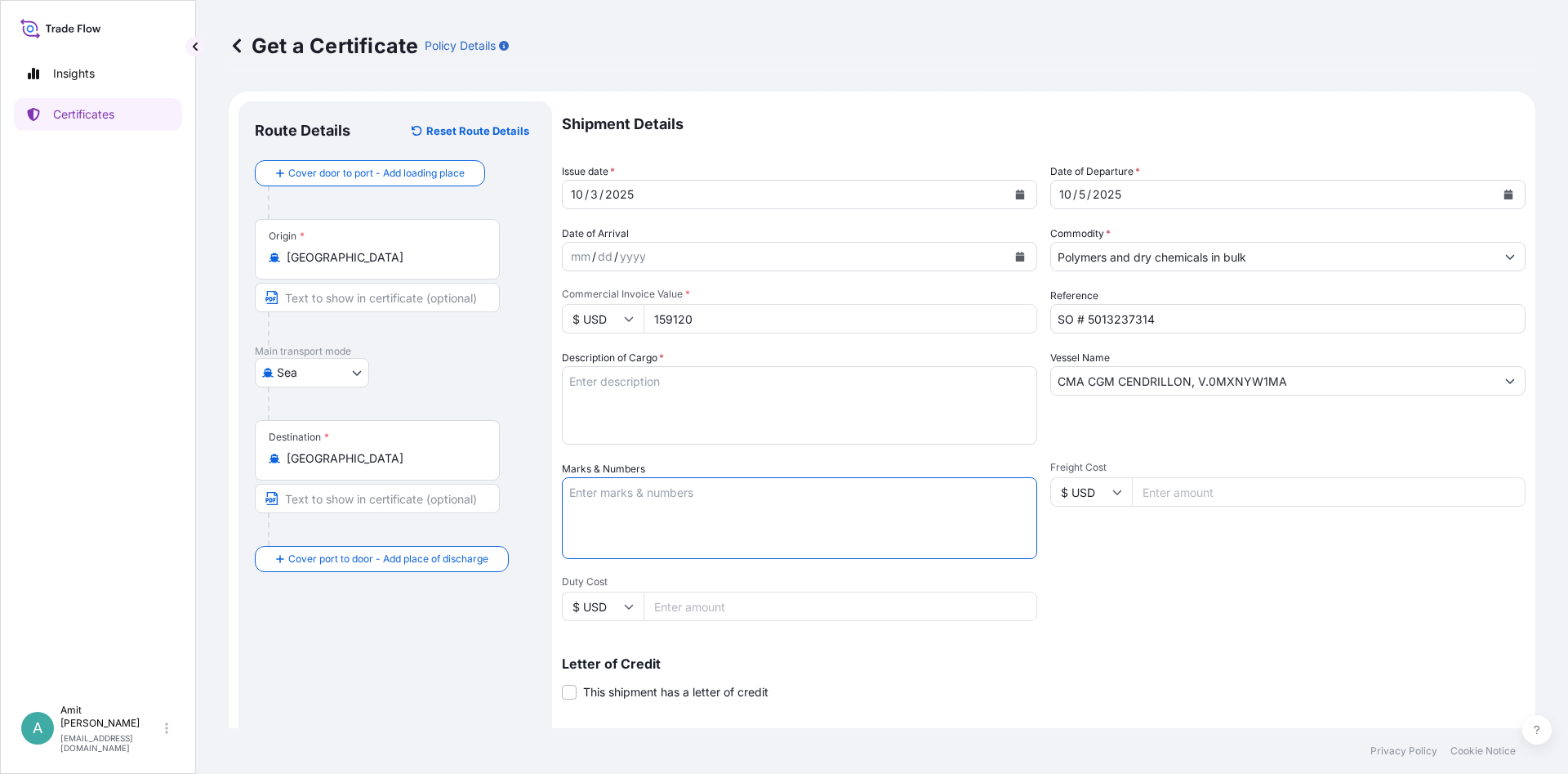
click at [1166, 542] on div "Freight Cost $ USD" at bounding box center [1288, 509] width 476 height 98
click at [672, 403] on textarea "Description of Cargo *" at bounding box center [800, 404] width 476 height 78
paste textarea "RAW MATERIAL FOR PLASTIC INDUSTRY: 153.00 MT OF POLYPROPYLENE COPOLYMER (PPCP) …"
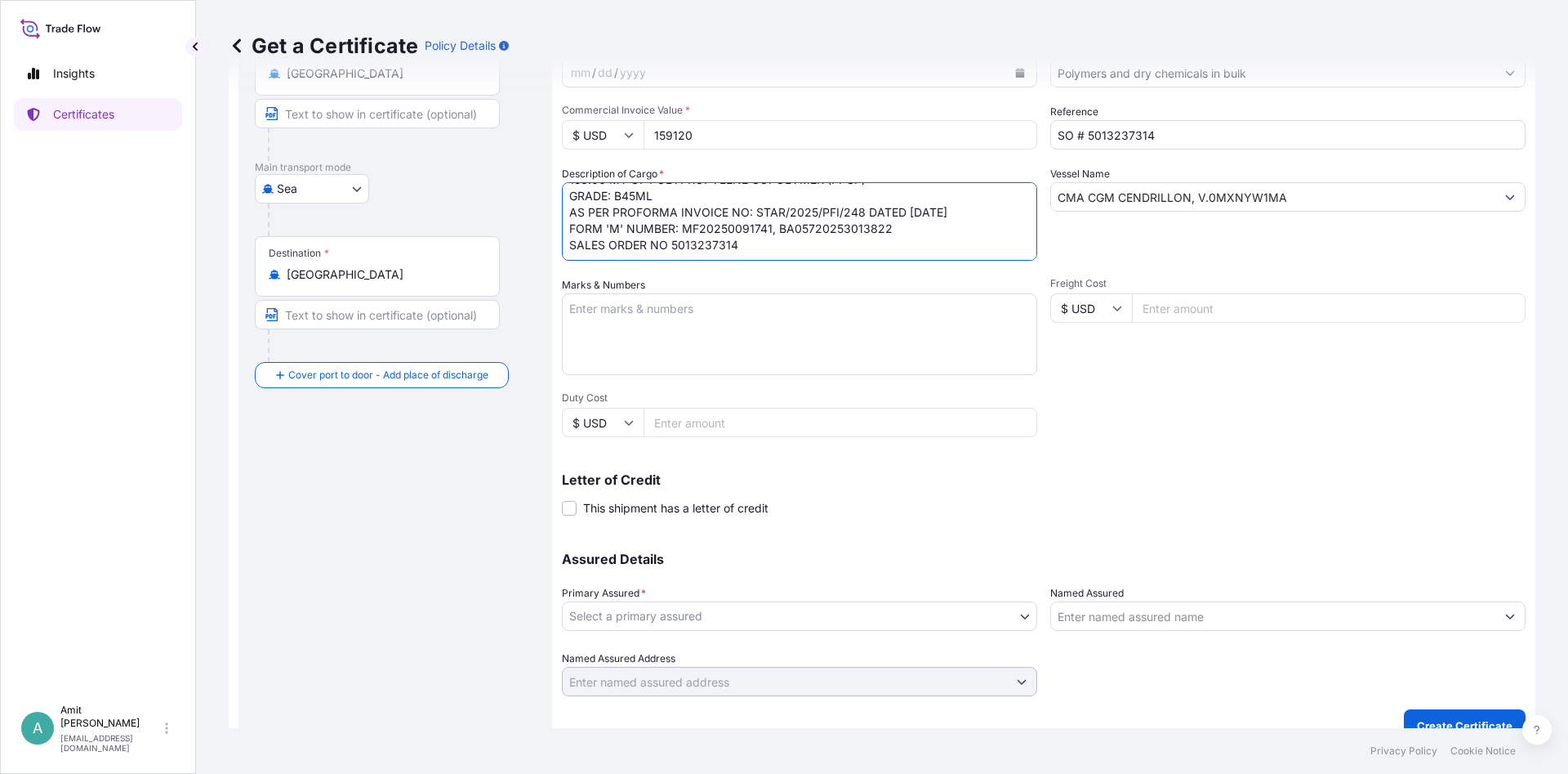
scroll to position [197, 0]
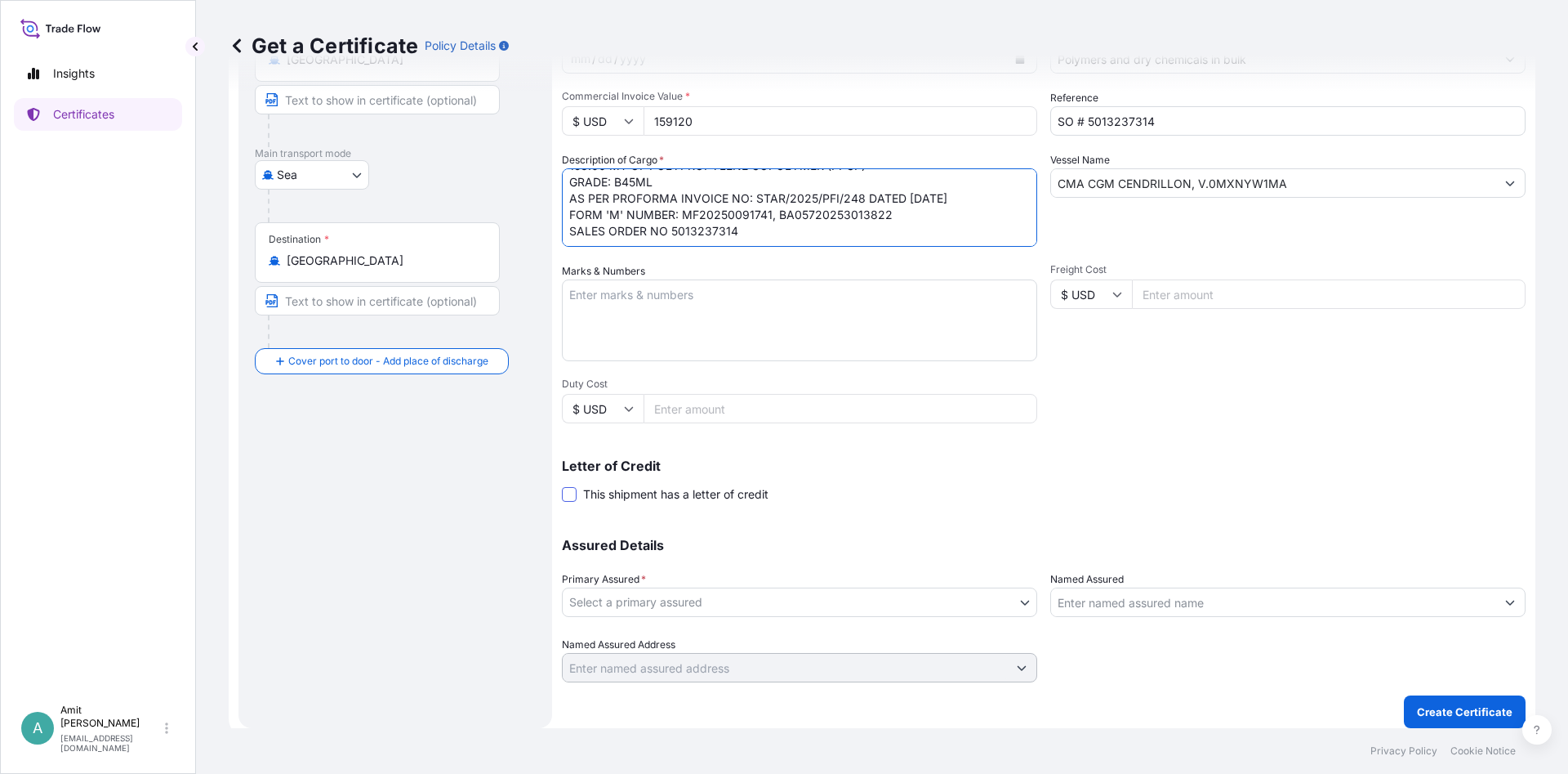
type textarea "RAW MATERIAL FOR PLASTIC INDUSTRY: 153.00 MT OF POLYPROPYLENE COPOLYMER (PPCP) …"
click at [569, 496] on span at bounding box center [569, 494] width 15 height 15
click at [562, 486] on input "This shipment has a letter of credit" at bounding box center [562, 486] width 0 height 0
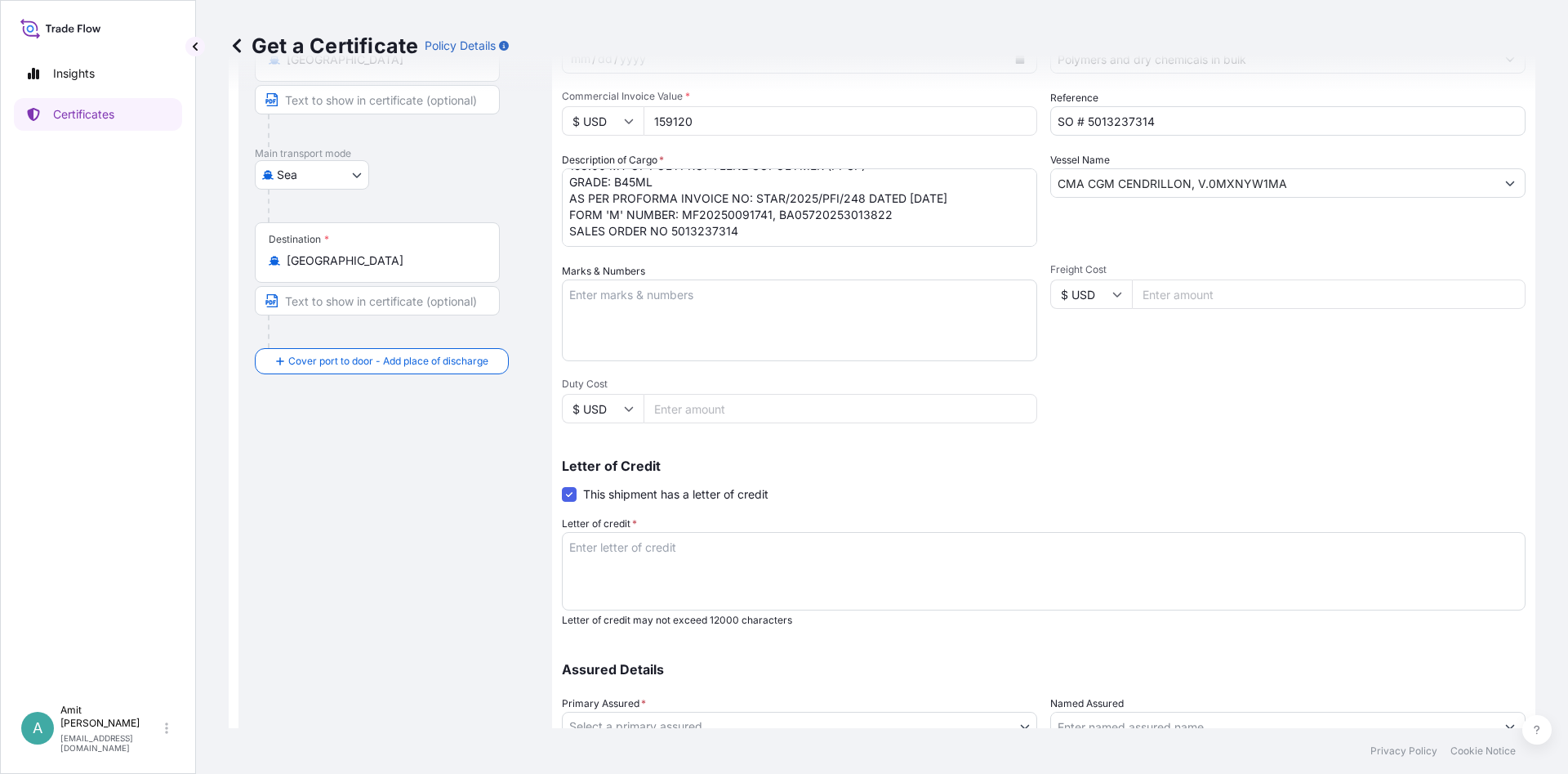
click at [1293, 409] on div "Shipment Details Issue date * [DATE] Date of Departure * [DATE] Date of Arrival…" at bounding box center [1044, 355] width 964 height 903
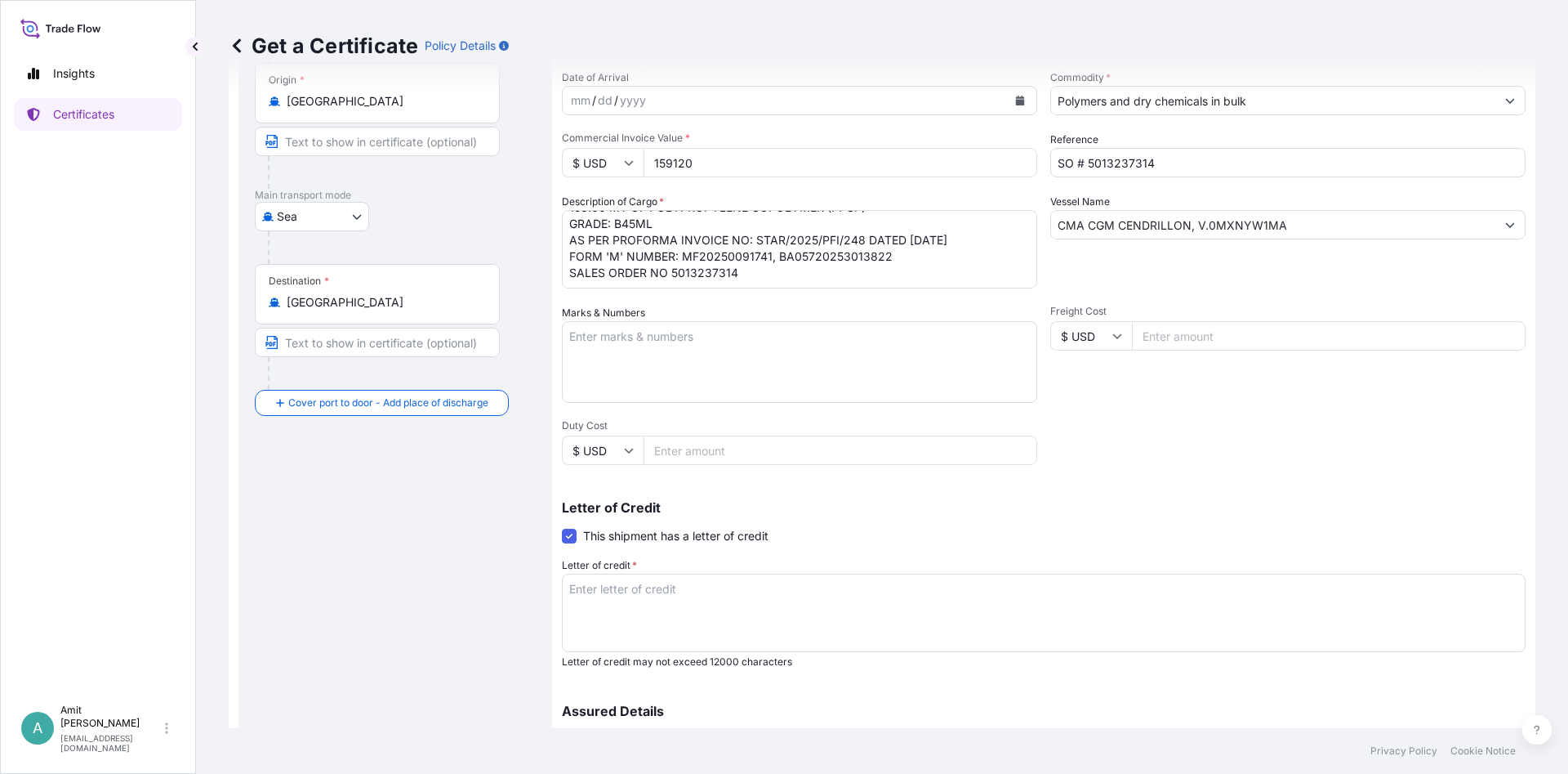
scroll to position [294, 0]
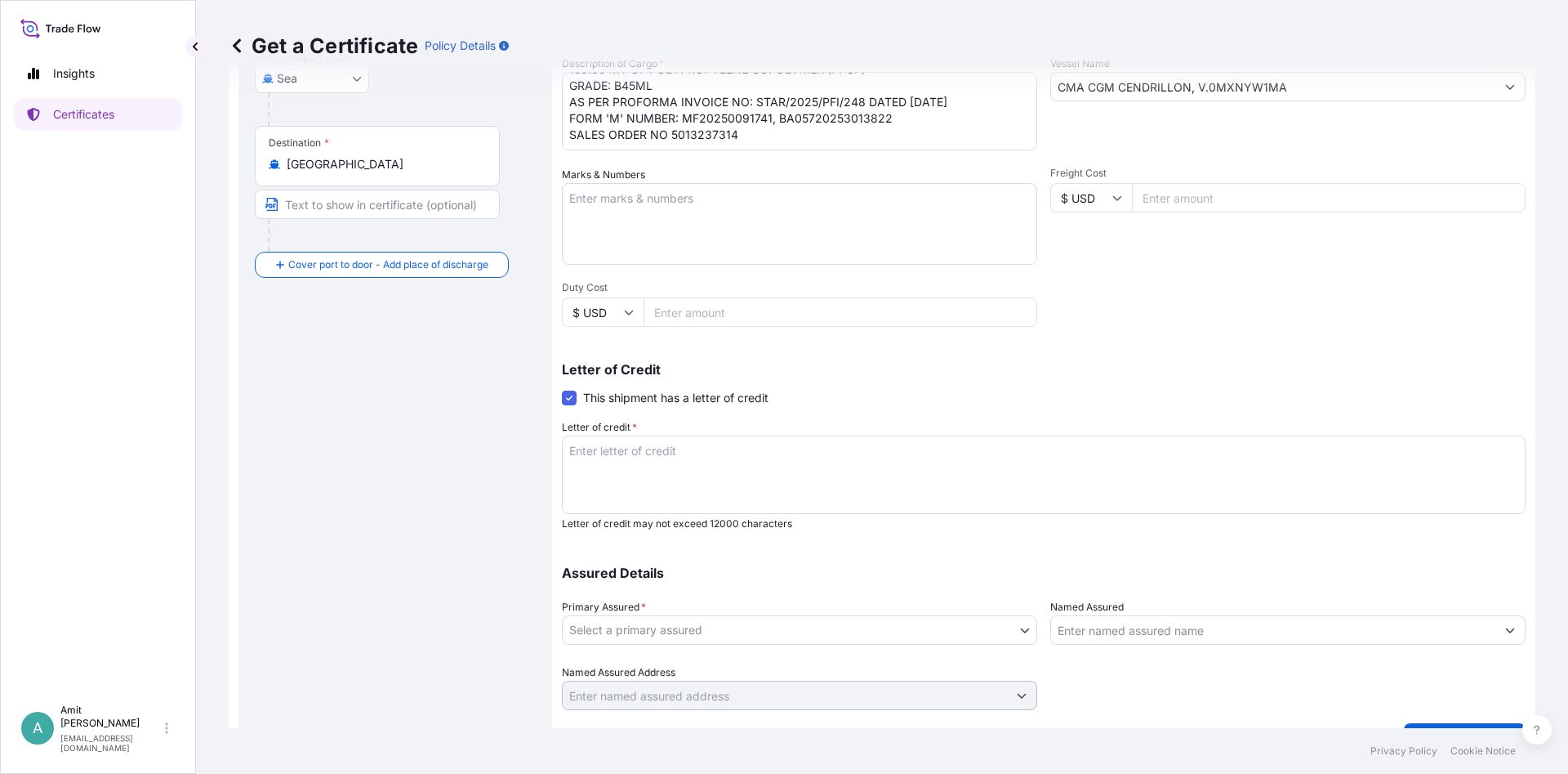
click at [718, 488] on textarea "Letter of credit *" at bounding box center [1044, 474] width 964 height 78
paste textarea "INSURANCE"
click at [699, 457] on textarea "INSURANCE" at bounding box center [1044, 474] width 964 height 78
paste textarea "CERTIFICATE"
click at [948, 434] on div "Letter of credit * INSURANCE CERTIFICATE Letter of credit may not exceed 12000 …" at bounding box center [1044, 475] width 964 height 111
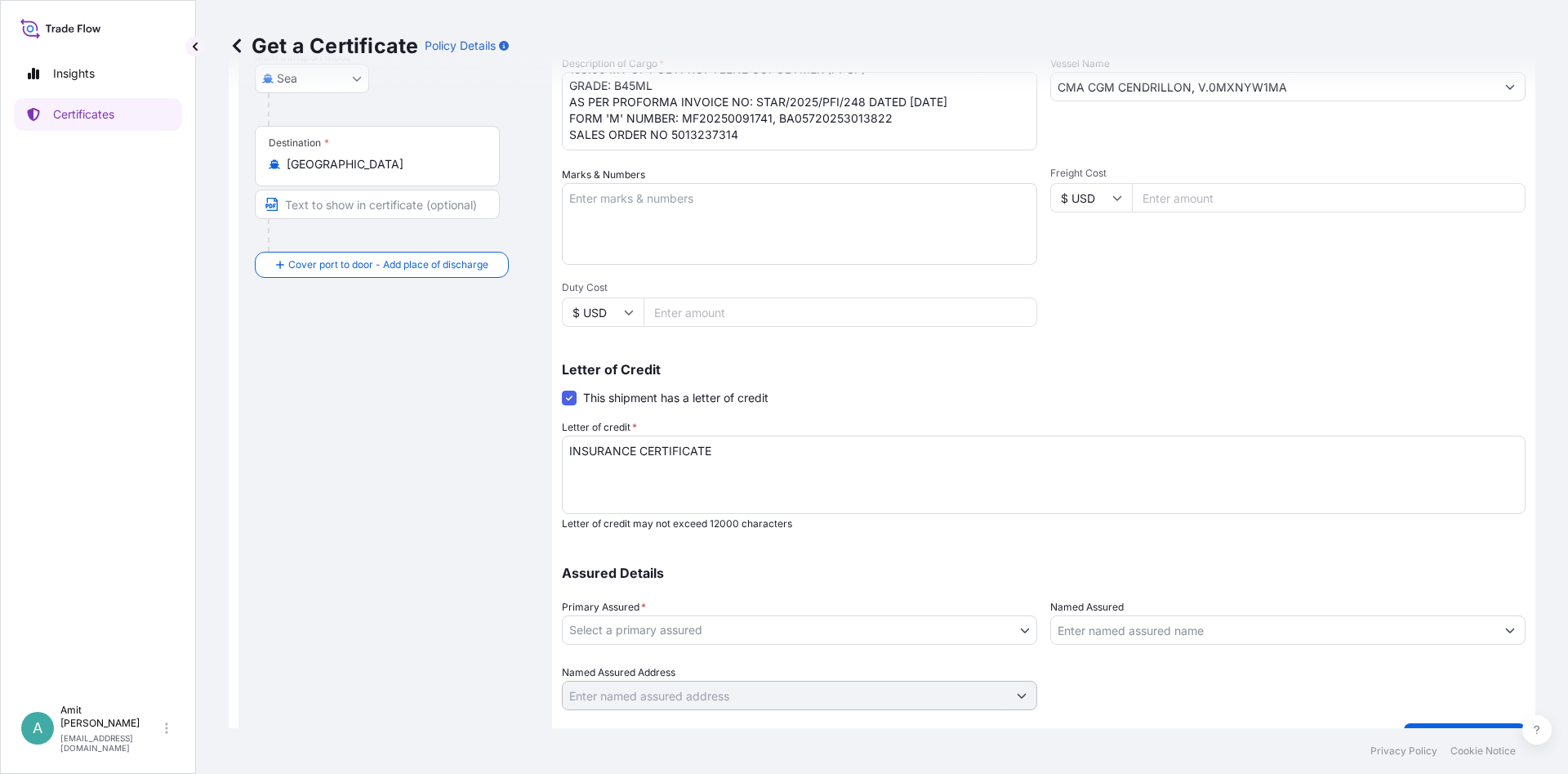
scroll to position [322, 0]
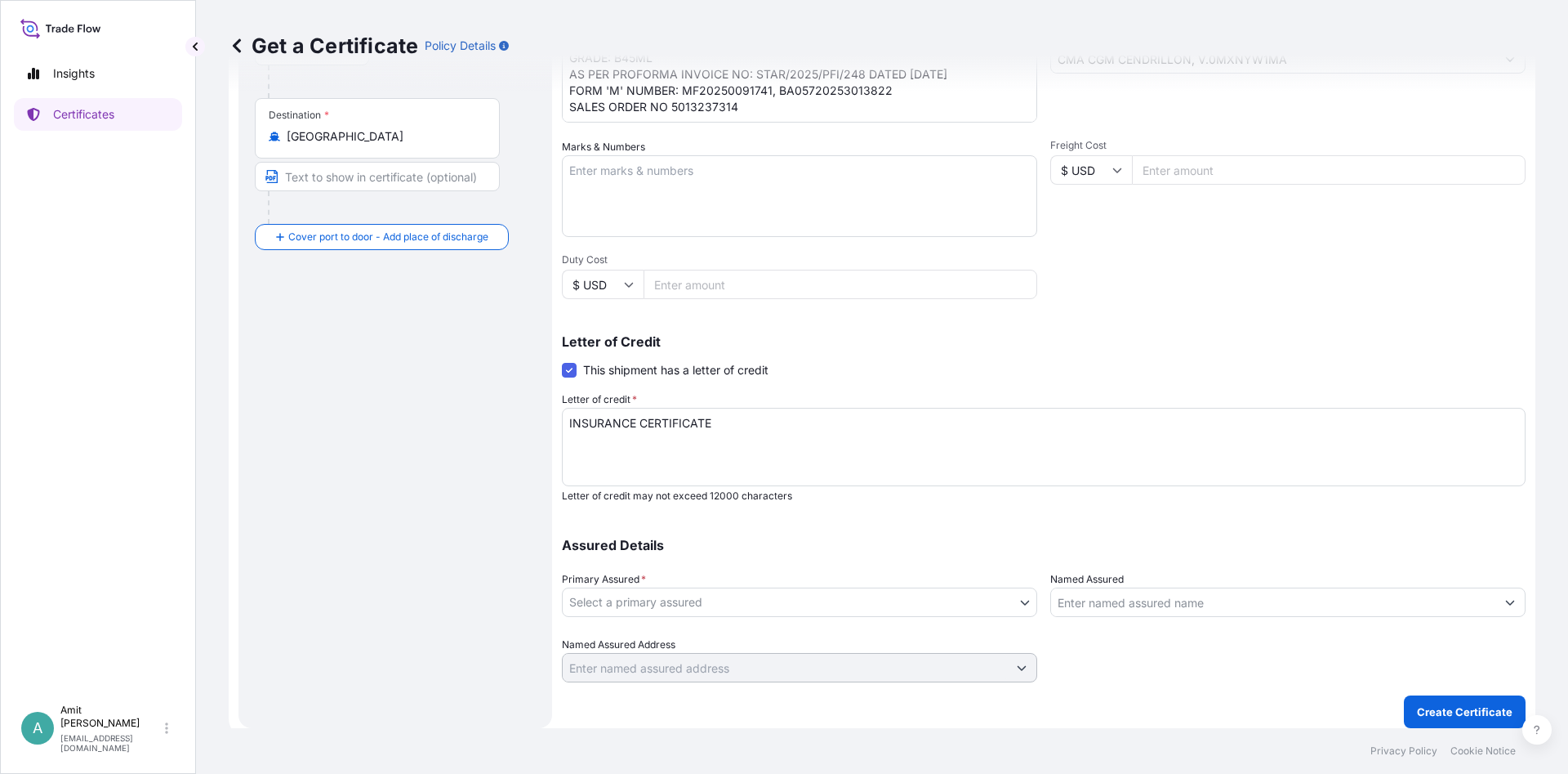
click at [947, 444] on textarea "INSURANCE CERTIFICATE" at bounding box center [1044, 446] width 964 height 78
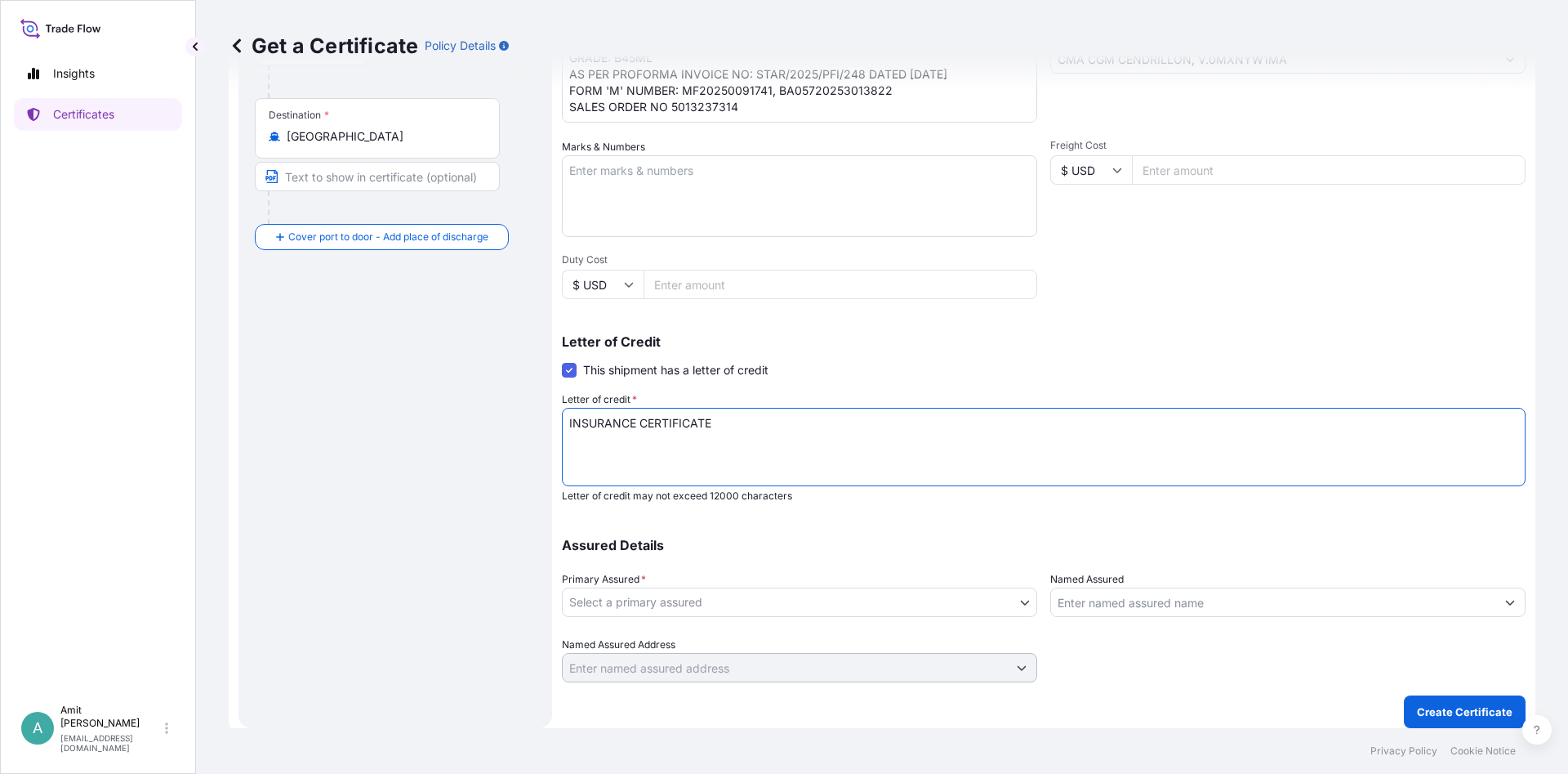
paste textarea "COVERING"
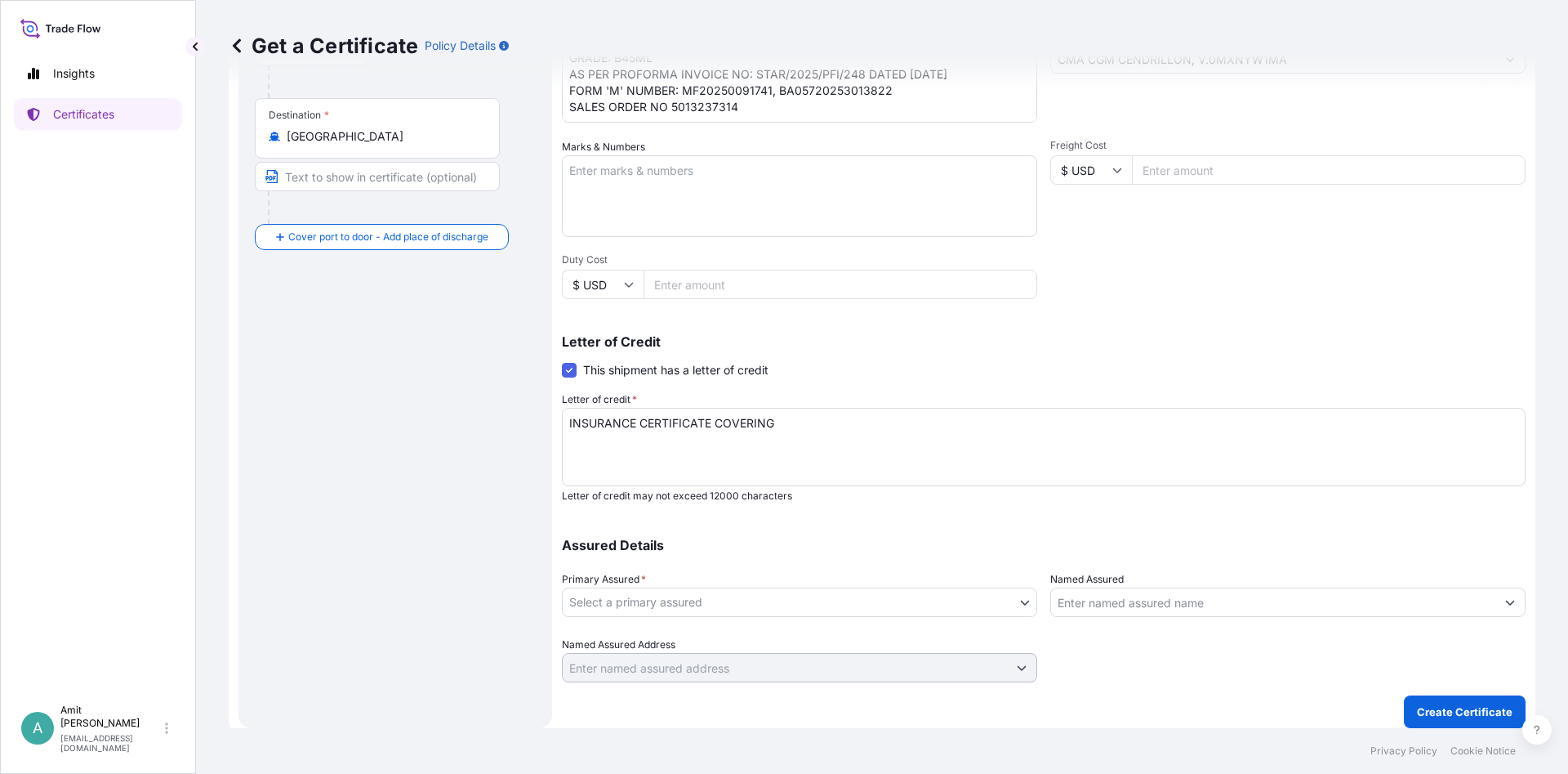
click at [991, 430] on textarea "INSURANCE CERTIFICATE COVERING" at bounding box center [1044, 446] width 964 height 78
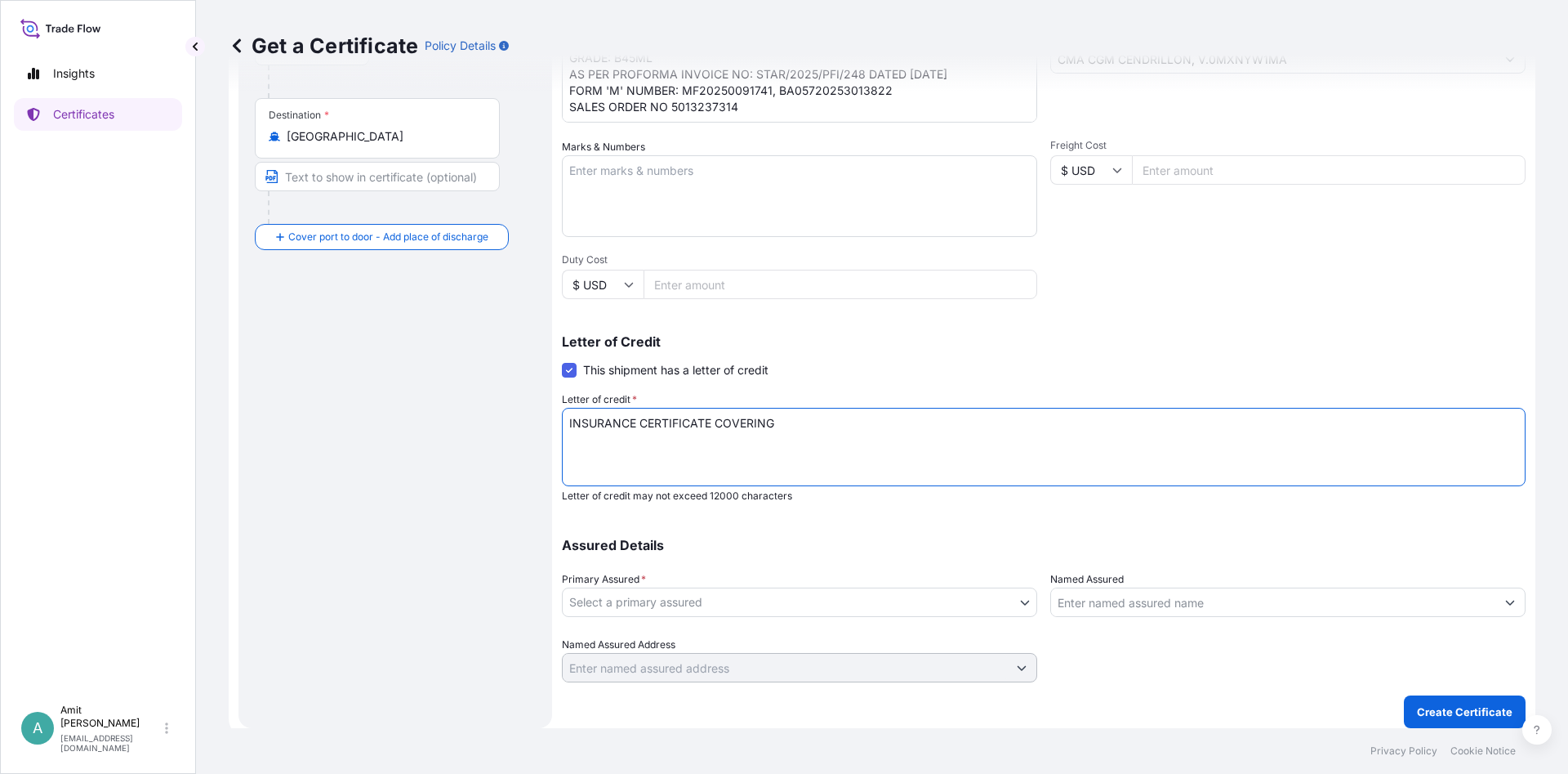
paste textarea "MARINE INSURANCE AS PER"
click at [999, 426] on textarea "INSURANCE CERTIFICATE COVERING MARINE INSURANCE AS PER" at bounding box center [1044, 446] width 964 height 78
paste textarea "1) INSTITUTE CARGO CLAUSES (A) DATED [DATE], 2) PERILS AS PER INSTITUTE STRIKES…"
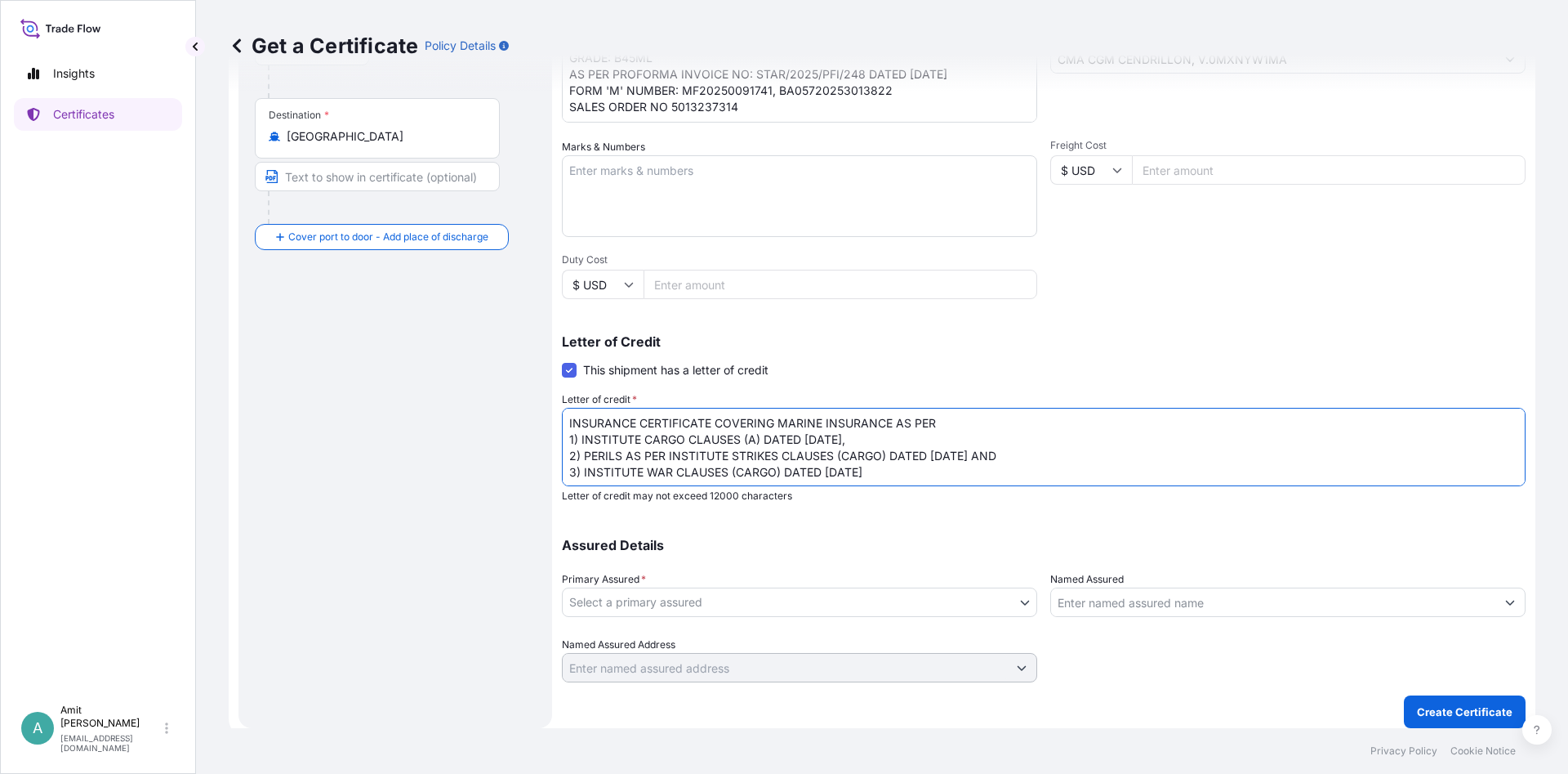
scroll to position [11, 0]
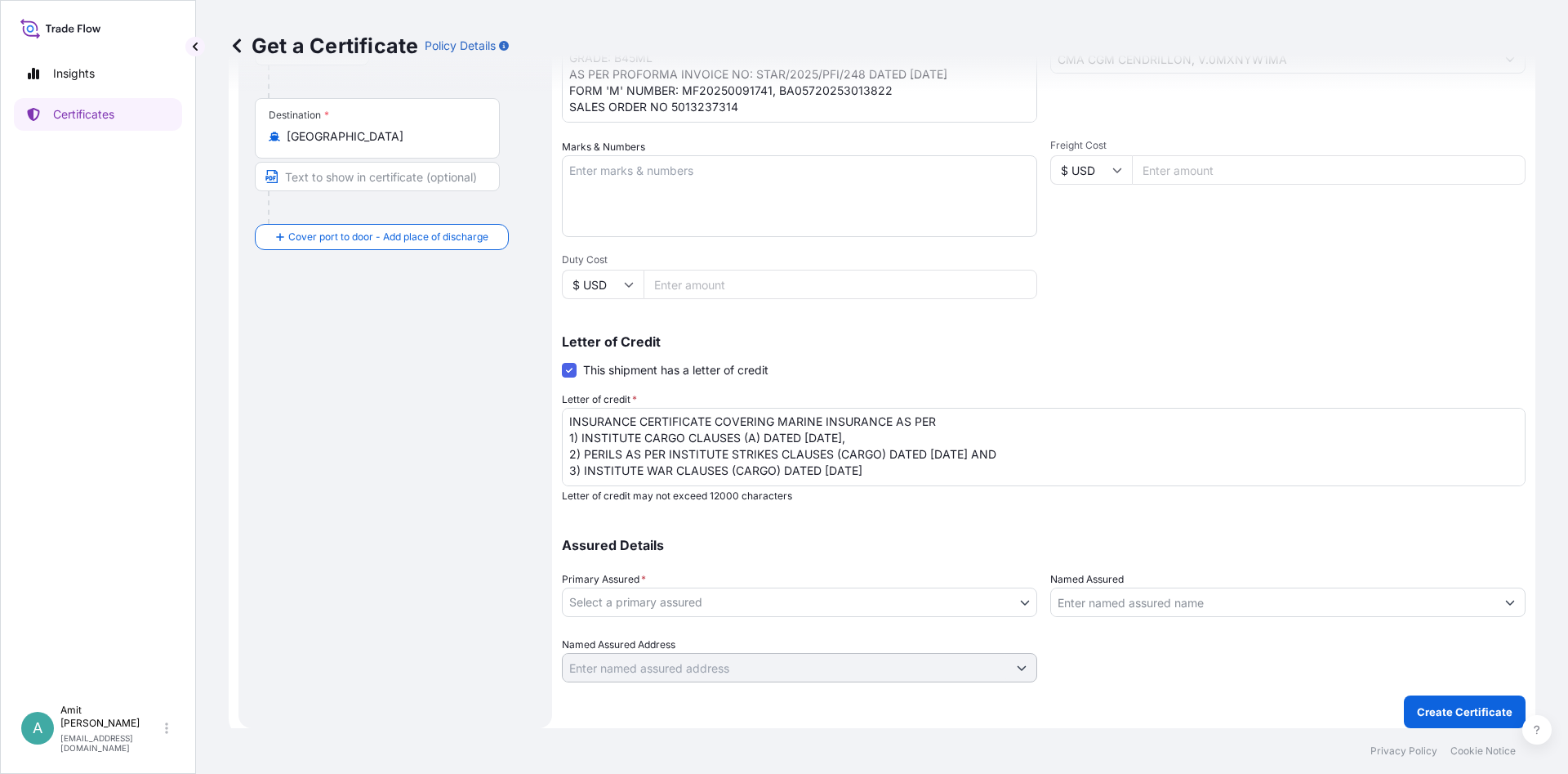
click at [944, 470] on textarea "INSURANCE CERTIFICATE COVERING MARINE INSURANCE AS PER 1) INSTITUTE CARGO CLAUS…" at bounding box center [1044, 446] width 964 height 78
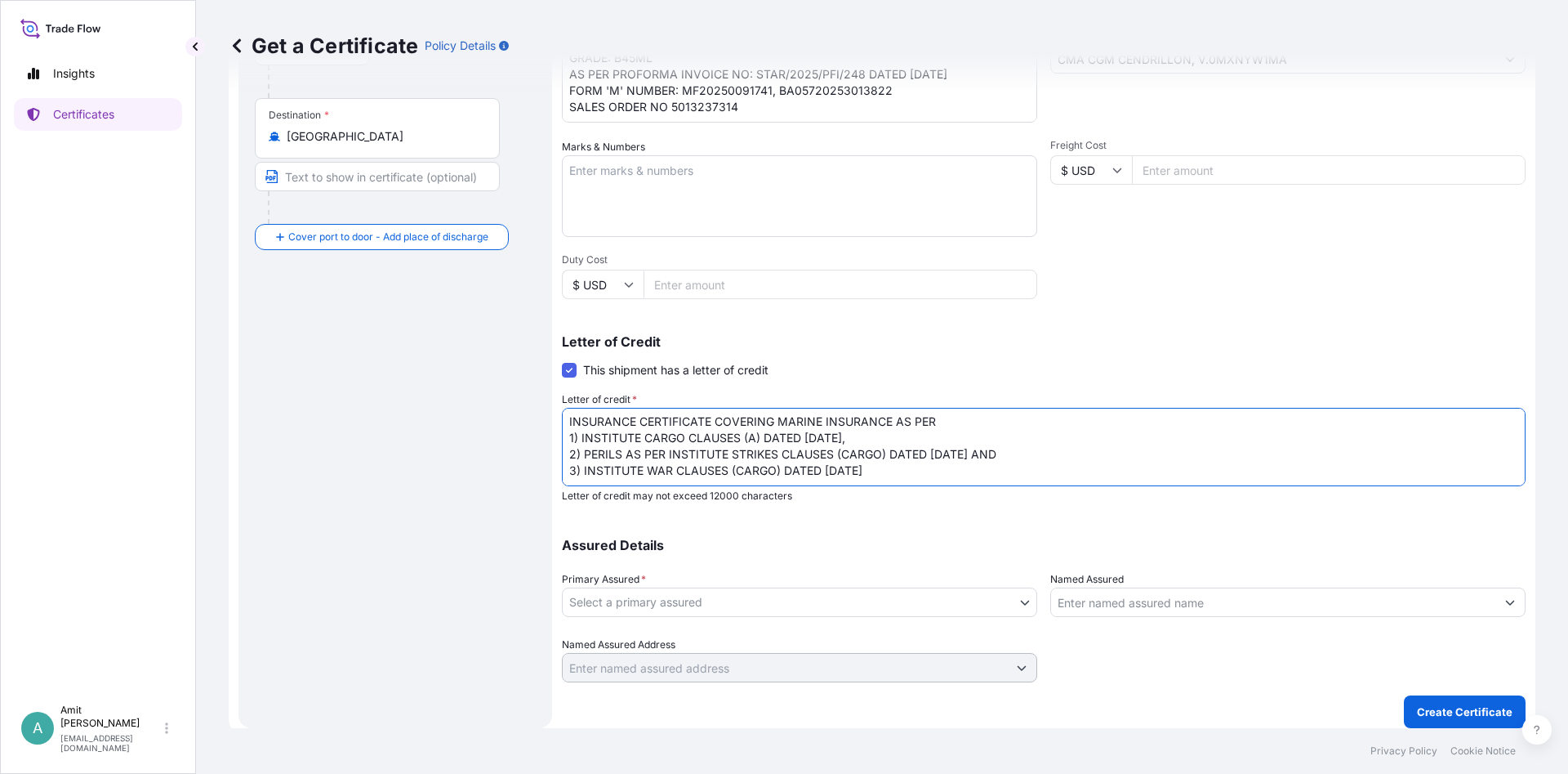
paste textarea "INCLUDING THEFT, PILFERAGE, NON-DELIVERY, WARE HOUSE TO WARE"
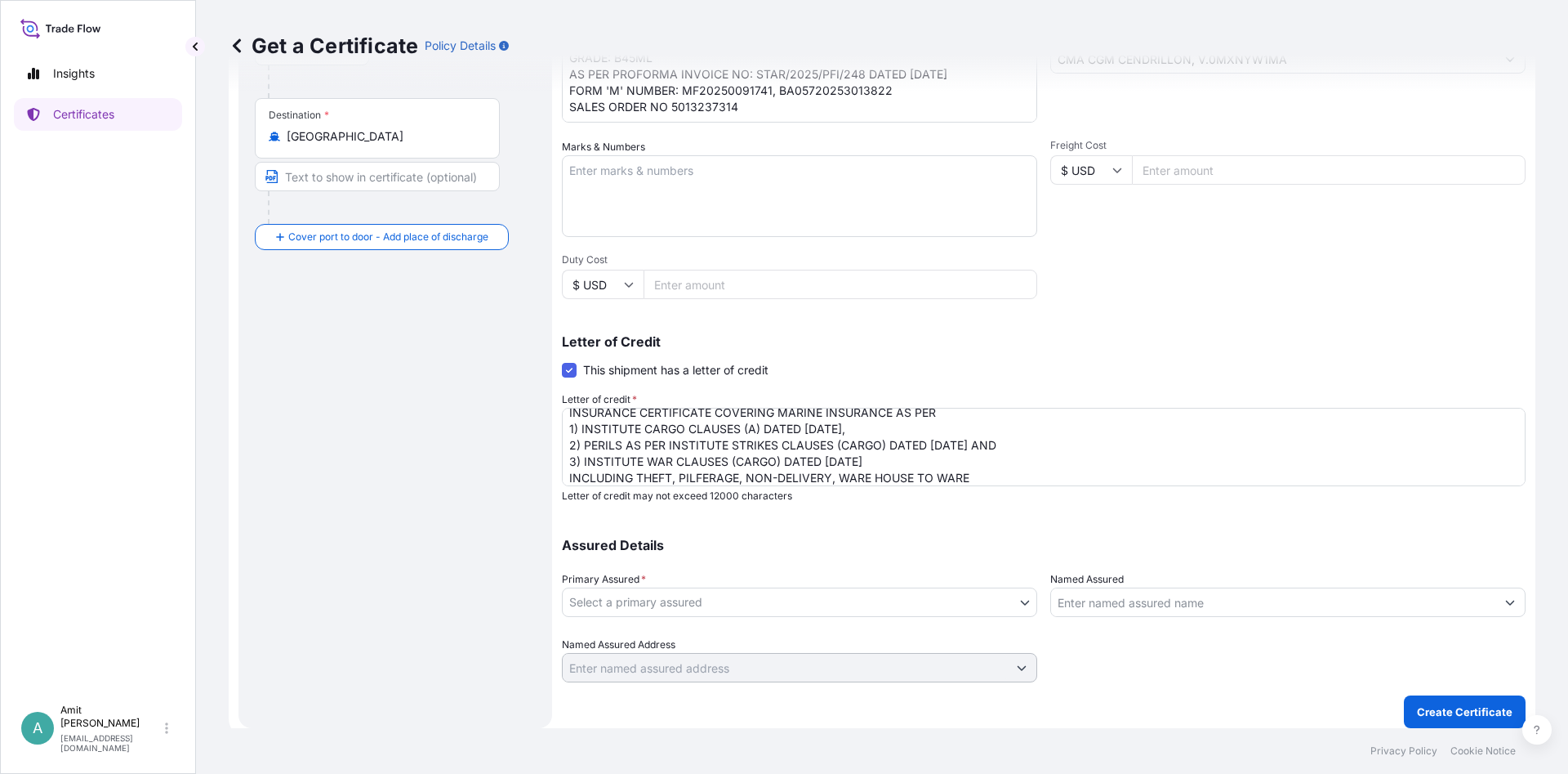
click at [1034, 477] on textarea "INSURANCE CERTIFICATE COVERING MARINE INSURANCE AS PER 1) INSTITUTE CARGO CLAUS…" at bounding box center [1044, 446] width 964 height 78
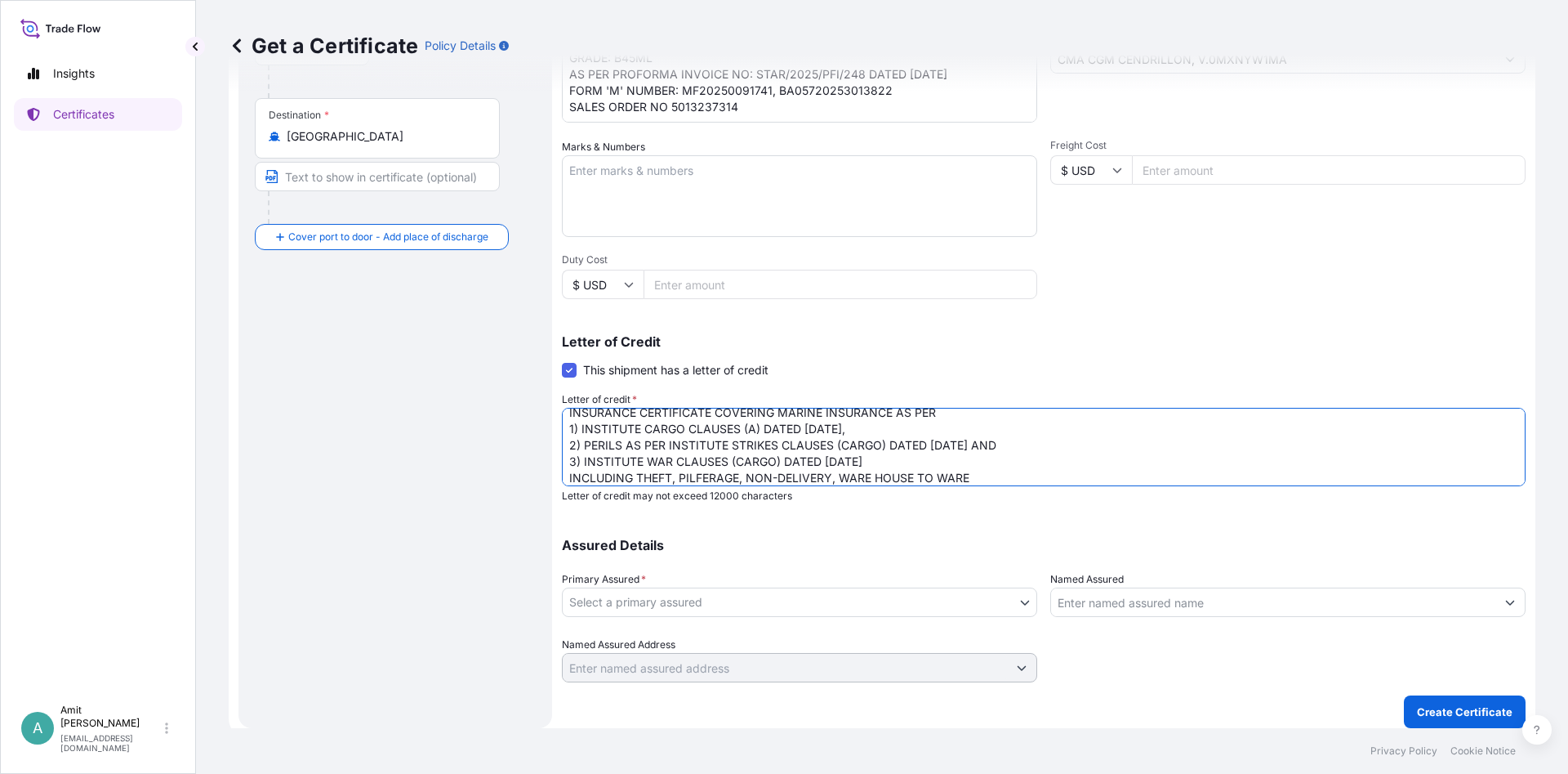
paste textarea "HOUSE WITH CLAIMS PAYABLE IN U.A.E."
click at [1228, 467] on textarea "INSURANCE CERTIFICATE COVERING MARINE INSURANCE AS PER 1) INSTITUTE CARGO CLAUS…" at bounding box center [1044, 446] width 964 height 78
click at [1235, 482] on textarea "INSURANCE CERTIFICATE COVERING MARINE INSURANCE AS PER 1) INSTITUTE CARGO CLAUS…" at bounding box center [1044, 446] width 964 height 78
paste textarea "IN CASE OF TRANSHIPMENT INSURANCE MUST COVER THE SAME."
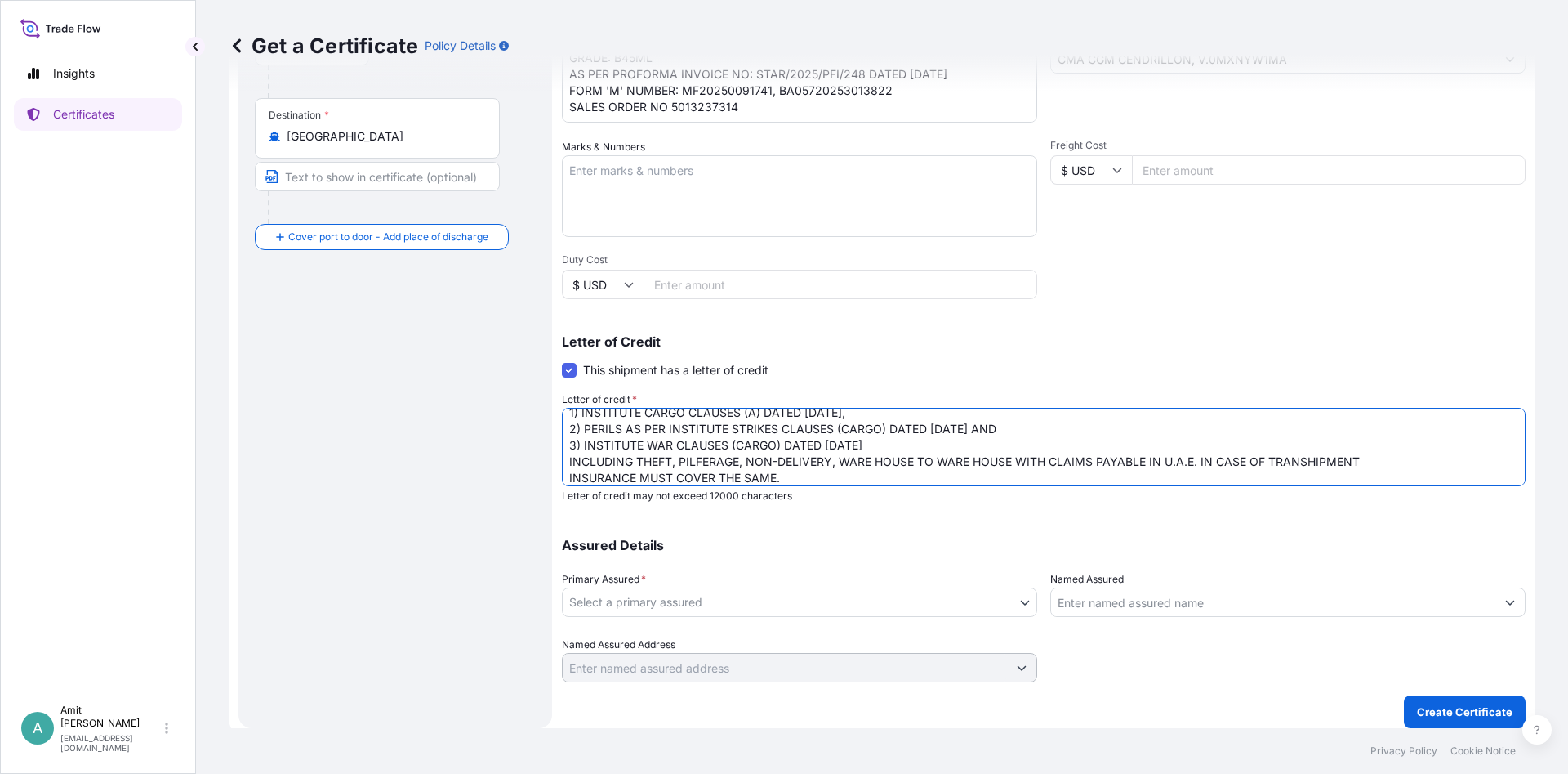
click at [1376, 460] on textarea "INSURANCE CERTIFICATE COVERING MARINE INSURANCE AS PER 1) INSTITUTE CARGO CLAUS…" at bounding box center [1044, 446] width 964 height 78
drag, startPoint x: 1430, startPoint y: 459, endPoint x: 1462, endPoint y: 462, distance: 32.1
click at [1462, 462] on textarea "INSURANCE CERTIFICATE COVERING MARINE INSURANCE AS PER 1) INSTITUTE CARGO CLAUS…" at bounding box center [1044, 446] width 964 height 78
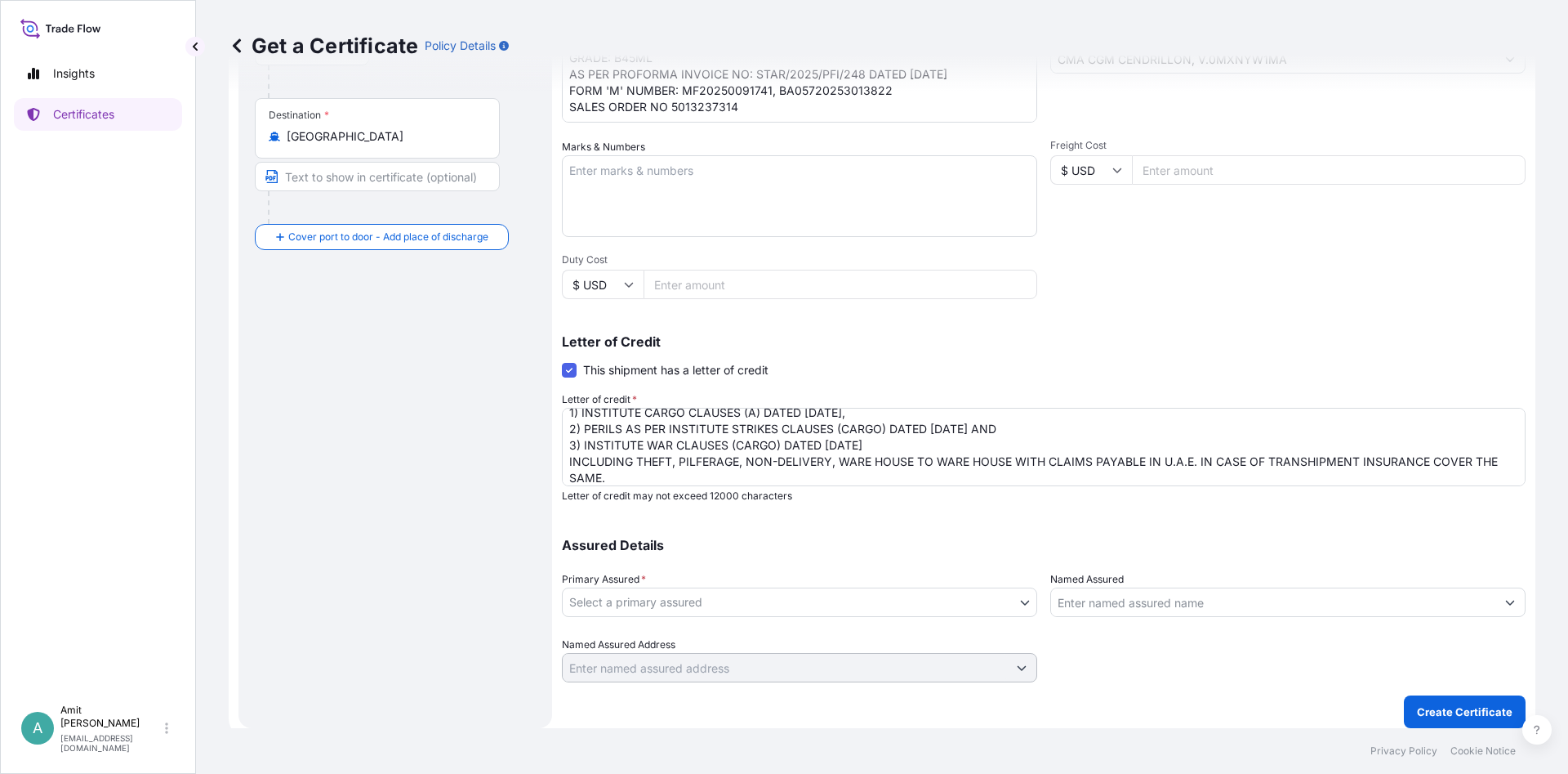
click at [855, 478] on textarea "INSURANCE CERTIFICATE COVERING MARINE INSURANCE AS PER 1) INSTITUTE CARGO CLAUS…" at bounding box center [1044, 446] width 964 height 78
click at [818, 479] on textarea "INSURANCE CERTIFICATE COVERING MARINE INSURANCE AS PER 1) INSTITUTE CARGO CLAUS…" at bounding box center [1044, 446] width 964 height 78
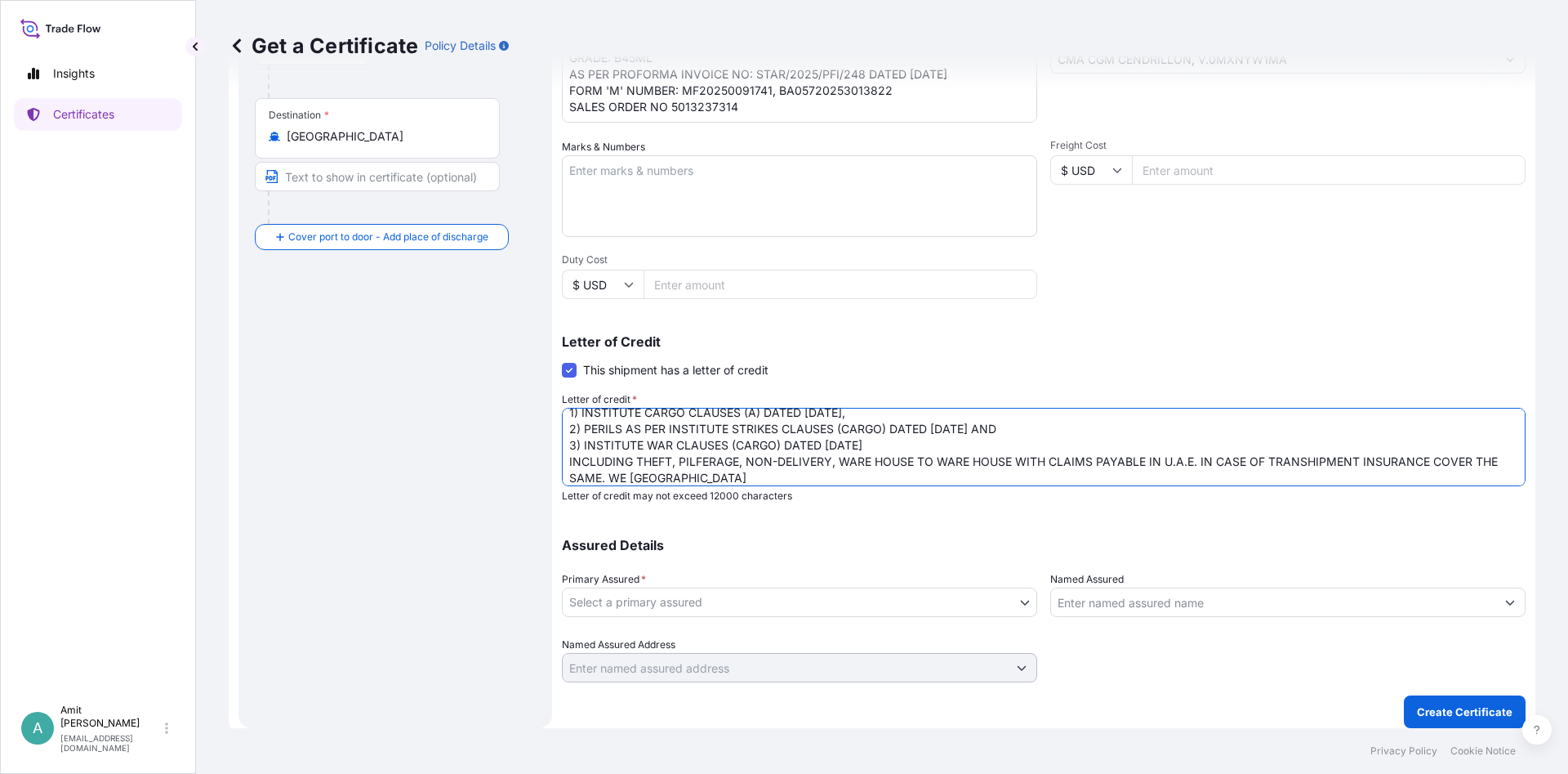
paste textarea "CONFIRMING THAT IT IS ACCEPTABLE TO THE AUTHORITIES IN U.A.E."
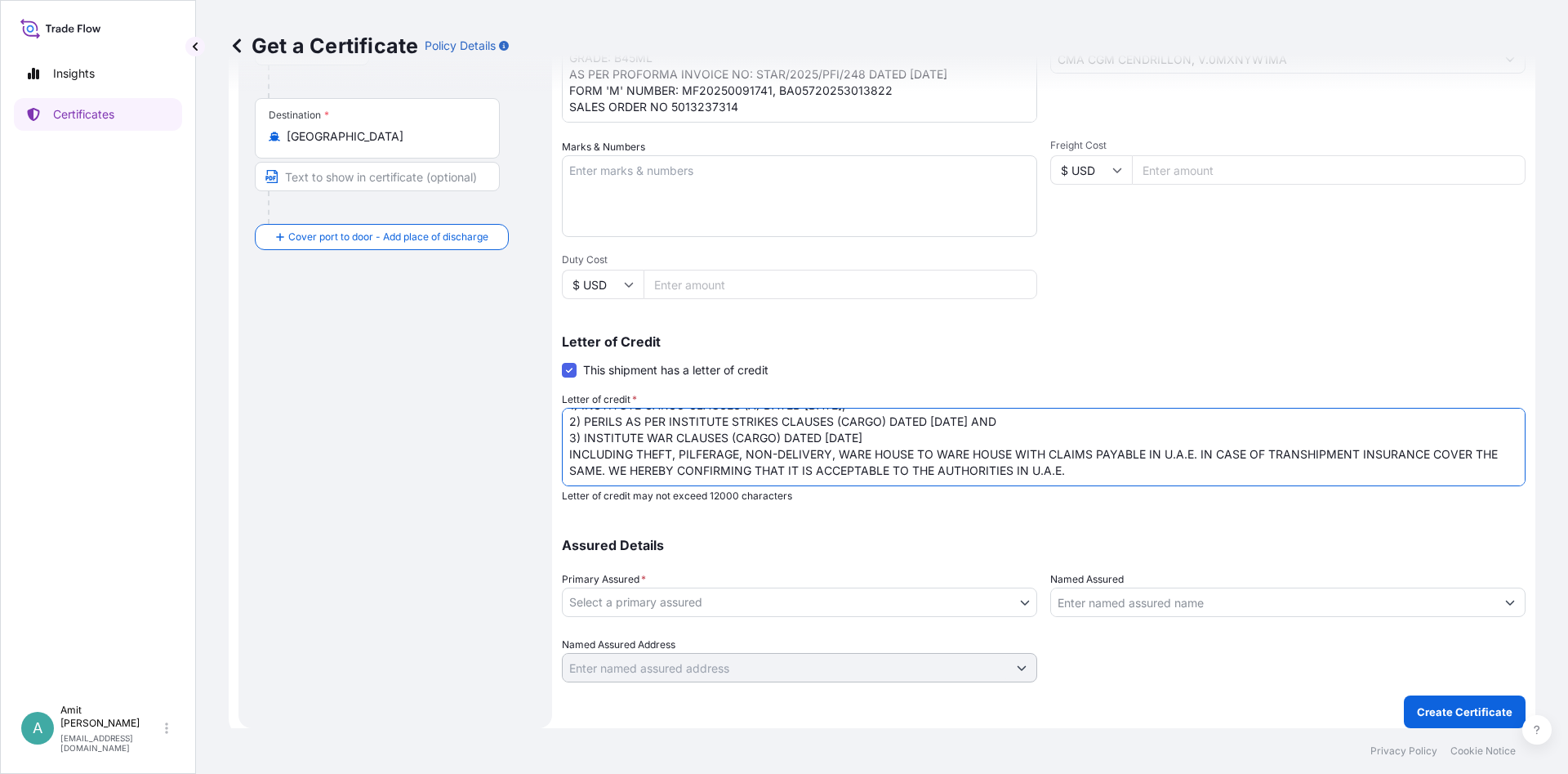
click at [1080, 463] on textarea "INSURANCE CERTIFICATE COVERING MARINE INSURANCE AS PER 1) INSTITUTE CARGO CLAUS…" at bounding box center [1044, 446] width 964 height 78
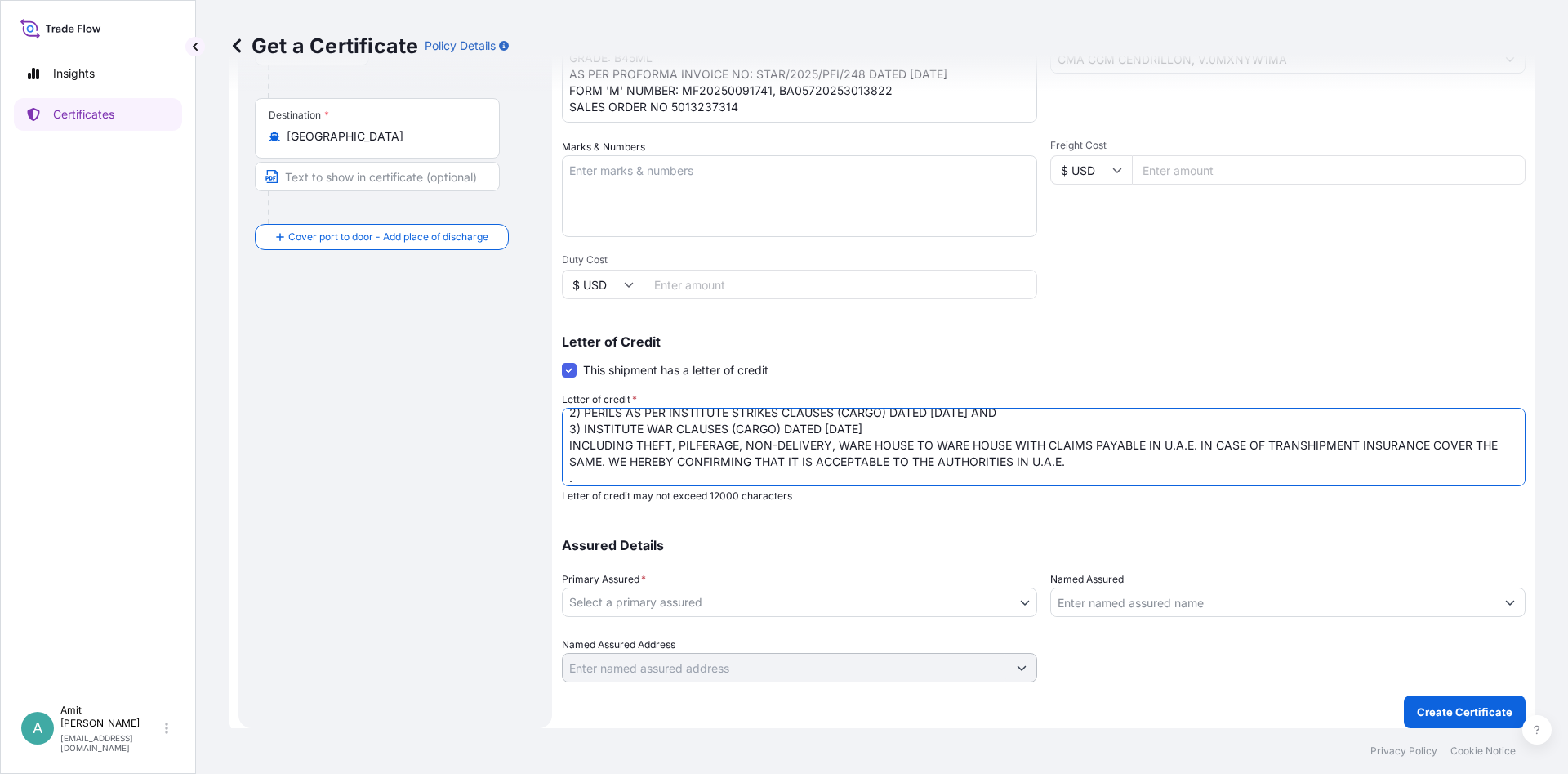
scroll to position [59, 0]
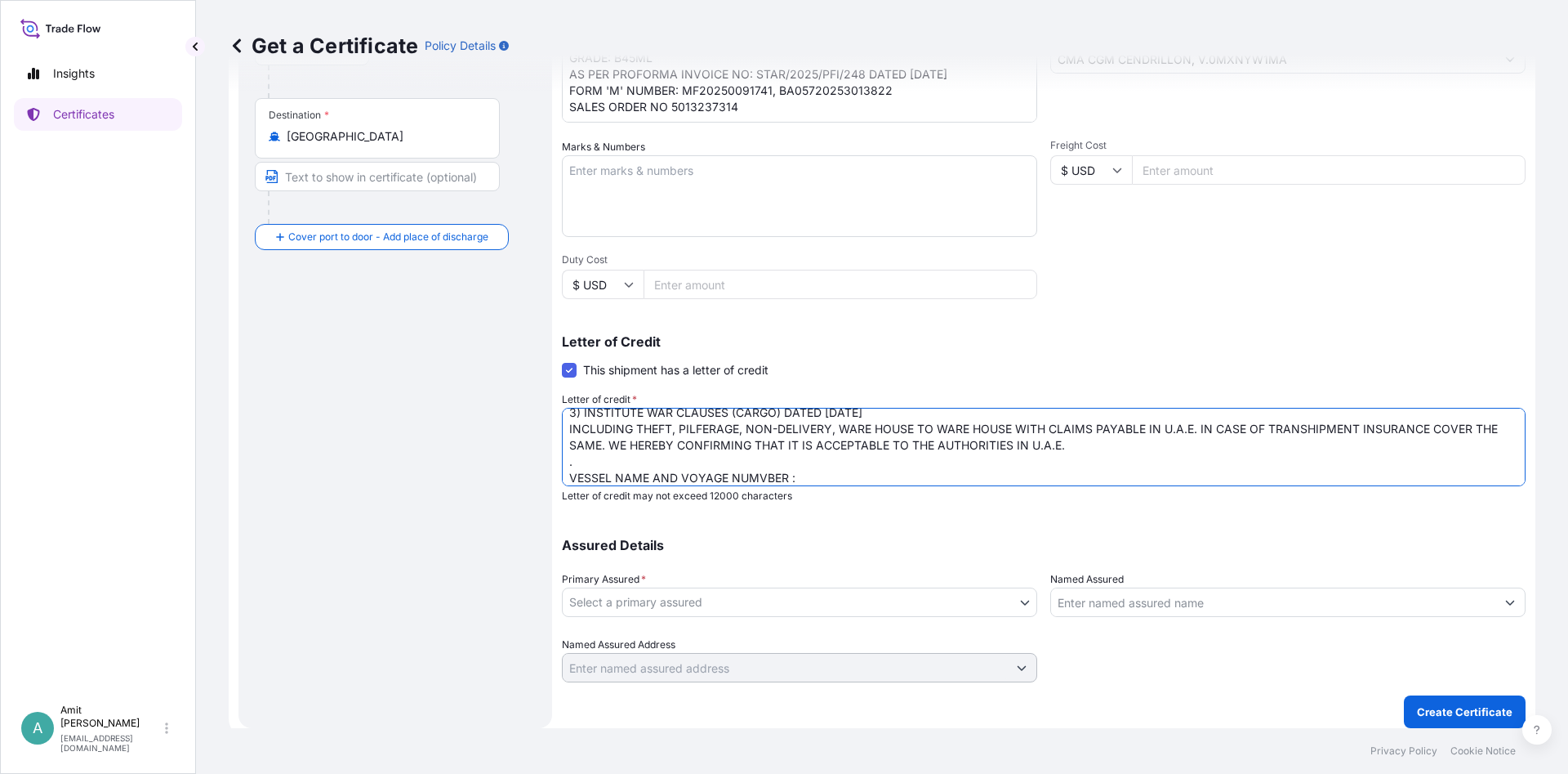
click at [752, 474] on textarea "INSURANCE CERTIFICATE COVERING MARINE INSURANCE AS PER 1) INSTITUTE CARGO CLAUS…" at bounding box center [1044, 446] width 964 height 78
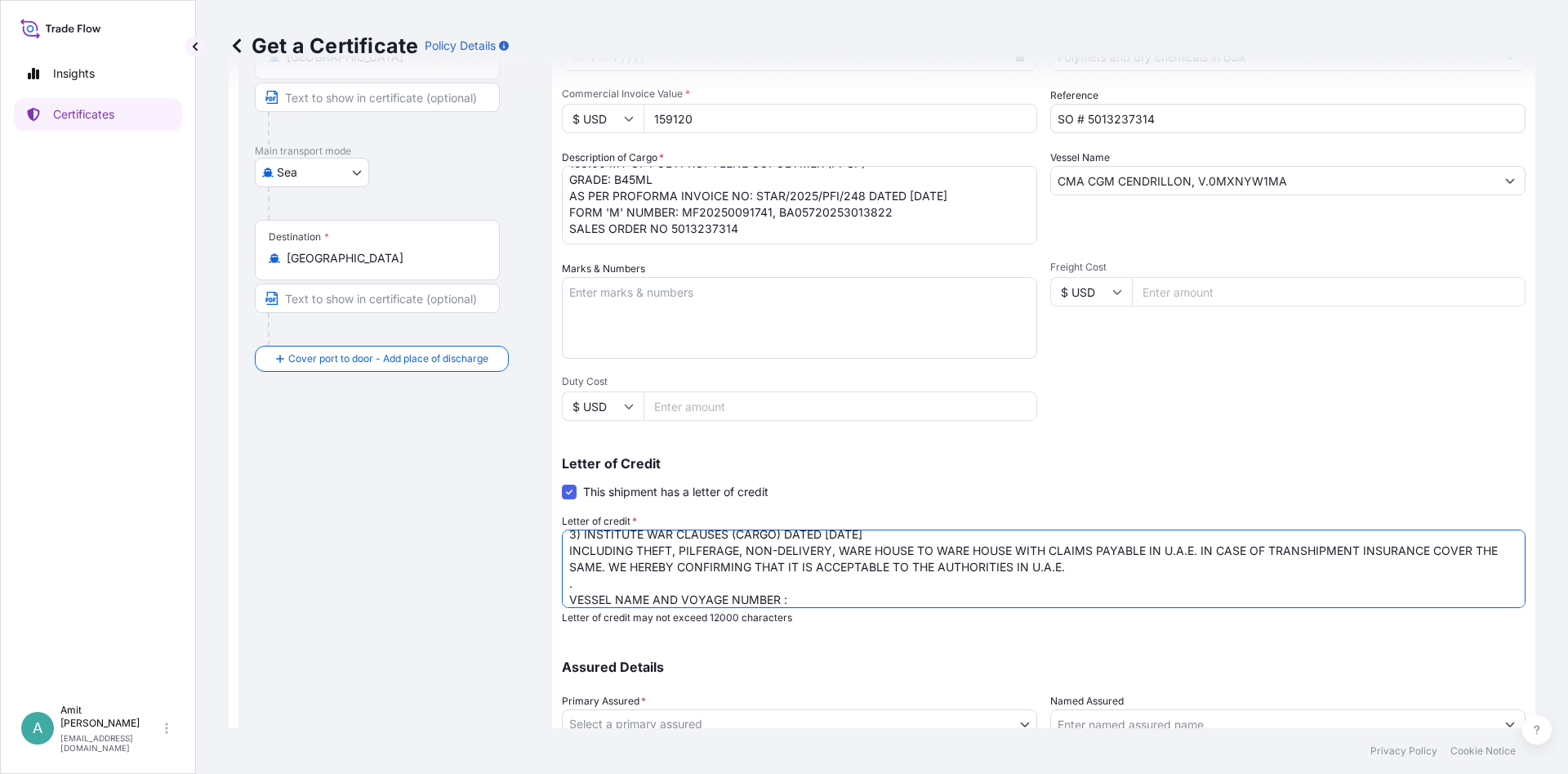
scroll to position [126, 0]
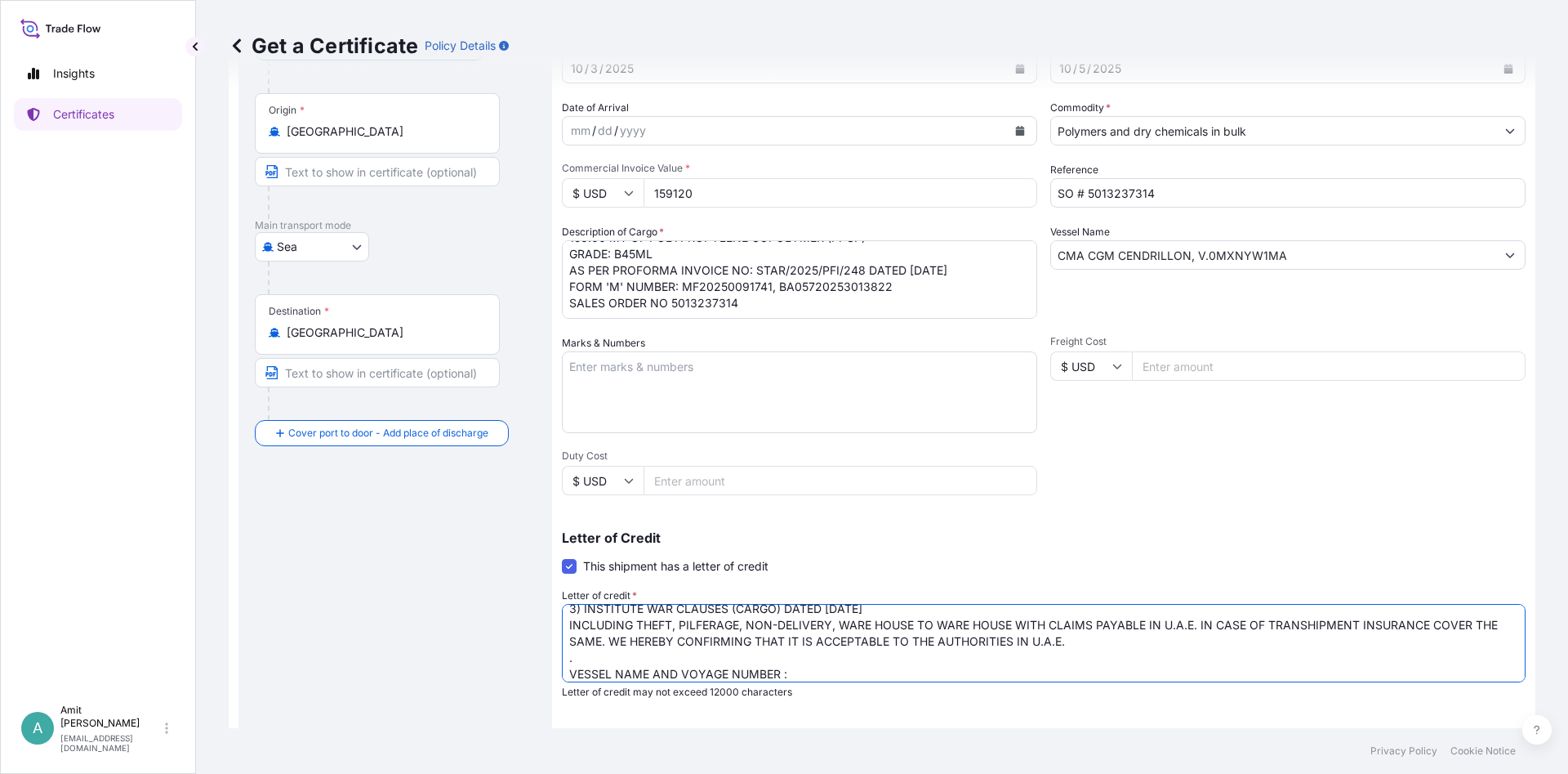
drag, startPoint x: 1289, startPoint y: 258, endPoint x: 1325, endPoint y: 262, distance: 36.2
click at [1298, 262] on input "CMA CGM CENDRILLON, V.0MXNYW1MA" at bounding box center [1274, 255] width 444 height 30
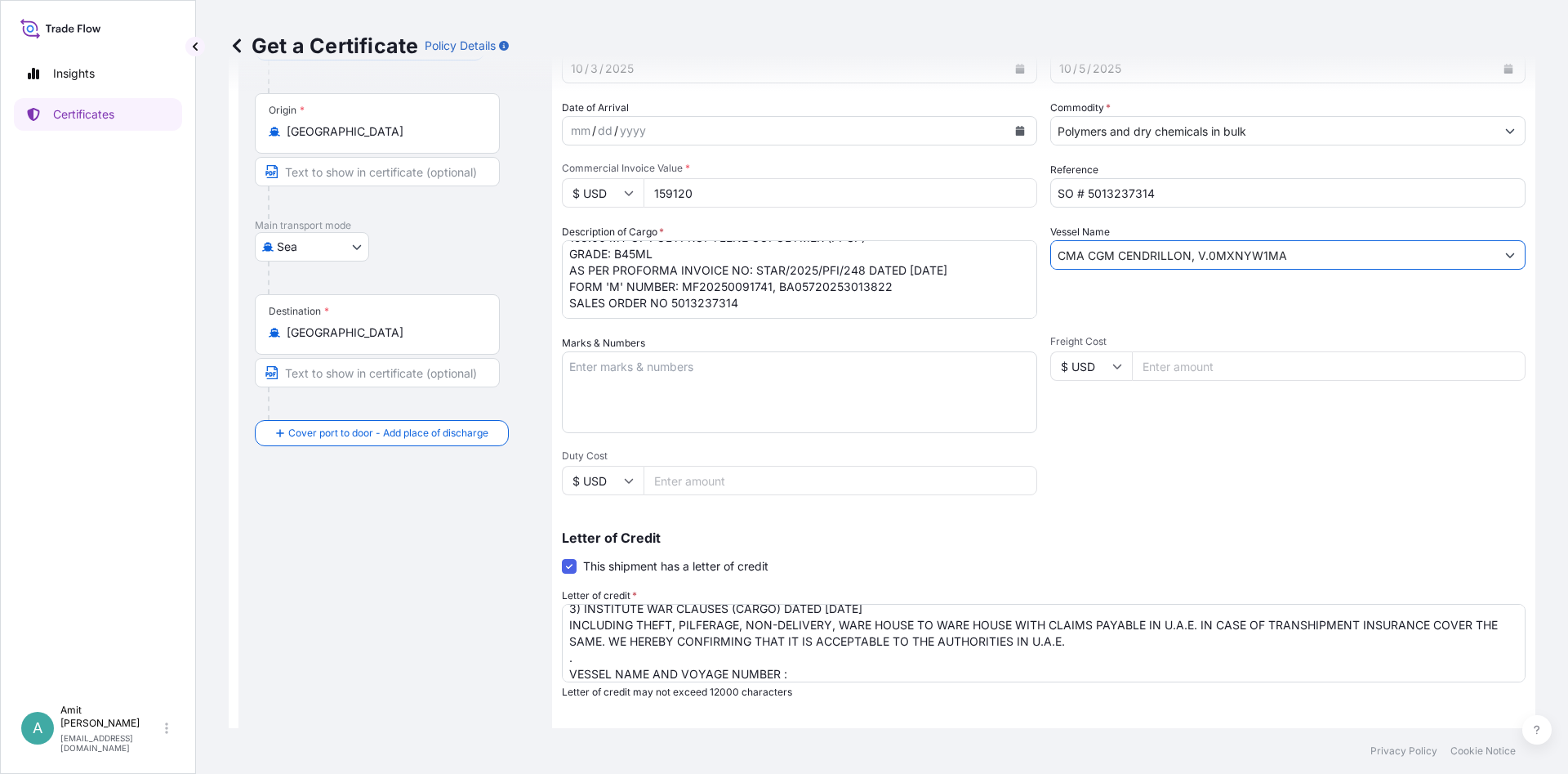
drag, startPoint x: 1327, startPoint y: 261, endPoint x: 1031, endPoint y: 250, distance: 296.2
click at [1052, 250] on input "CMA CGM CENDRILLON, V.0MXNYW1MA" at bounding box center [1274, 255] width 444 height 30
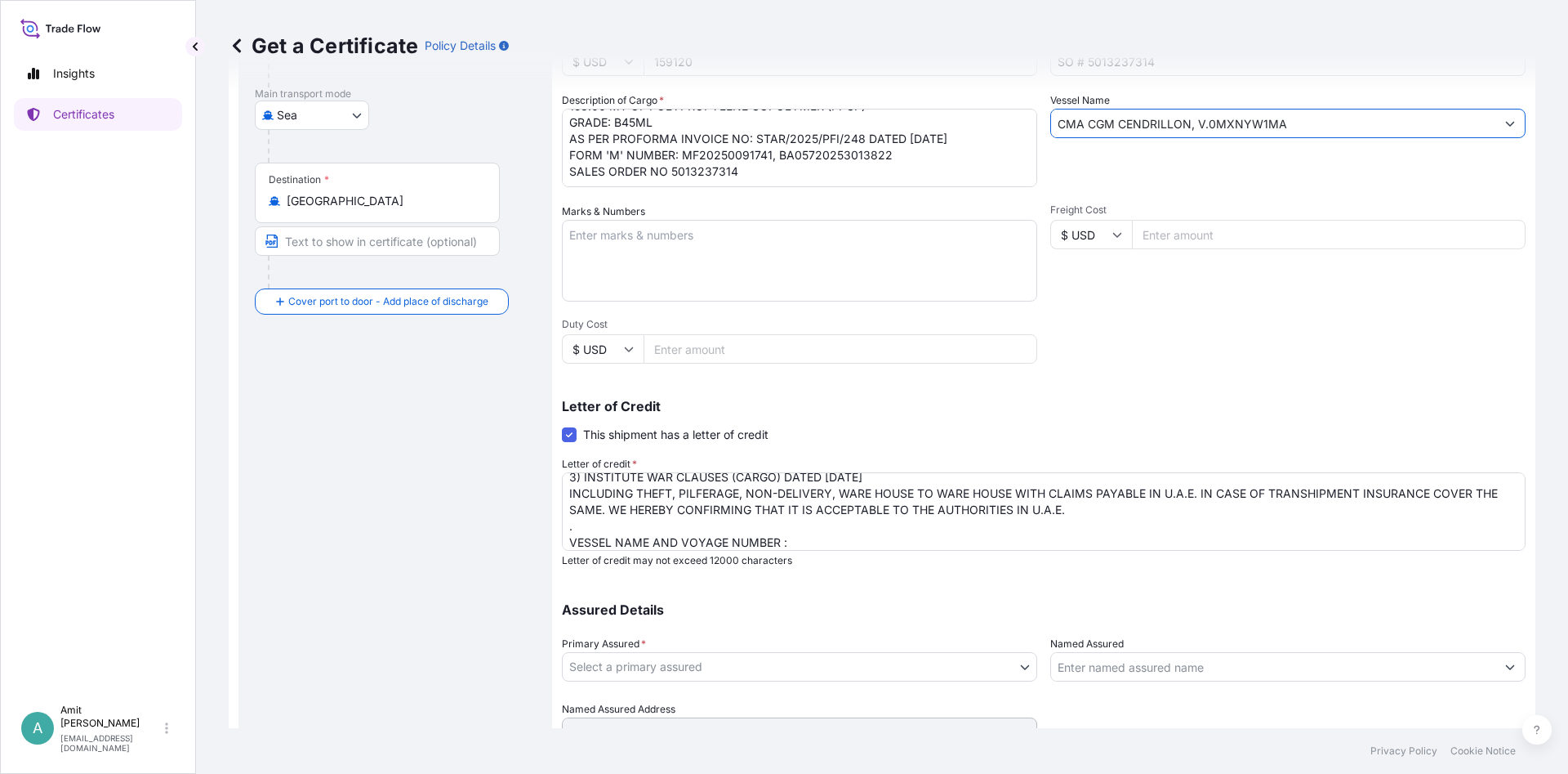
scroll to position [322, 0]
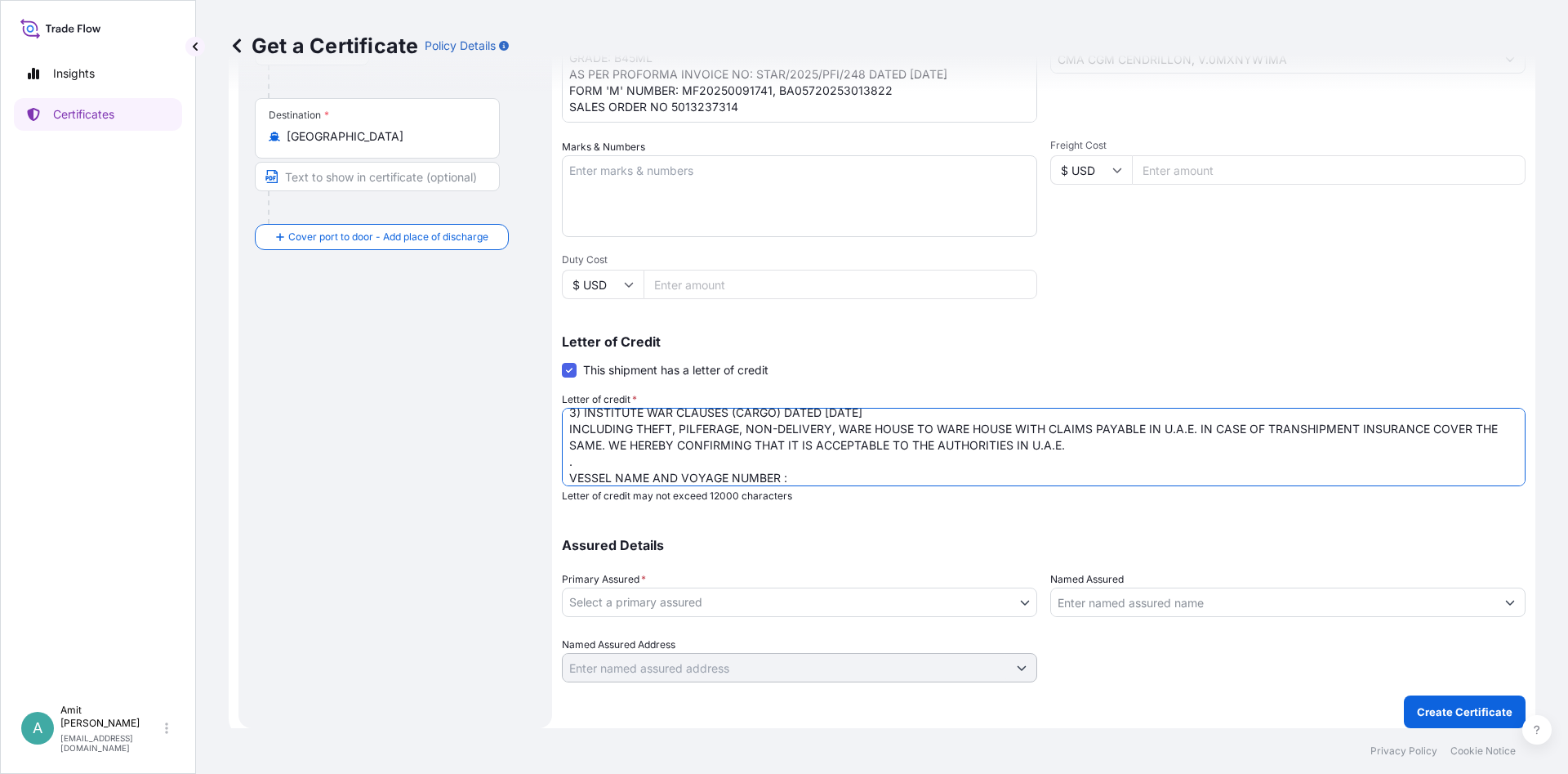
click at [849, 474] on textarea "INSURANCE CERTIFICATE COVERING MARINE INSURANCE AS PER 1) INSTITUTE CARGO CLAUS…" at bounding box center [1044, 446] width 964 height 78
paste textarea "CMA CGM CENDRILLON, V.0MXNYW1MA"
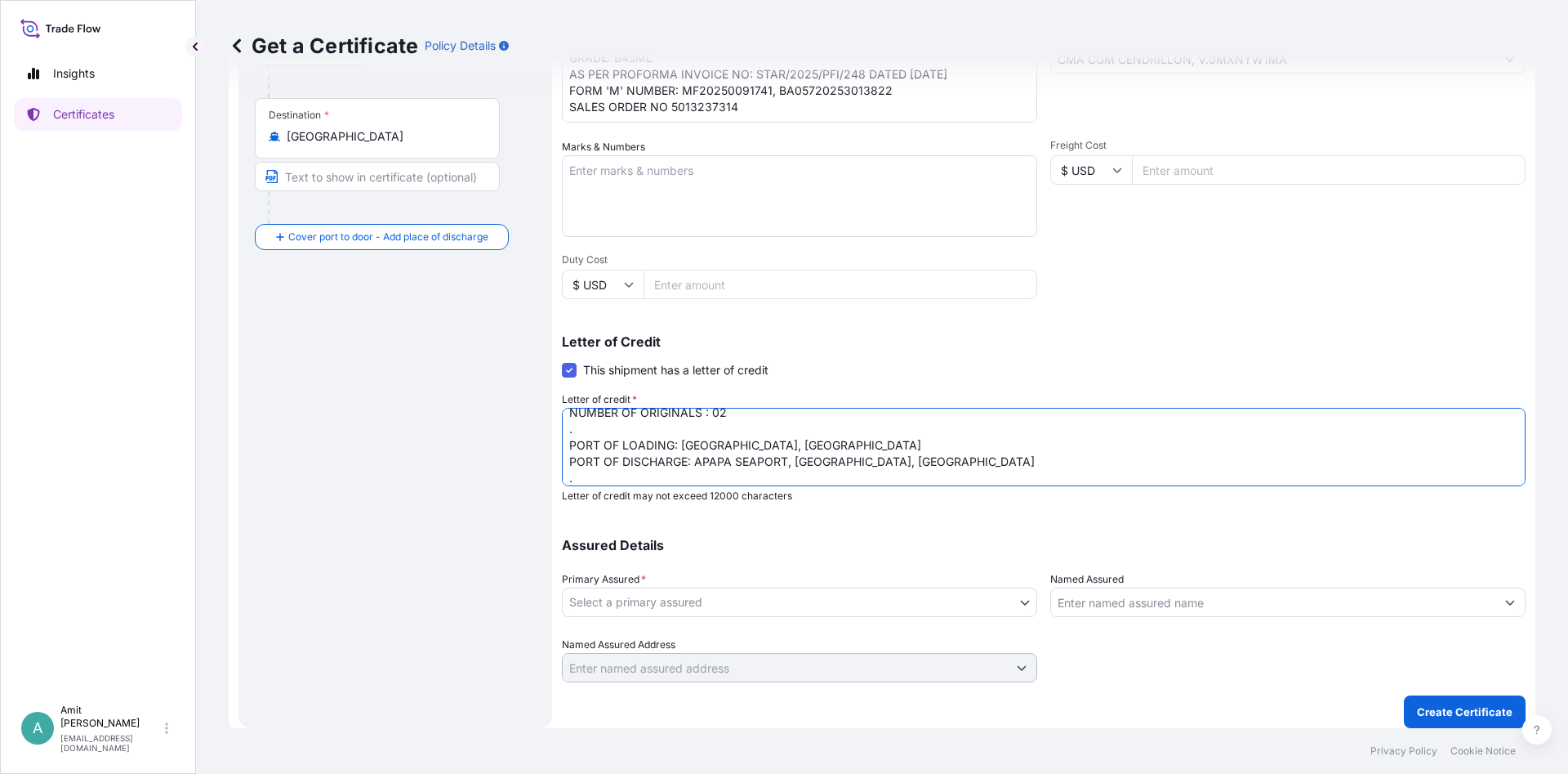
scroll to position [174, 0]
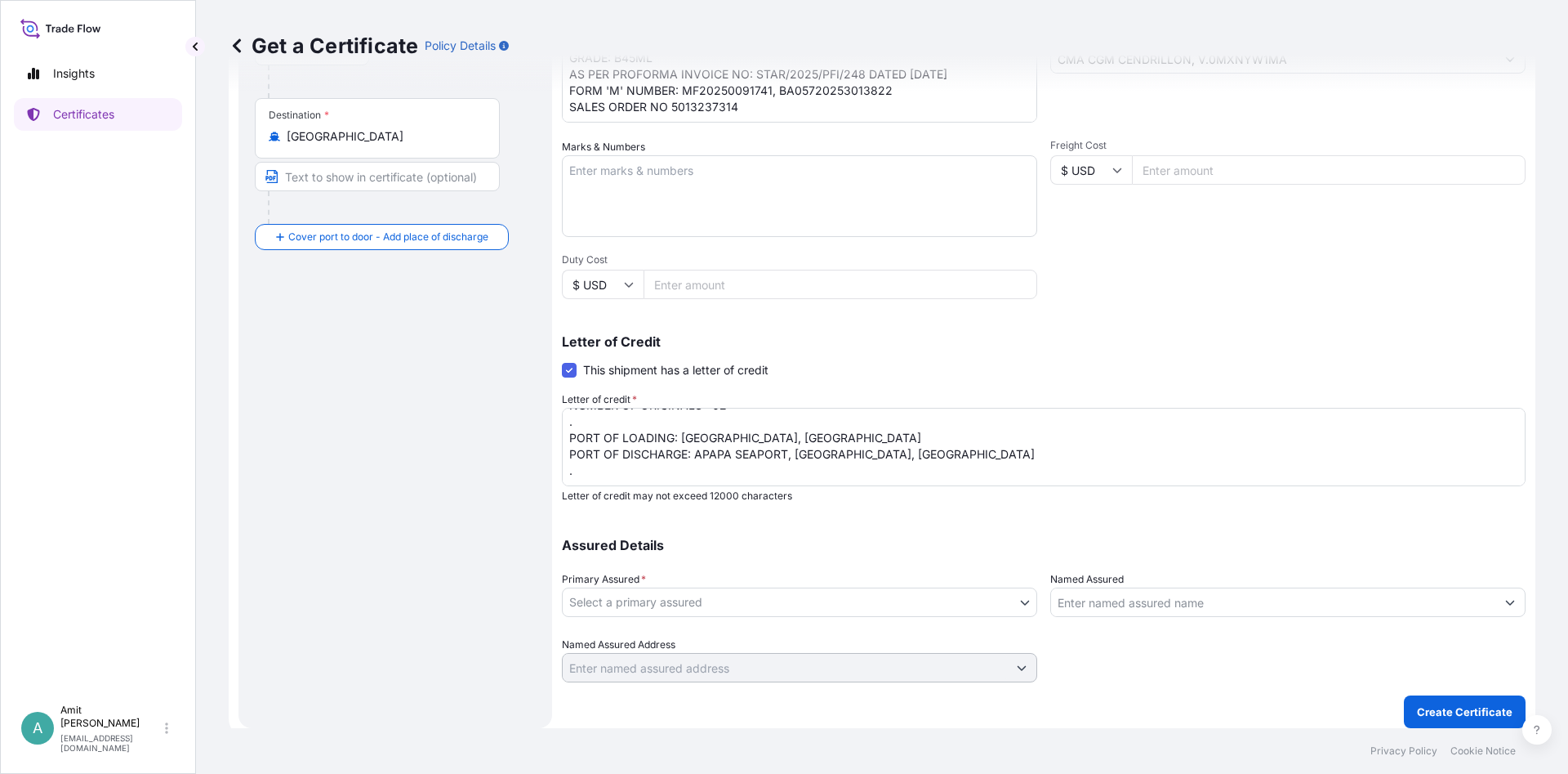
click at [689, 470] on textarea "INSURANCE CERTIFICATE COVERING MARINE INSURANCE AS PER 1) INSTITUTE CARGO CLAUS…" at bounding box center [1044, 446] width 964 height 78
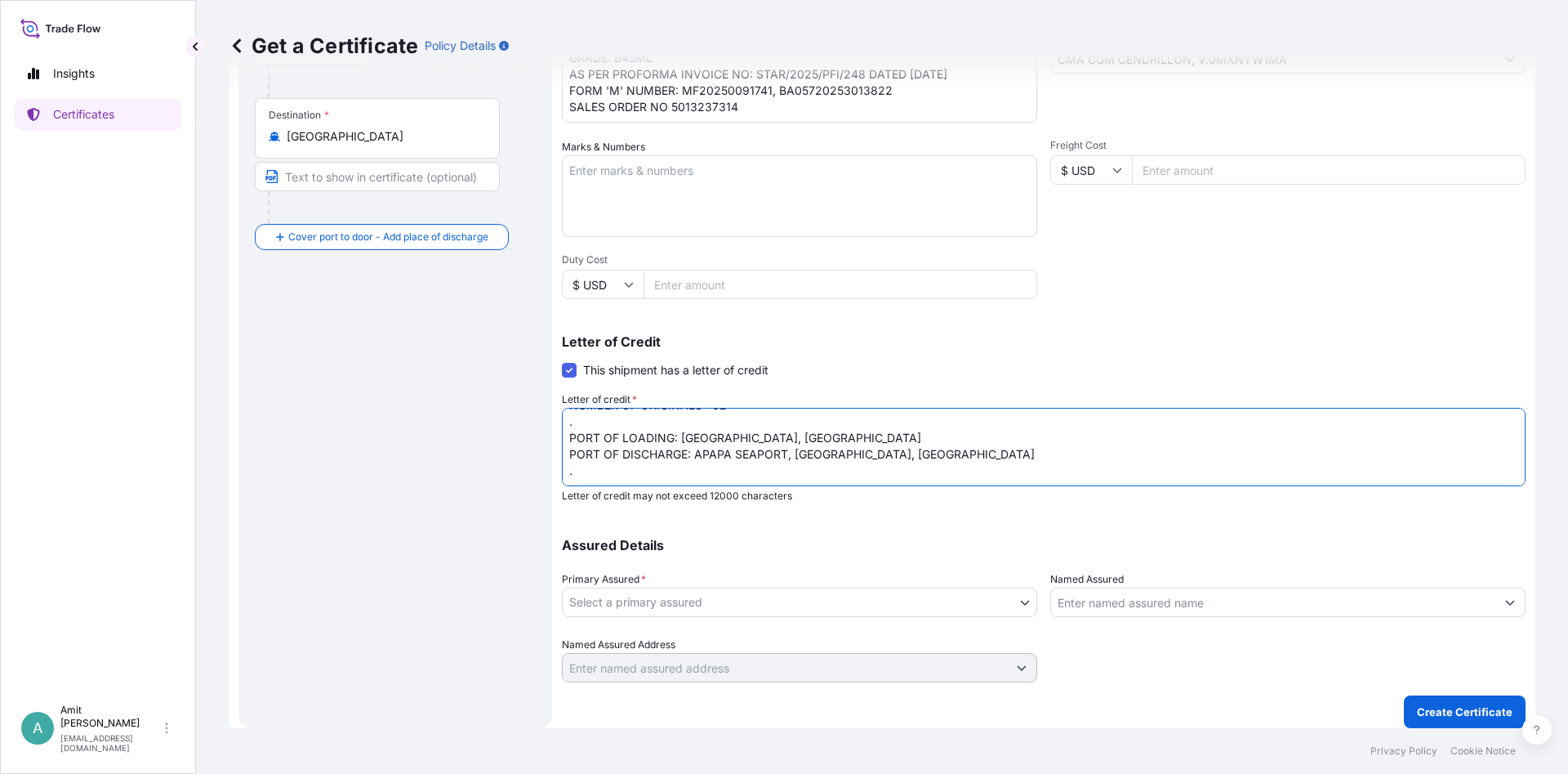
paste textarea "Insurance cover under this Insurance document is effective from: [DATE] . "[PER…"
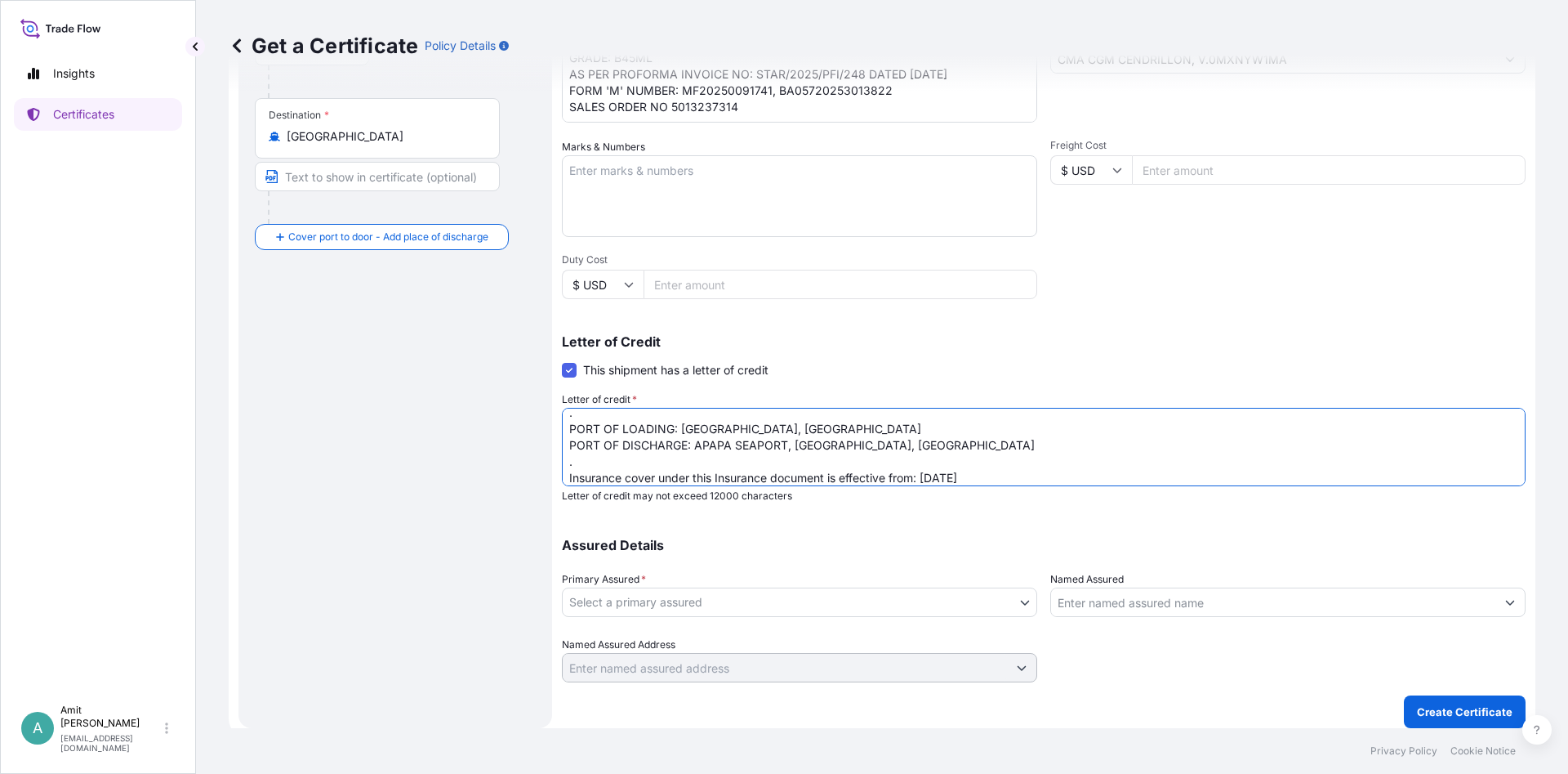
scroll to position [223, 0]
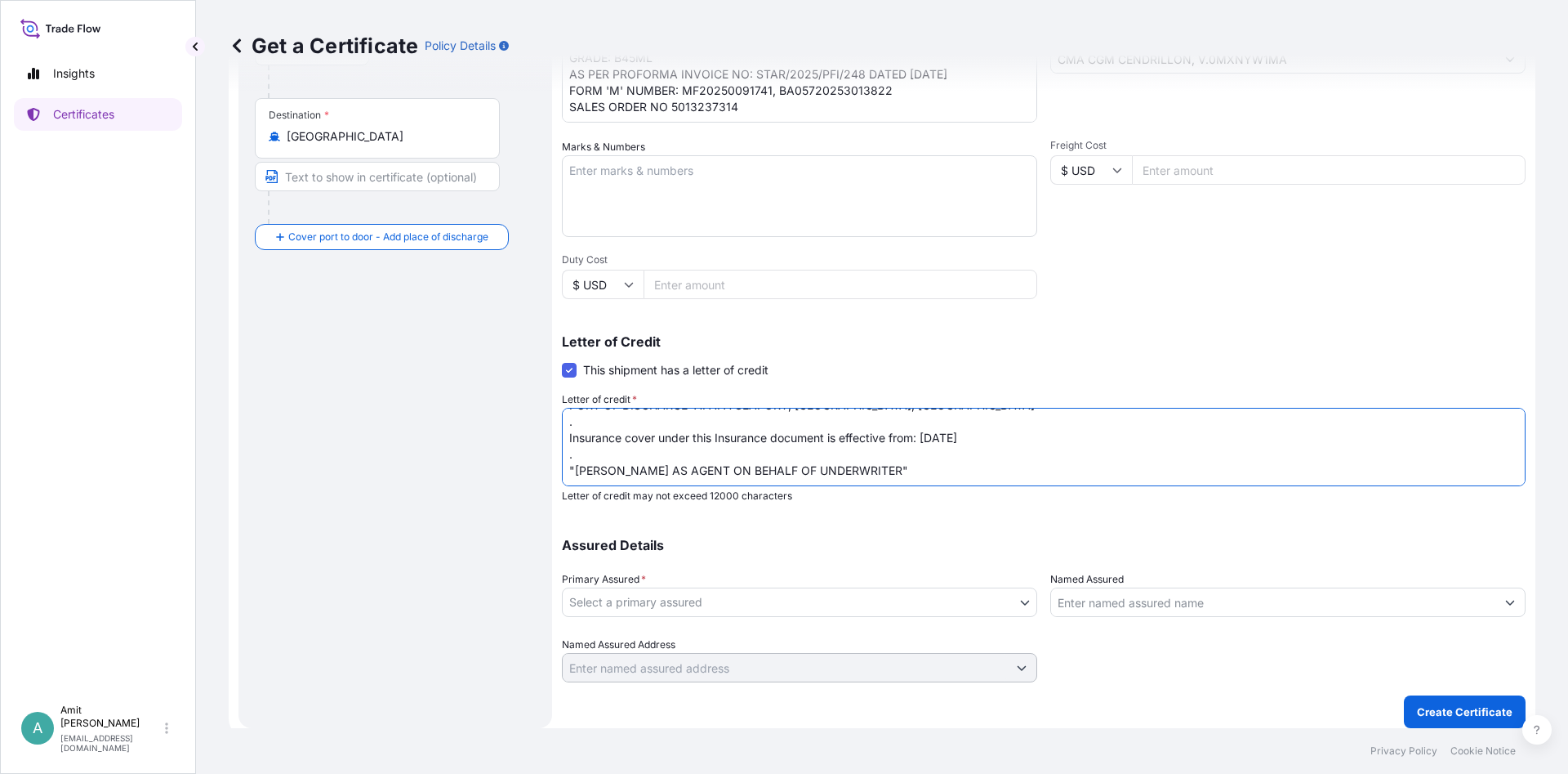
drag, startPoint x: 925, startPoint y: 429, endPoint x: 969, endPoint y: 425, distance: 44.2
click at [969, 425] on textarea "INSURANCE CERTIFICATE COVERING MARINE INSURANCE AS PER 1) INSTITUTE CARGO CLAUS…" at bounding box center [1044, 446] width 964 height 78
type textarea "INSURANCE CERTIFICATE COVERING MARINE INSURANCE AS PER 1) INSTITUTE CARGO CLAUS…"
click at [689, 604] on body "Insights Certificates A [PERSON_NAME] [EMAIL_ADDRESS][DOMAIN_NAME] Get a Certif…" at bounding box center [784, 387] width 1568 height 774
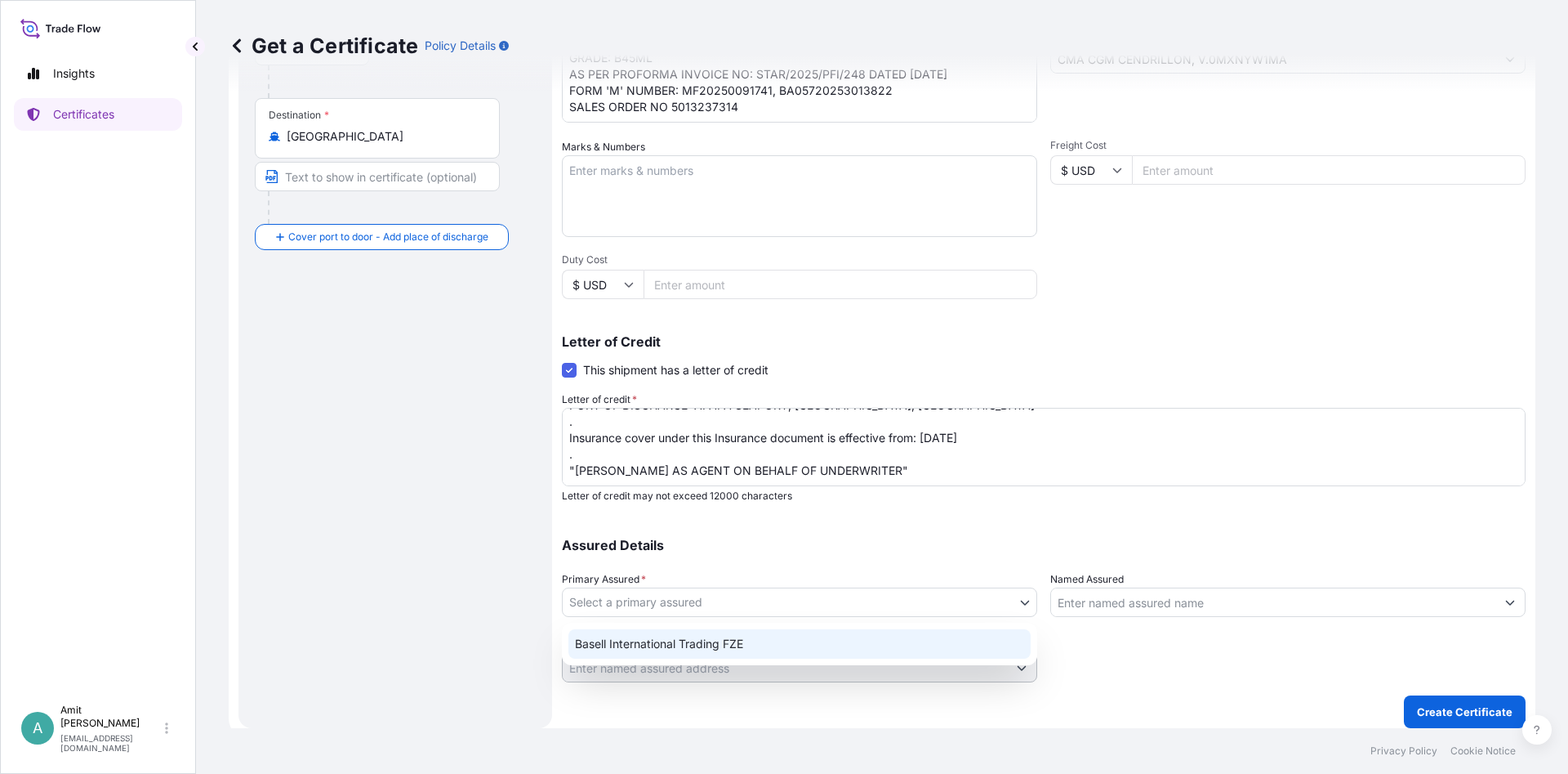
click at [595, 639] on div "Basell International Trading FZE" at bounding box center [800, 644] width 463 height 30
select select "32039"
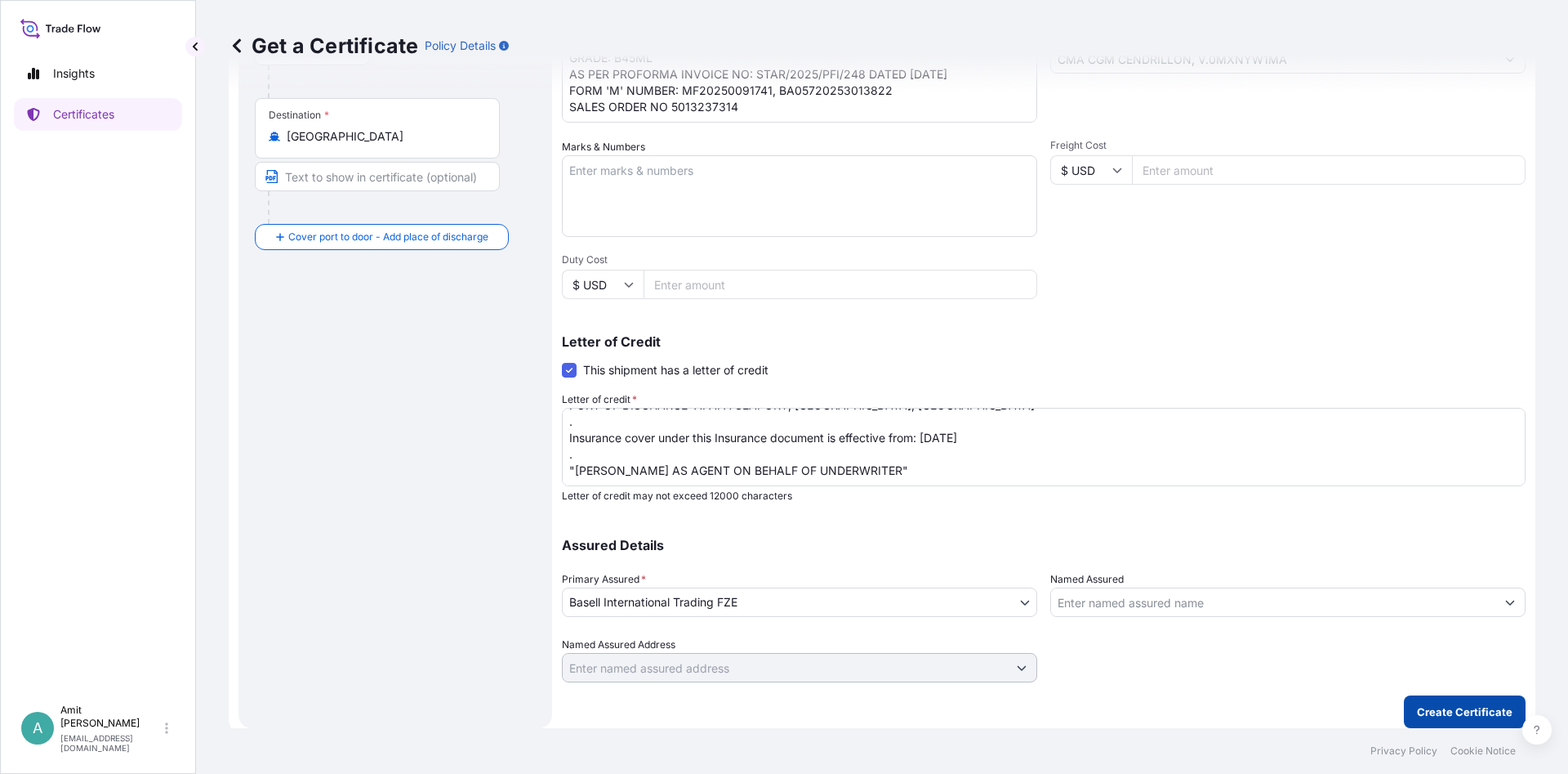
click at [1425, 704] on p "Create Certificate" at bounding box center [1465, 712] width 95 height 16
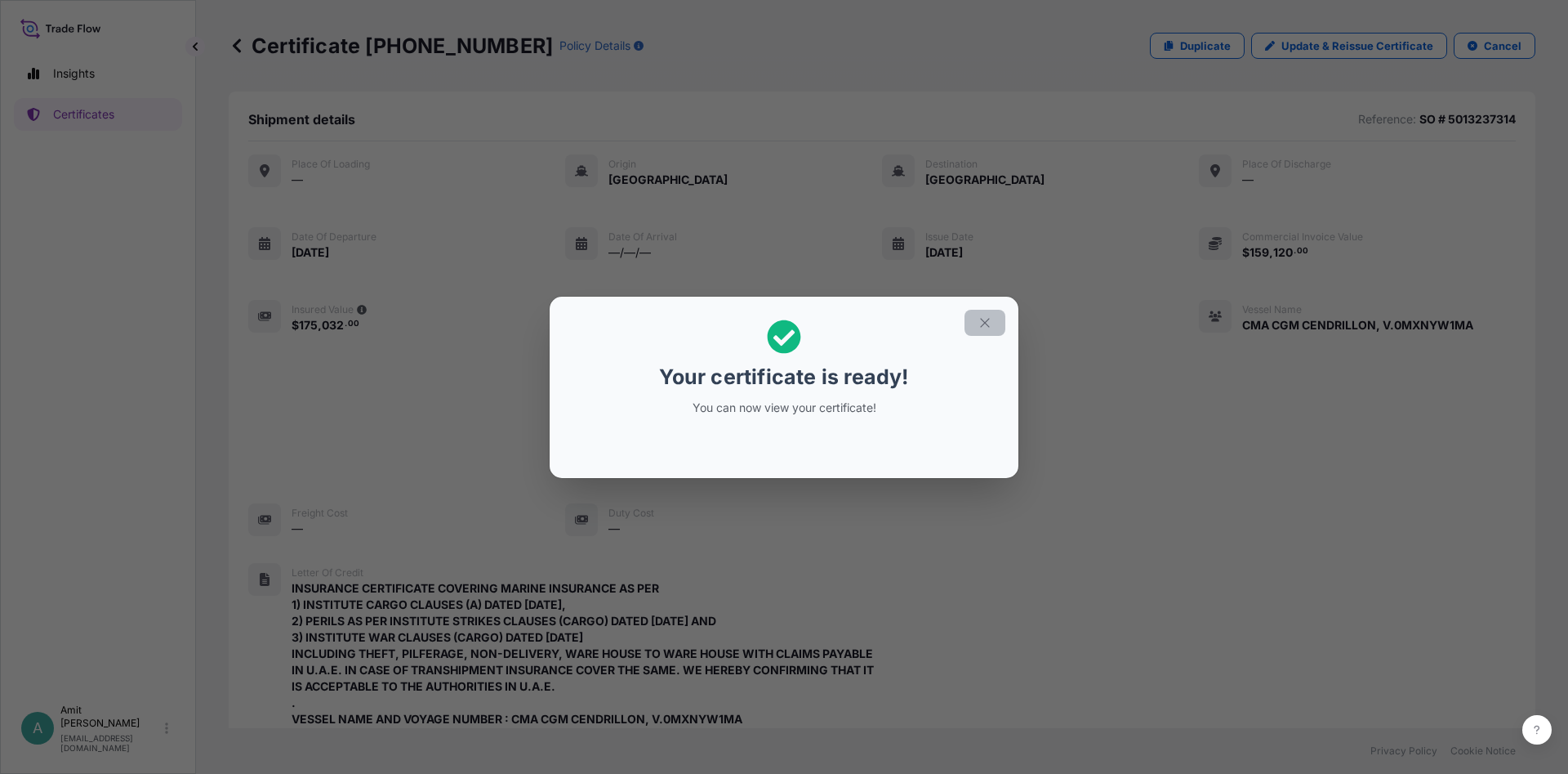
click at [991, 319] on icon "button" at bounding box center [985, 322] width 15 height 15
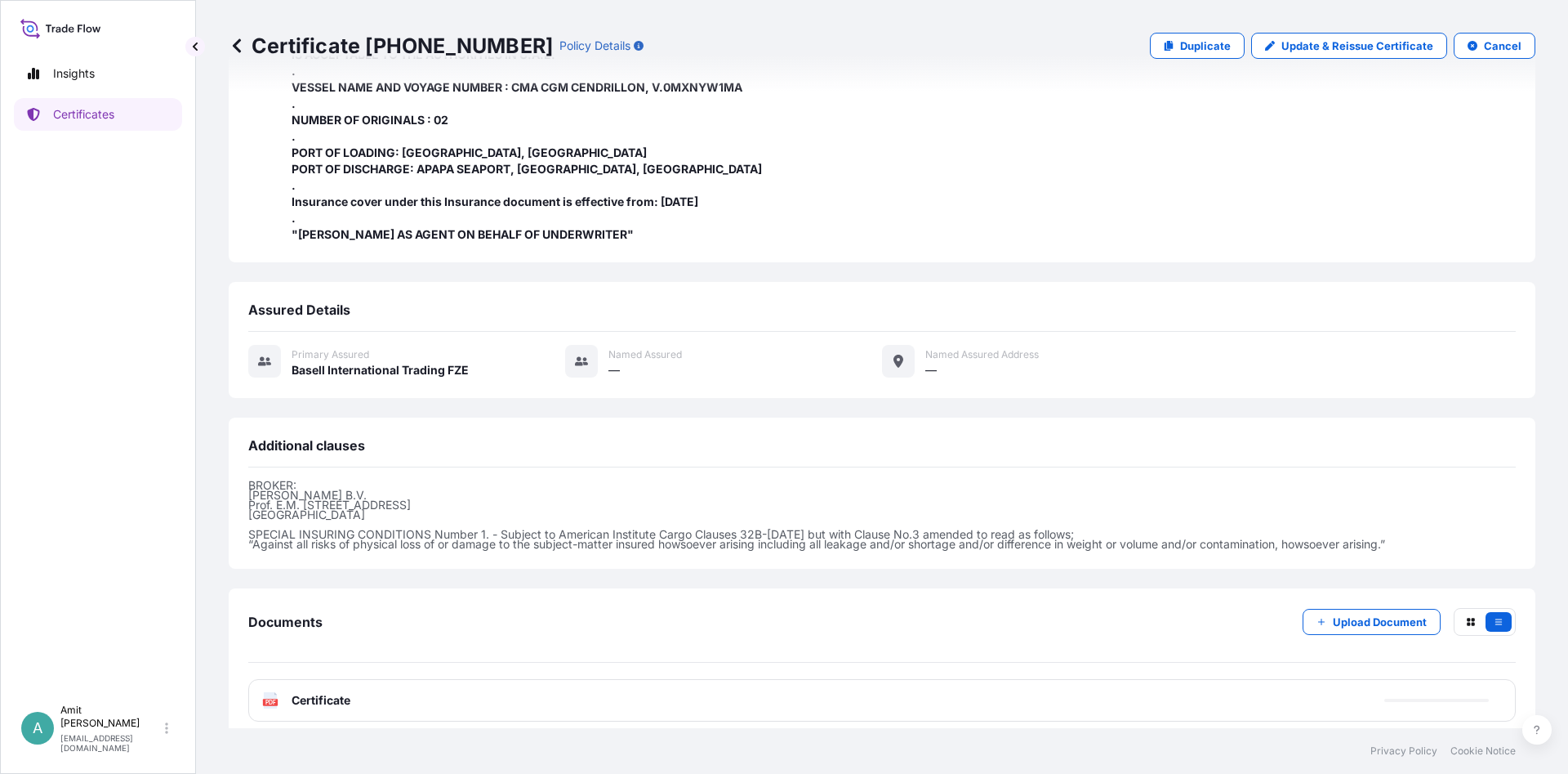
scroll to position [642, 0]
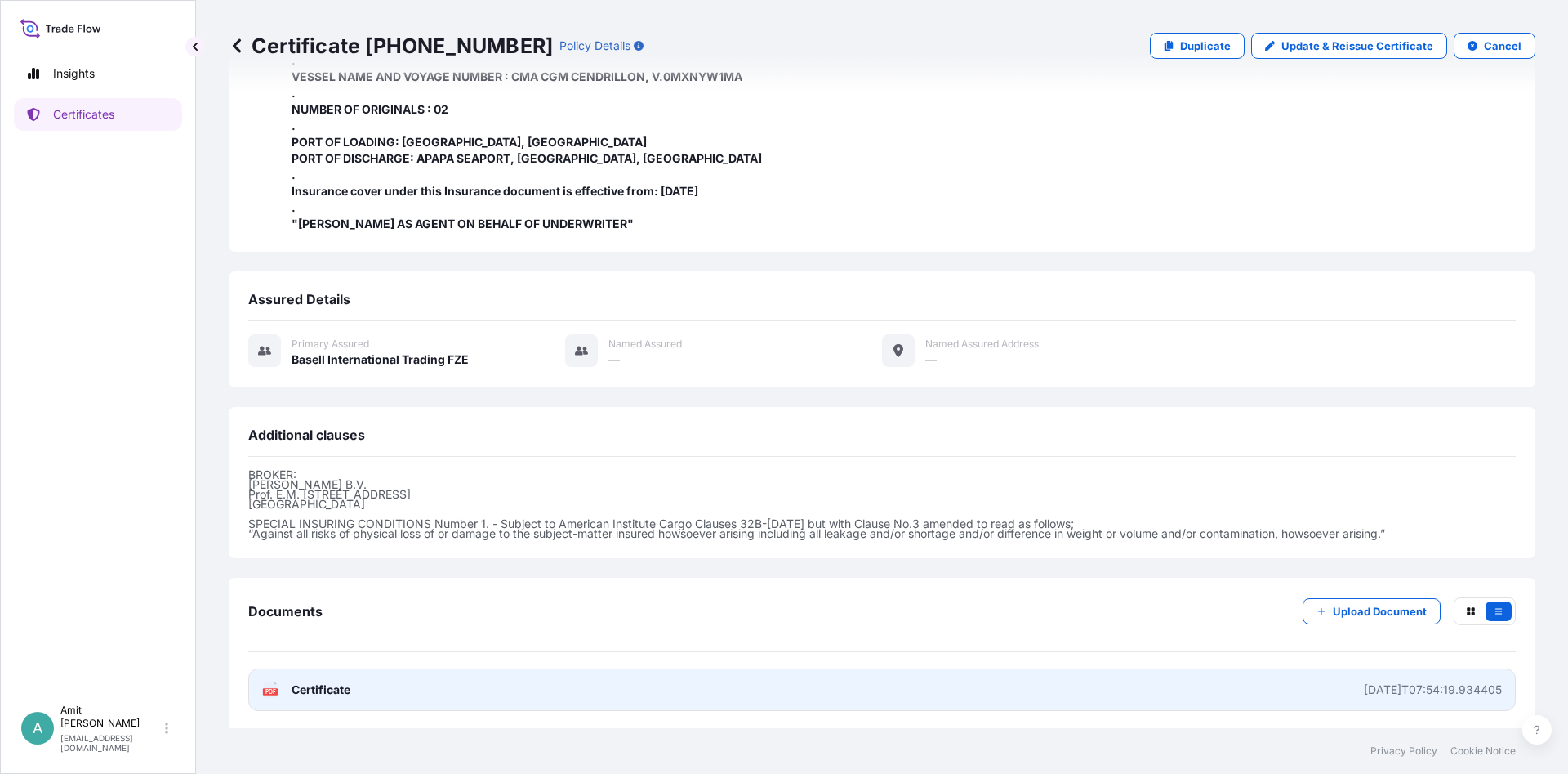
click at [322, 692] on span "Certificate" at bounding box center [320, 689] width 58 height 16
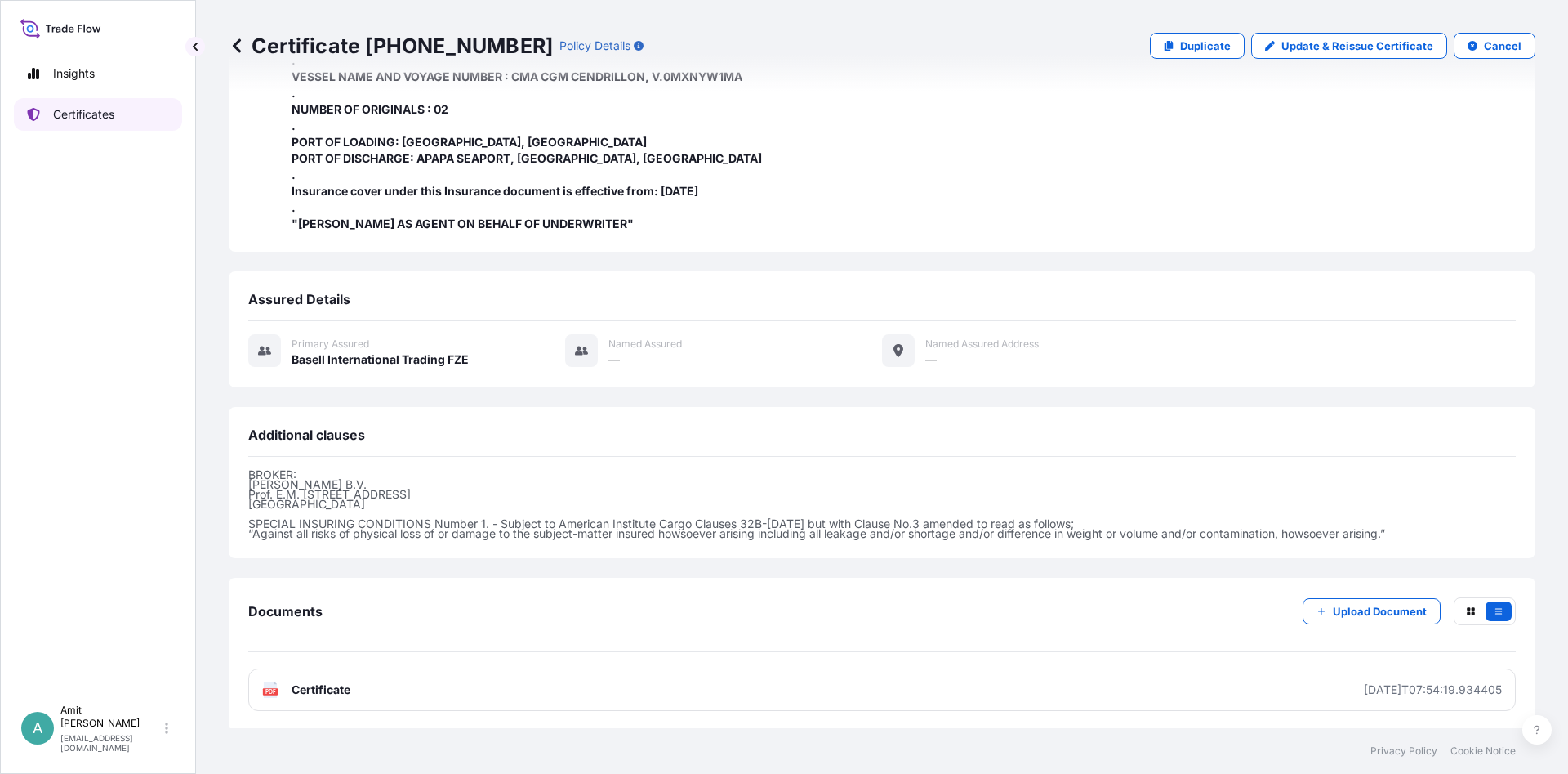
click at [81, 110] on p "Certificates" at bounding box center [84, 114] width 61 height 16
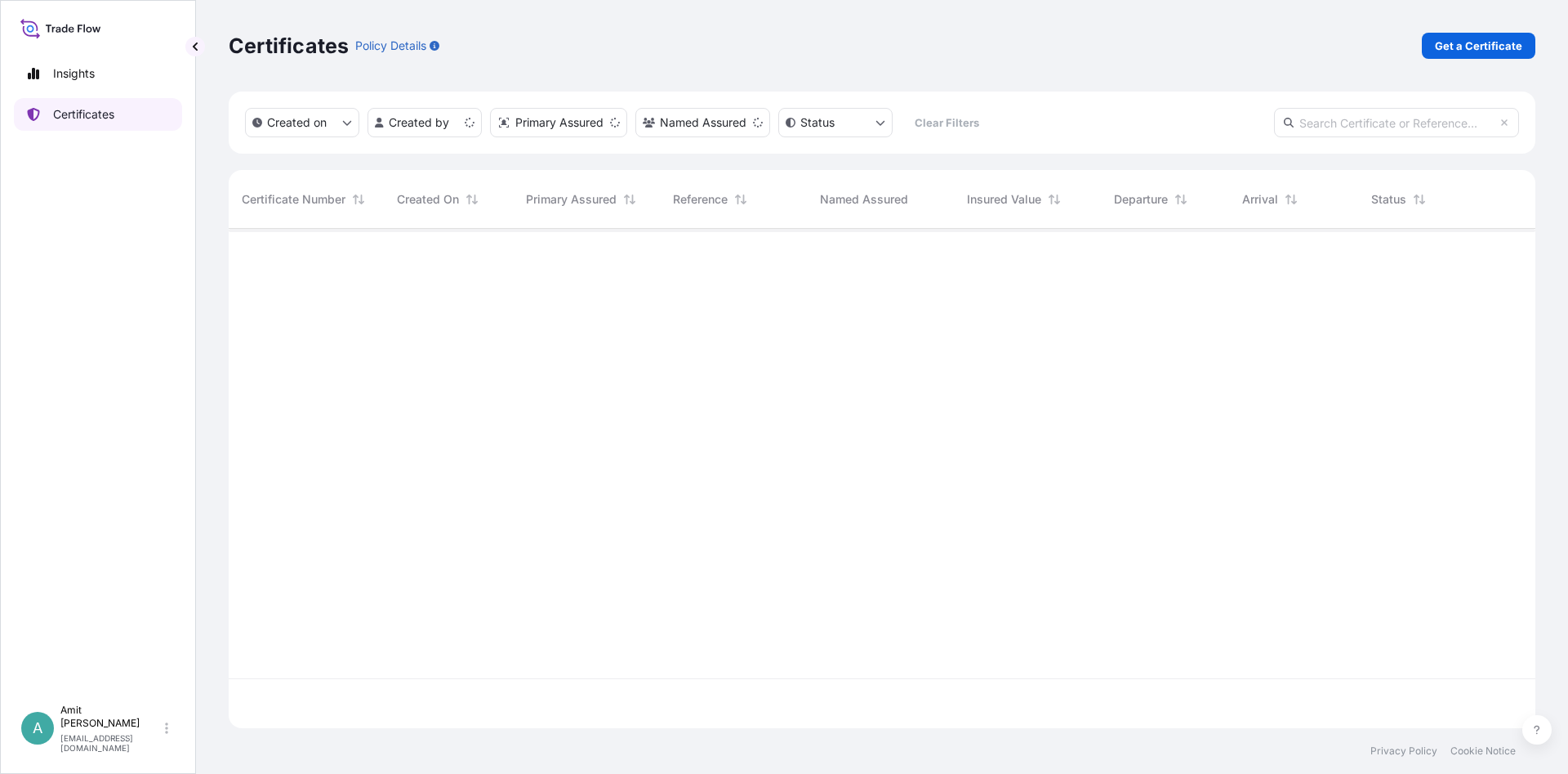
scroll to position [508, 1307]
